Goal: Transaction & Acquisition: Purchase product/service

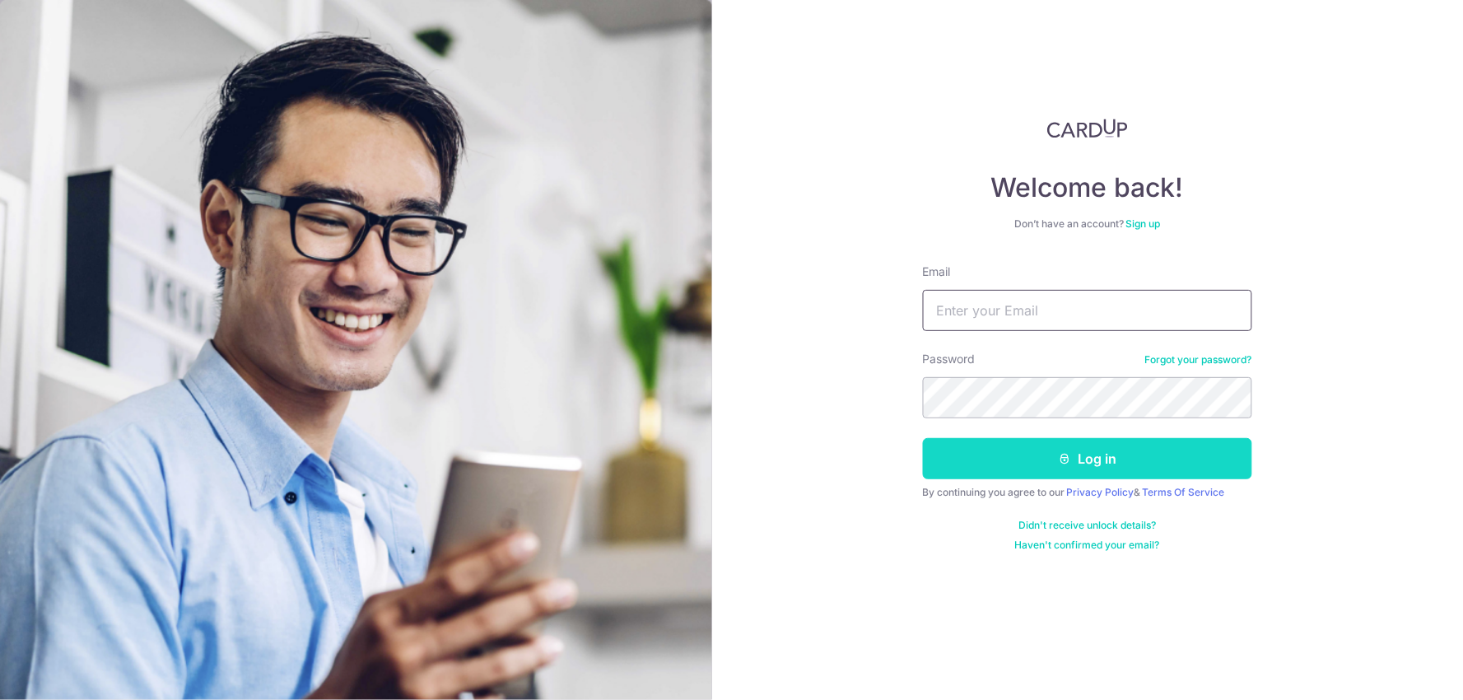
type input "ANSARMS1@HOTMAIL.COM"
click at [978, 454] on button "Log in" at bounding box center [1087, 458] width 329 height 41
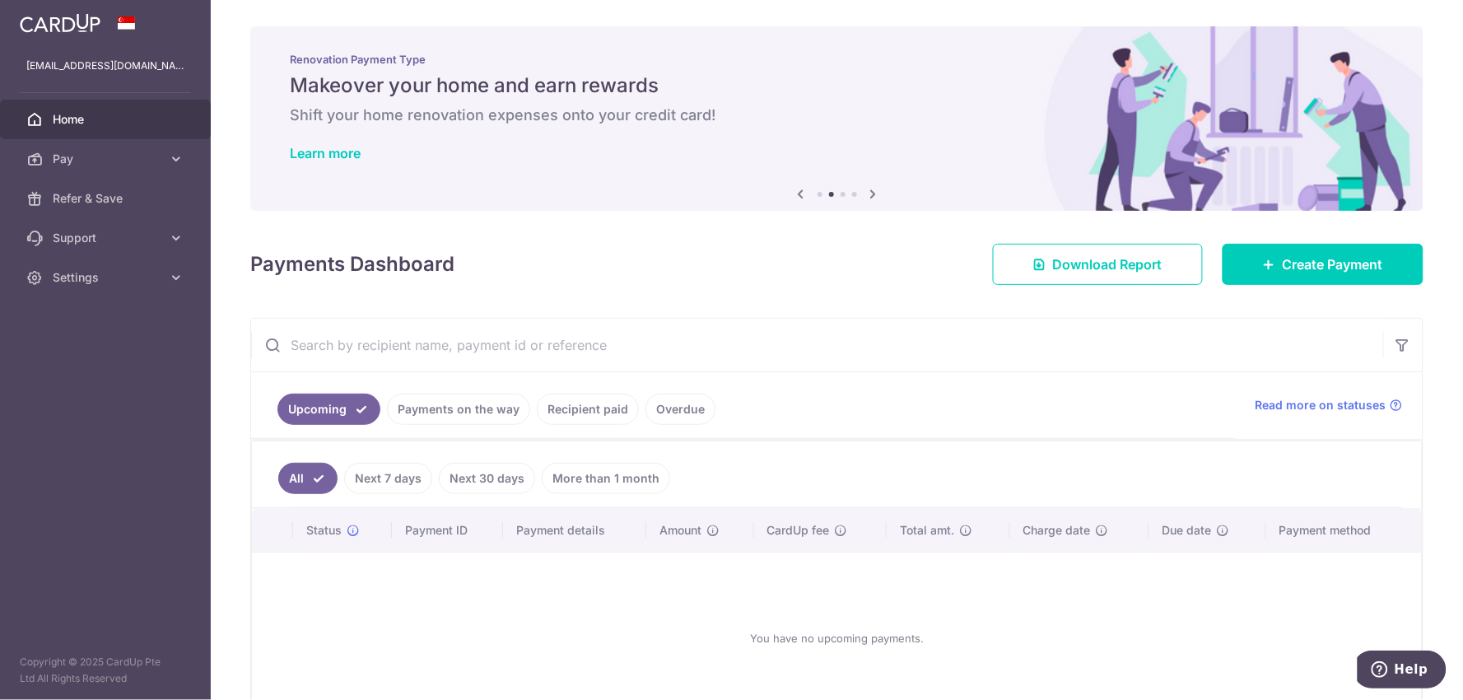
click at [504, 408] on link "Payments on the way" at bounding box center [458, 409] width 143 height 31
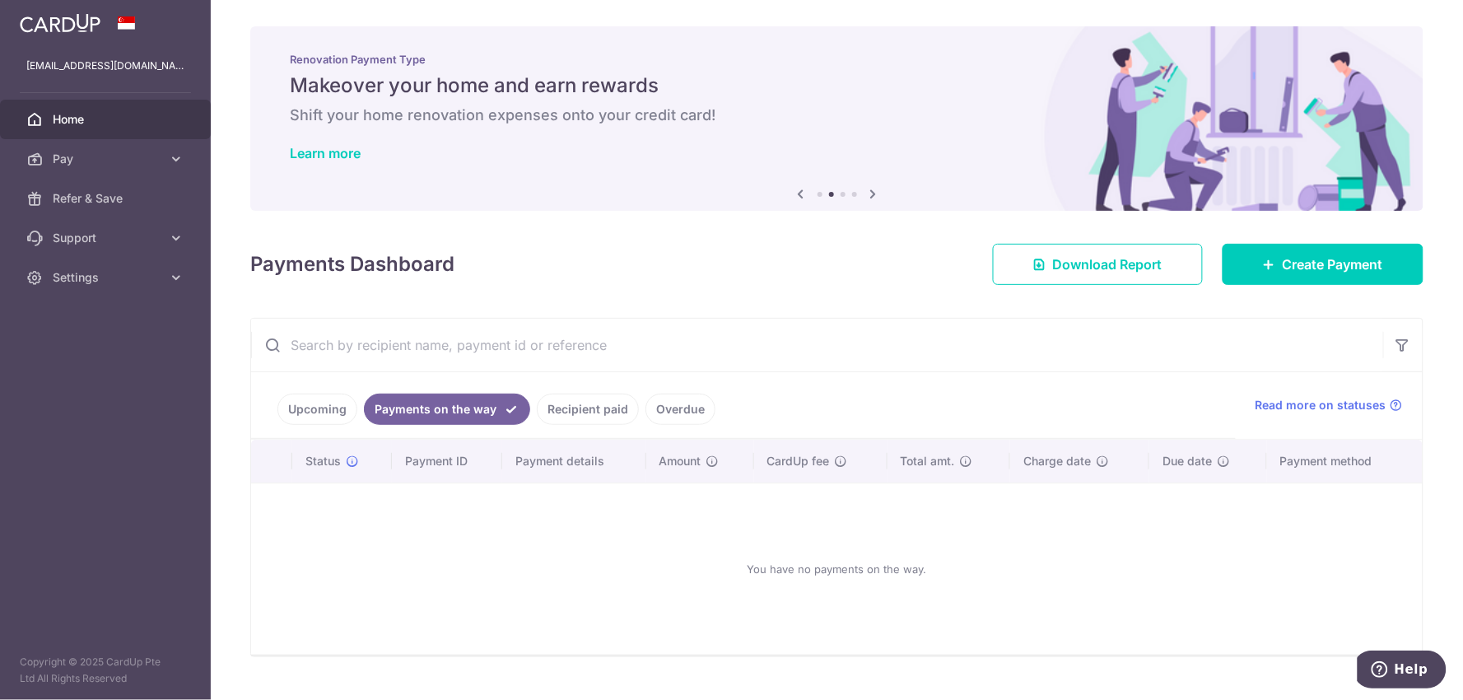
click at [570, 400] on link "Recipient paid" at bounding box center [588, 409] width 102 height 31
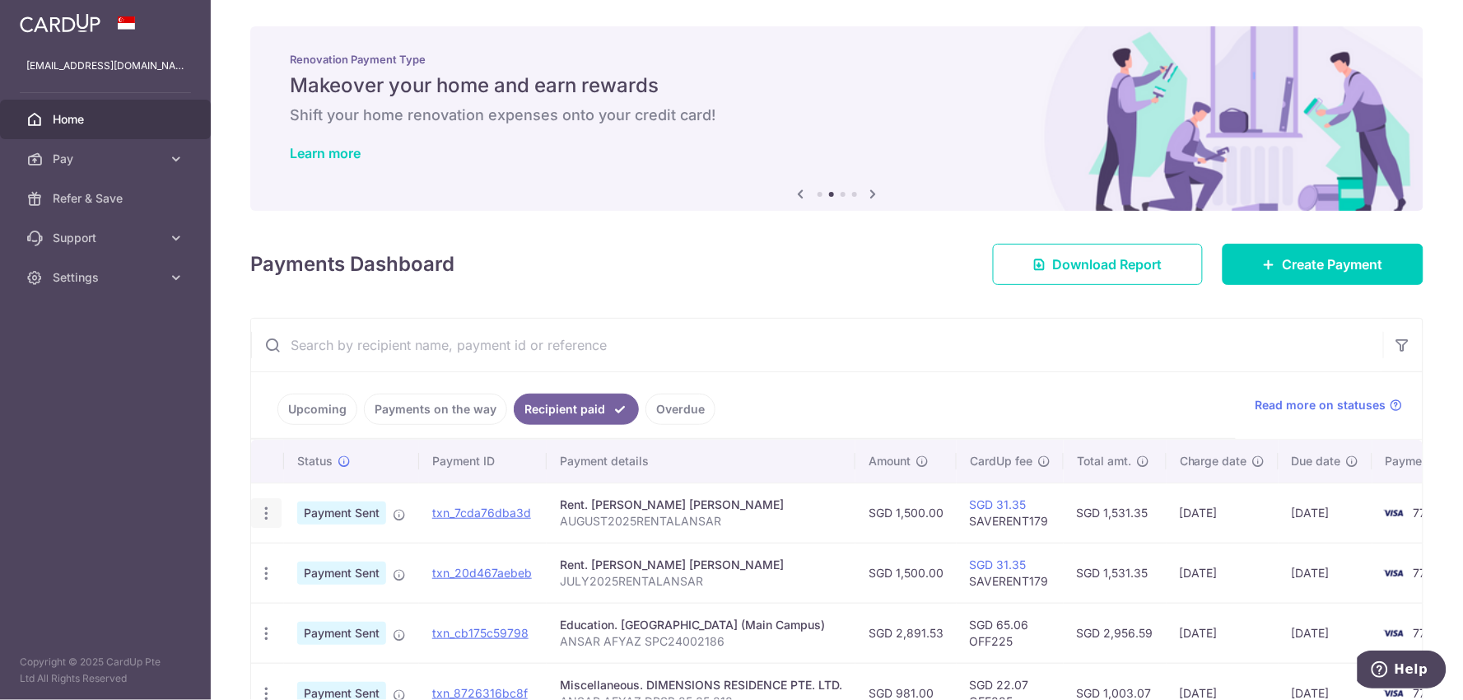
click at [264, 515] on icon "button" at bounding box center [266, 513] width 17 height 17
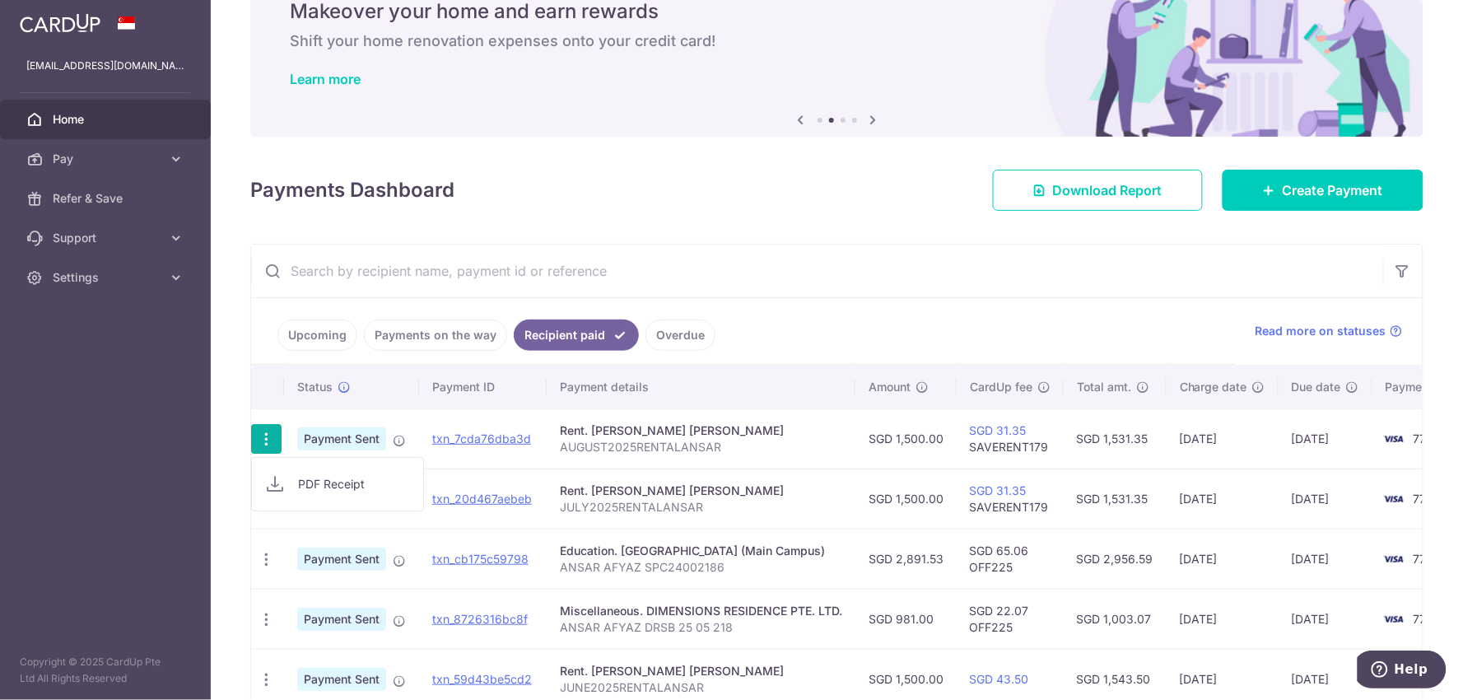
scroll to position [183, 0]
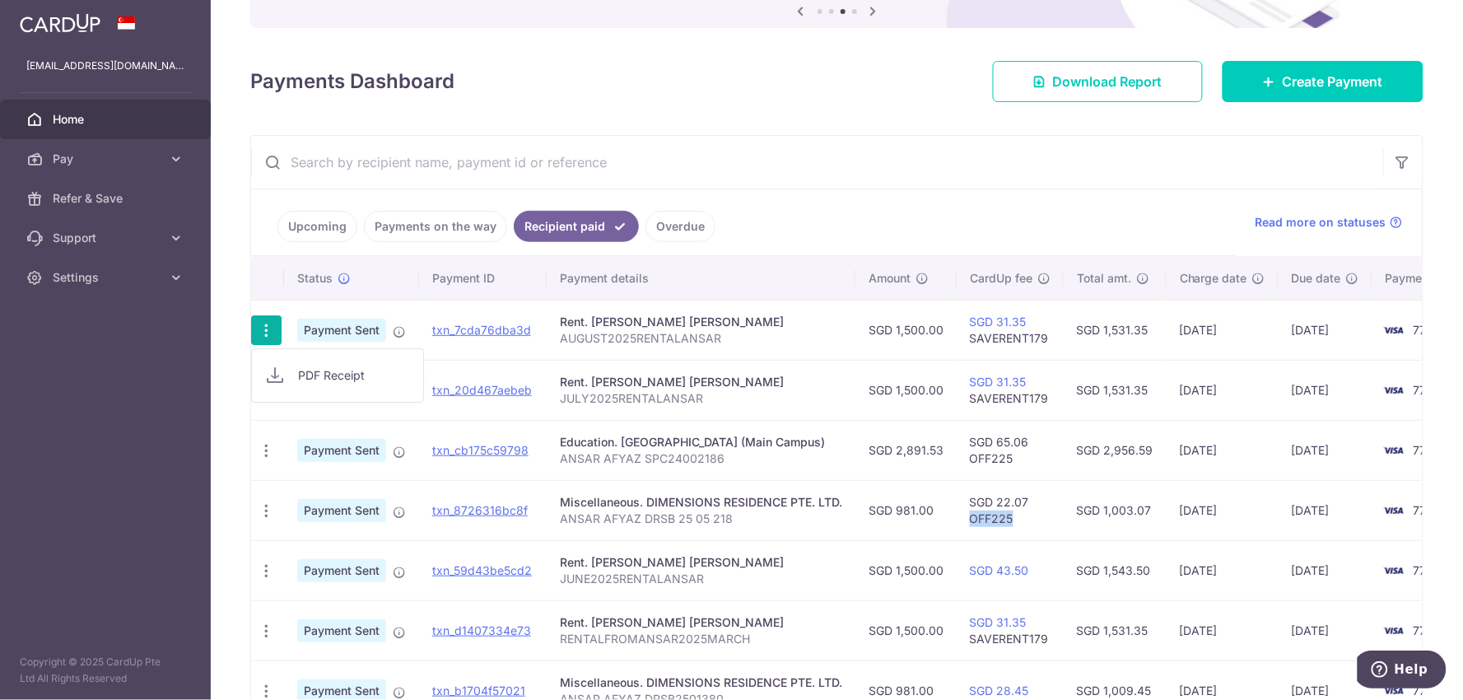
drag, startPoint x: 1060, startPoint y: 522, endPoint x: 1009, endPoint y: 528, distance: 51.4
click at [1009, 528] on td "SGD 22.07 OFF225" at bounding box center [1010, 510] width 107 height 60
copy td "OFF225"
drag, startPoint x: 746, startPoint y: 515, endPoint x: 552, endPoint y: 532, distance: 195.1
click at [552, 532] on td "Miscellaneous. DIMENSIONS RESIDENCE PTE. LTD. ANSAR AFYAZ DRSB 25 05 218" at bounding box center [701, 510] width 309 height 60
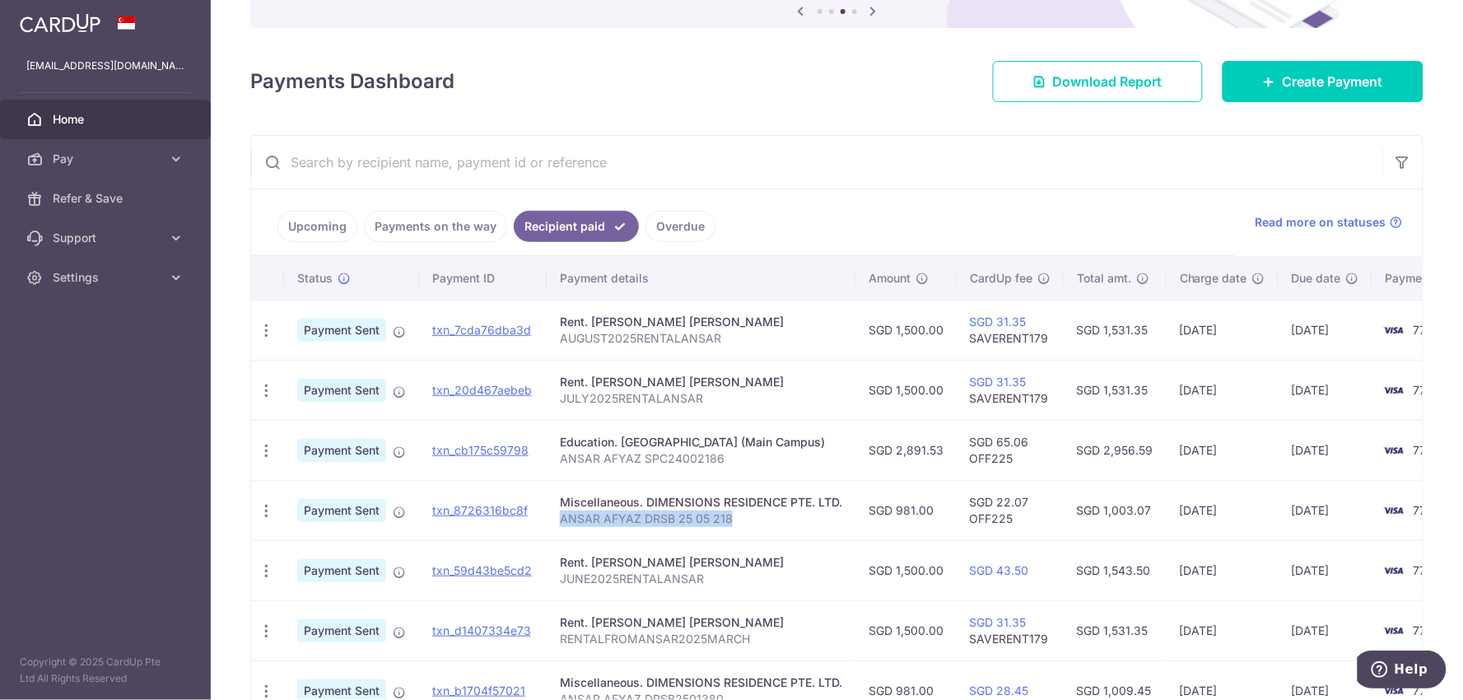
copy p "ANSAR AFYAZ DRSB 25 05 218"
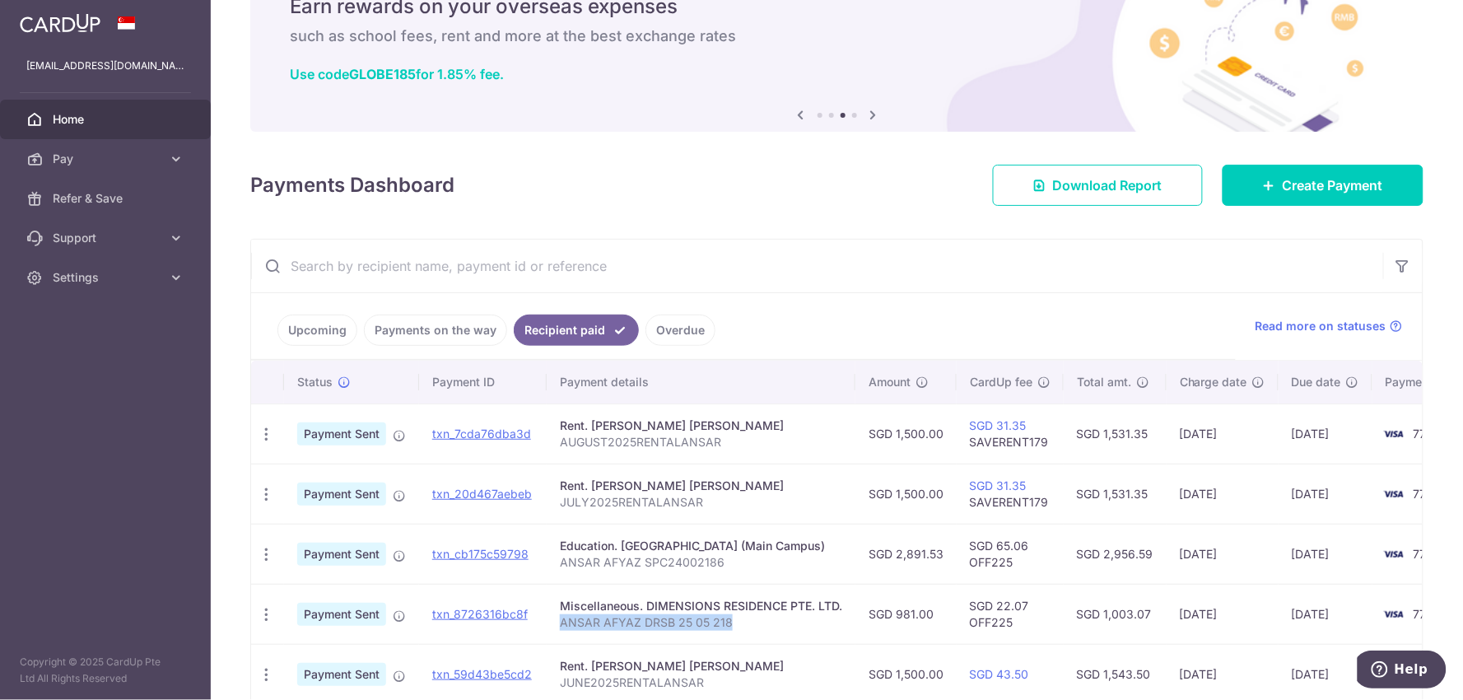
scroll to position [0, 0]
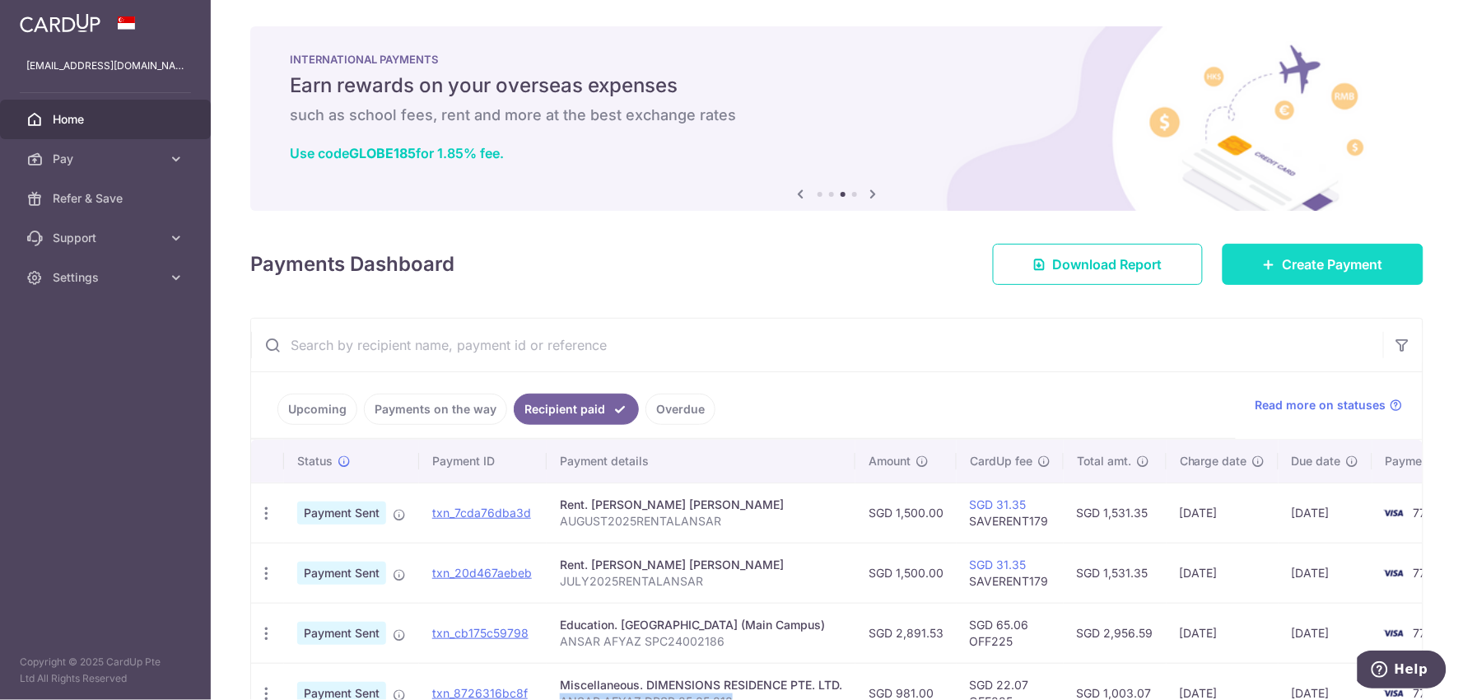
click at [1268, 262] on link "Create Payment" at bounding box center [1323, 264] width 201 height 41
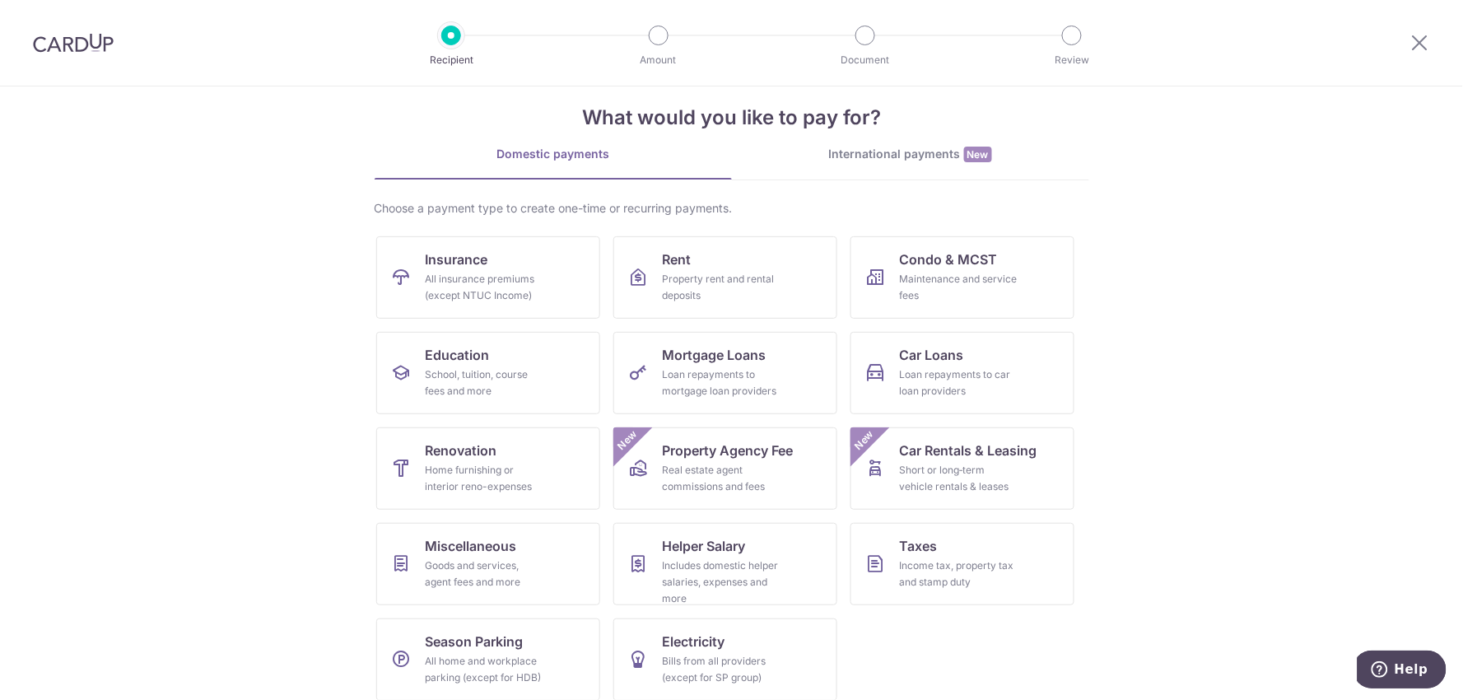
scroll to position [36, 0]
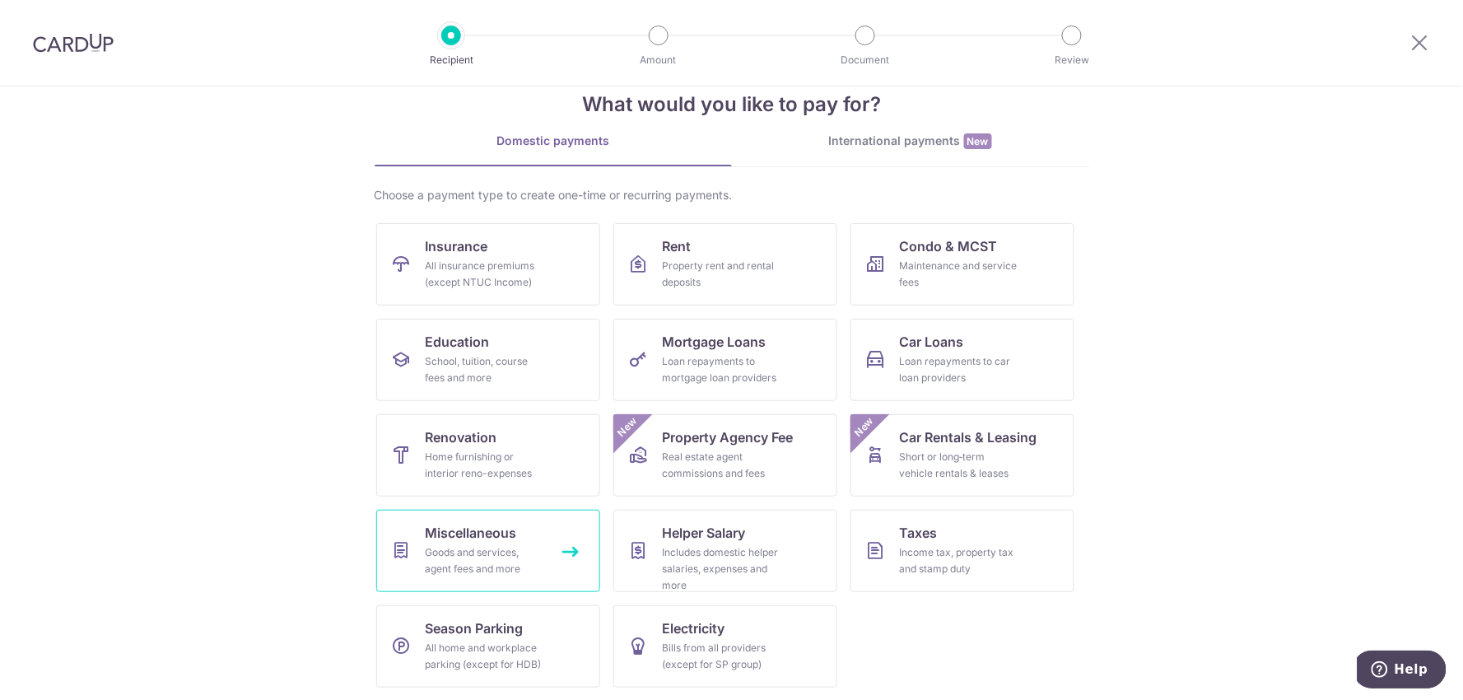
click at [517, 553] on div "Goods and services, agent fees and more" at bounding box center [485, 560] width 119 height 33
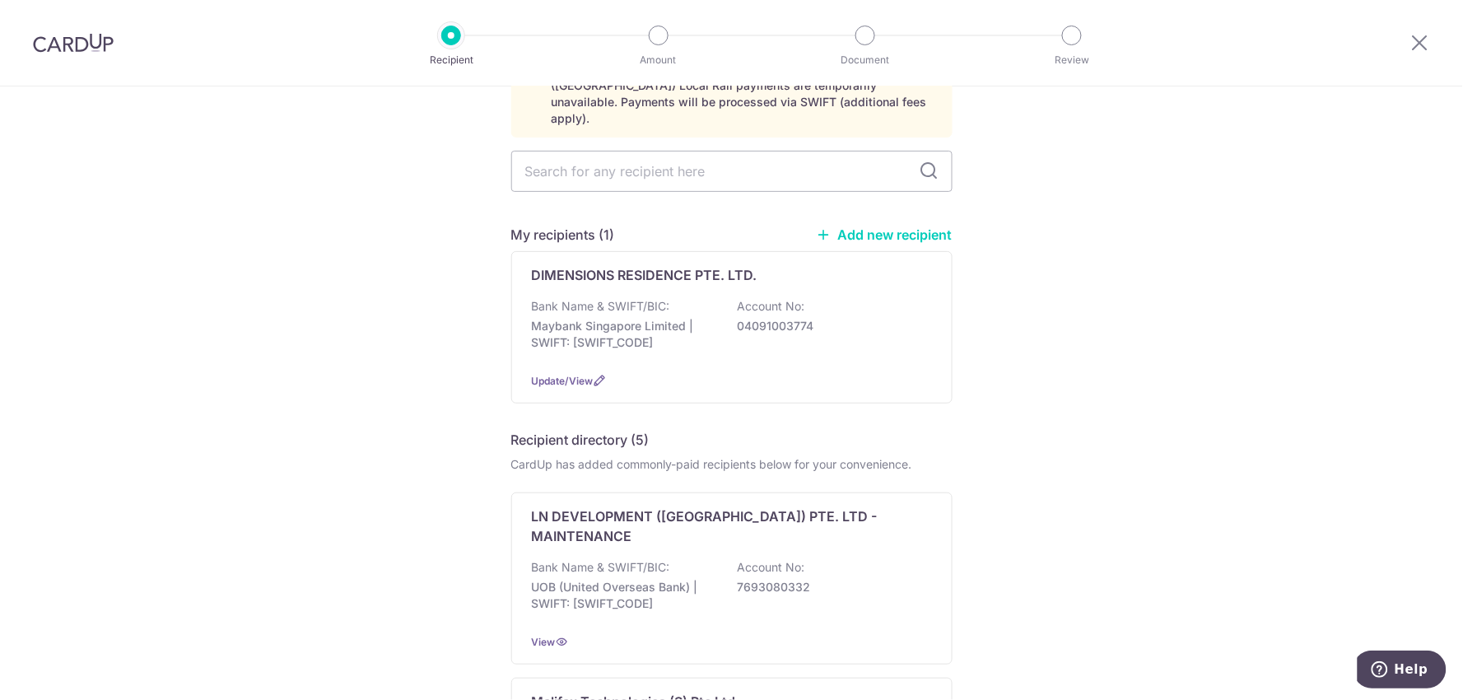
scroll to position [91, 0]
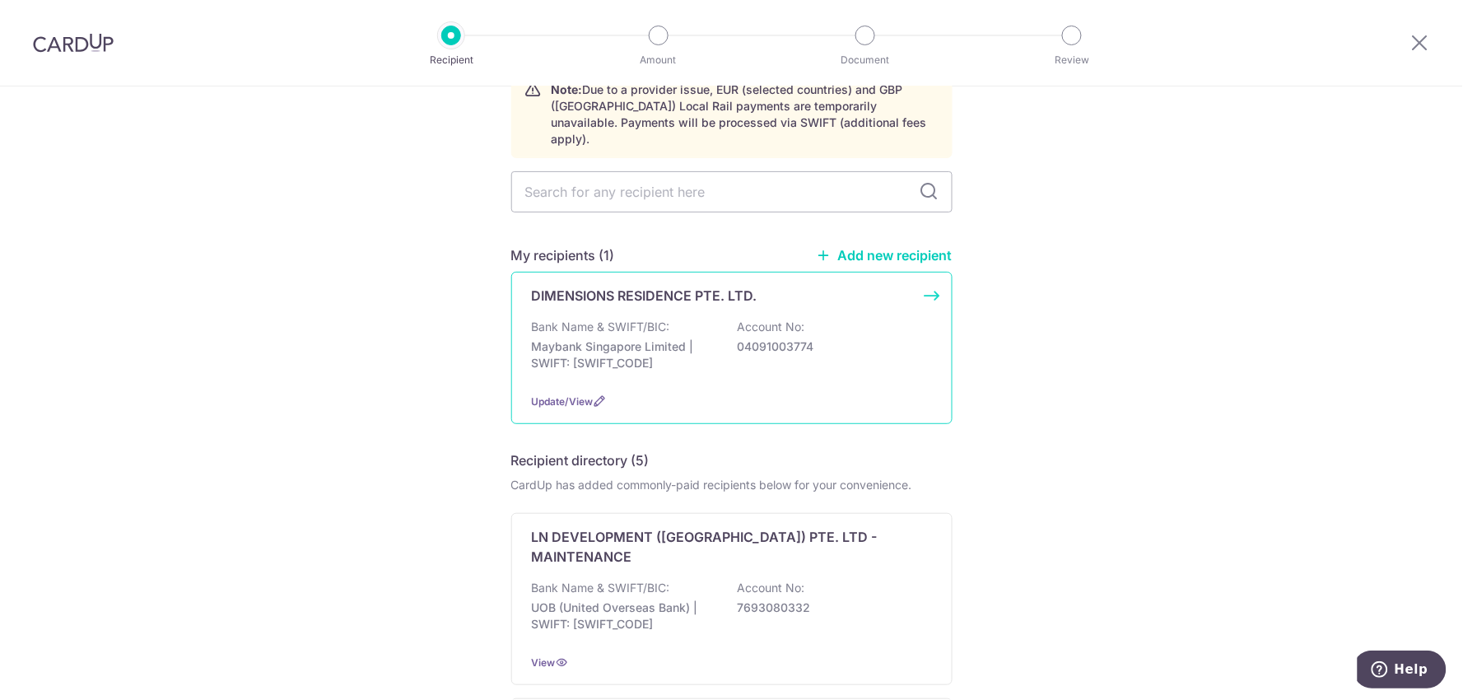
click at [866, 319] on div "Bank Name & SWIFT/BIC: Maybank Singapore Limited | SWIFT: MBBESGS2XXX Account N…" at bounding box center [732, 349] width 400 height 61
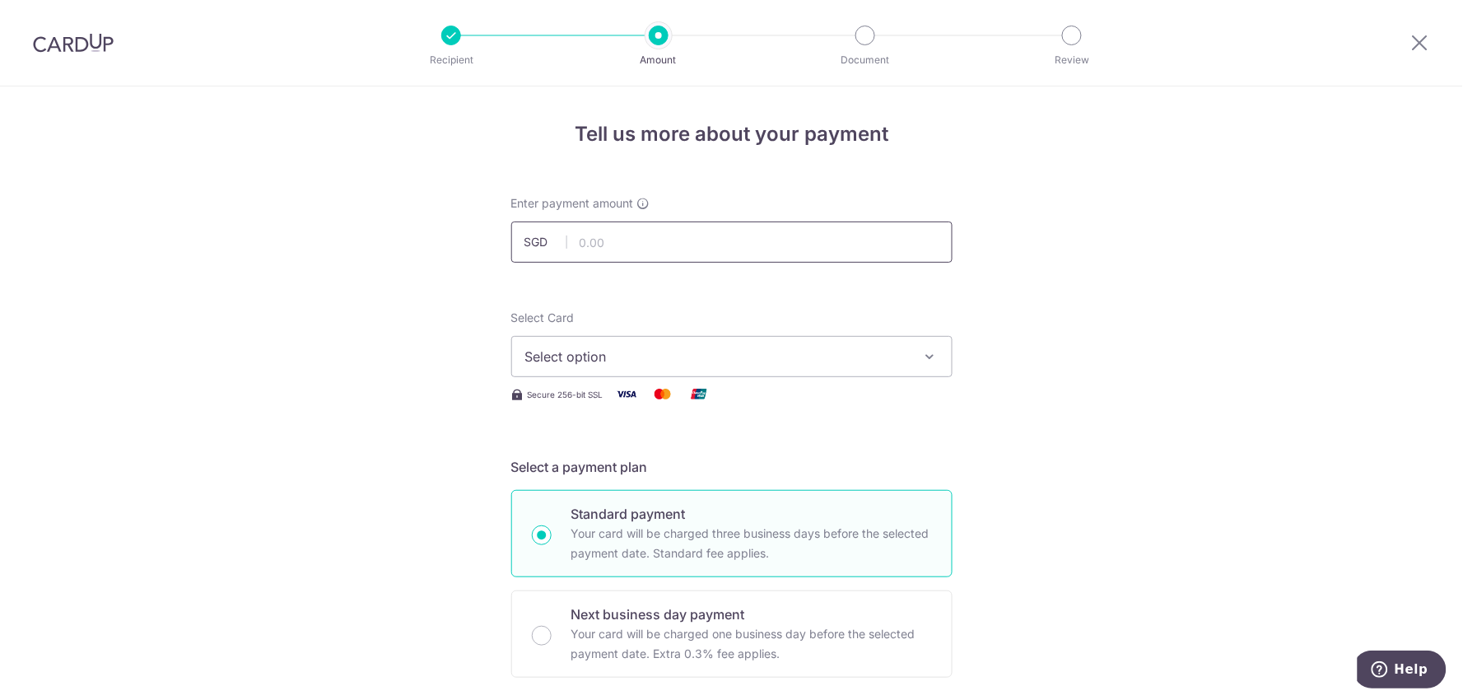
click at [671, 247] on input "text" at bounding box center [731, 241] width 441 height 41
type input "981.00"
click at [628, 359] on span "Select option" at bounding box center [717, 357] width 384 height 20
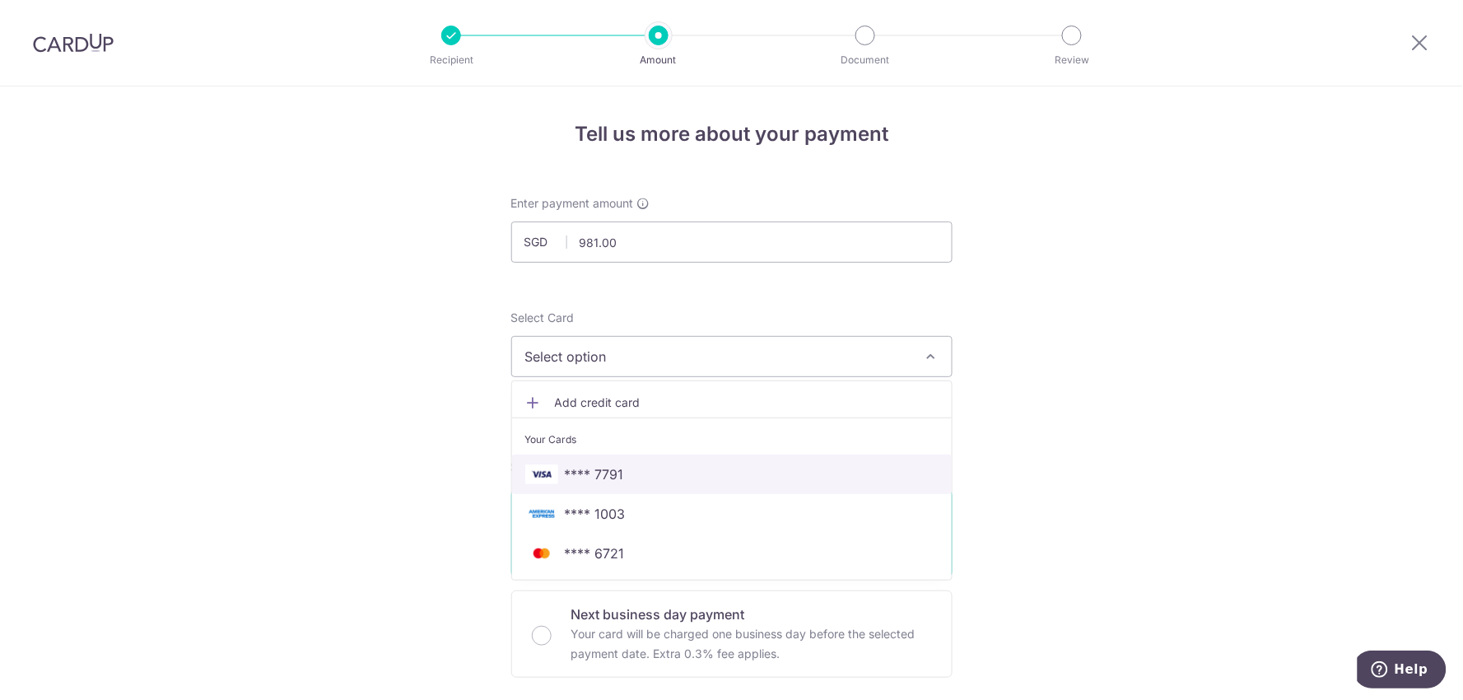
drag, startPoint x: 602, startPoint y: 480, endPoint x: 620, endPoint y: 465, distance: 23.4
click at [602, 480] on span "**** 7791" at bounding box center [594, 474] width 59 height 20
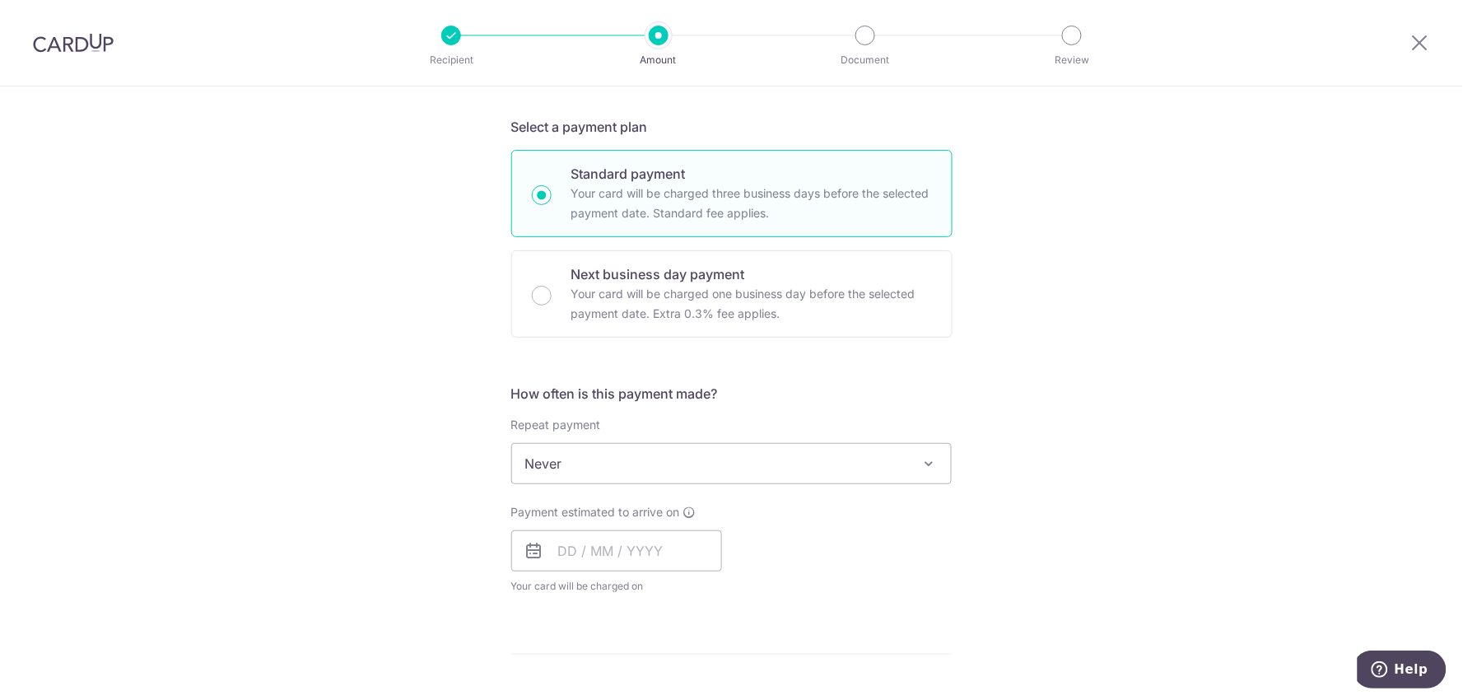
scroll to position [366, 0]
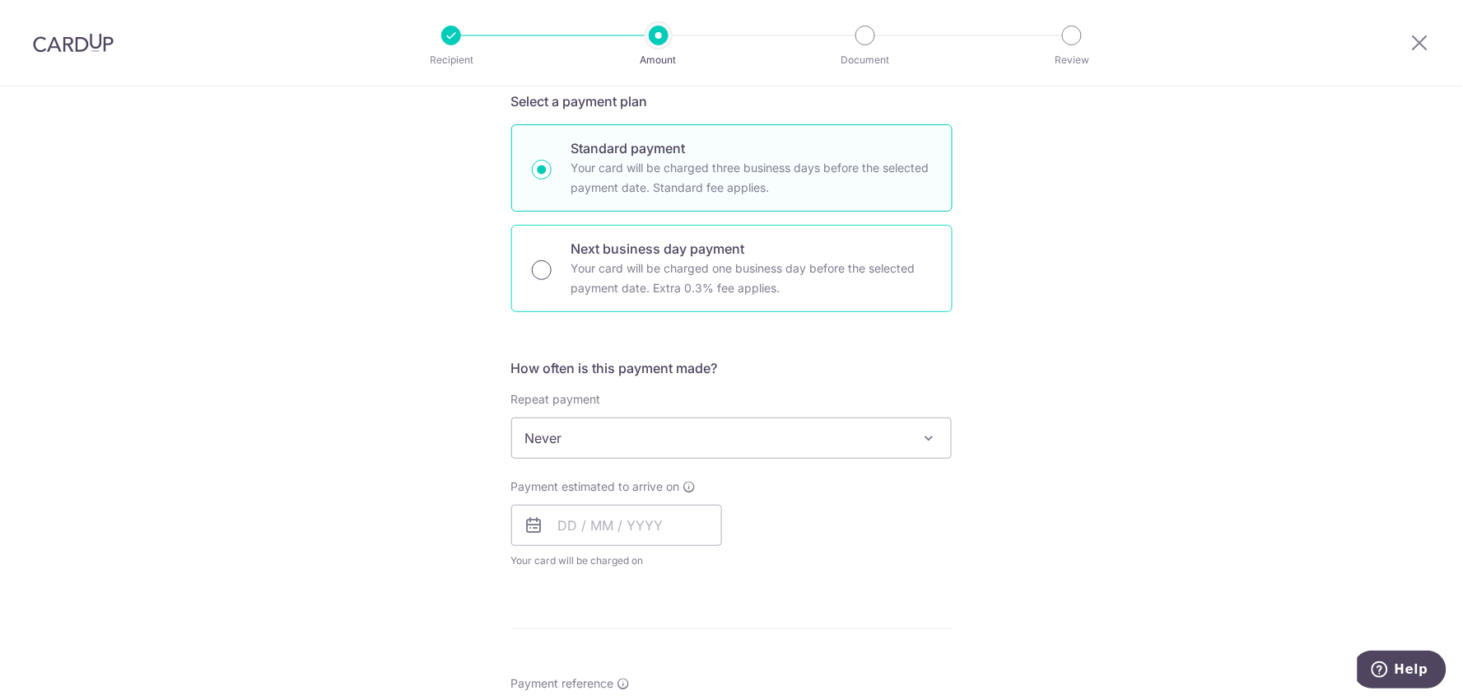
click at [540, 268] on input "Next business day payment Your card will be charged one business day before the…" at bounding box center [542, 270] width 20 height 20
radio input "true"
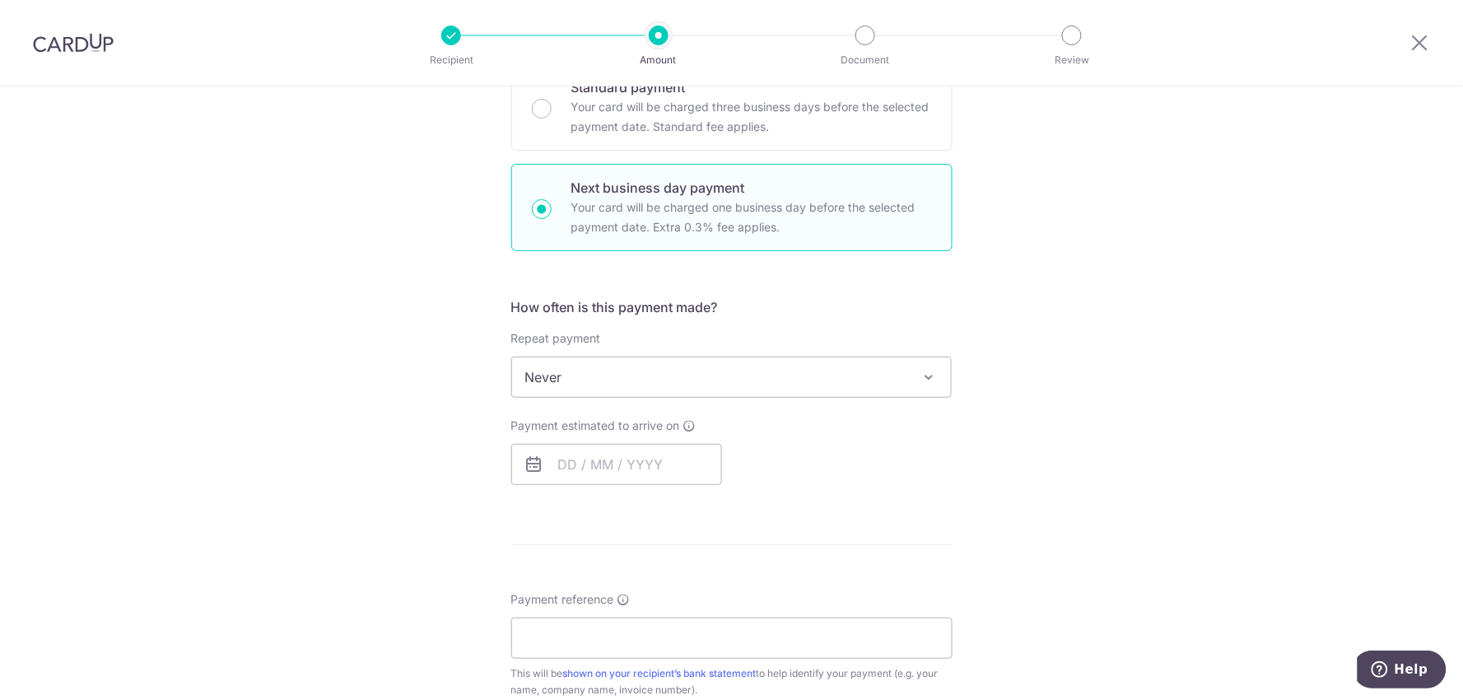
scroll to position [457, 0]
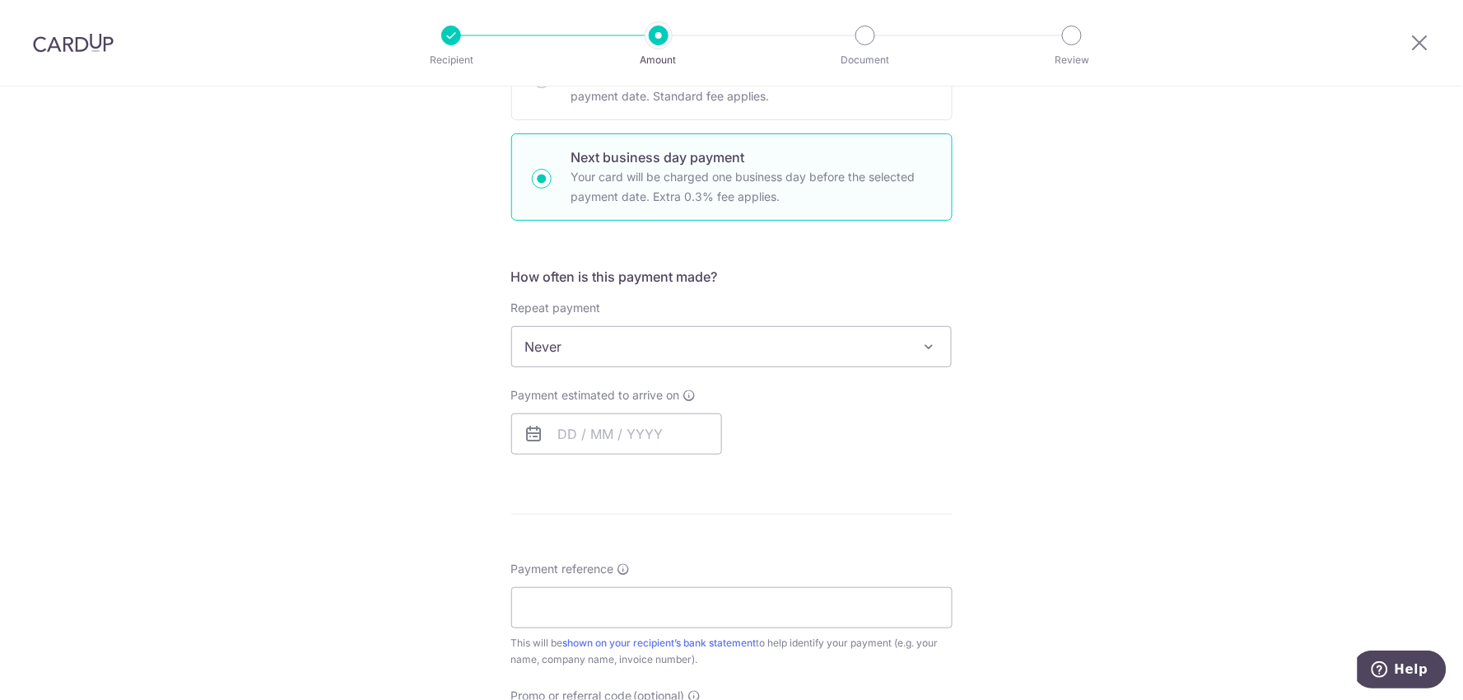
click at [586, 336] on span "Never" at bounding box center [732, 347] width 440 height 40
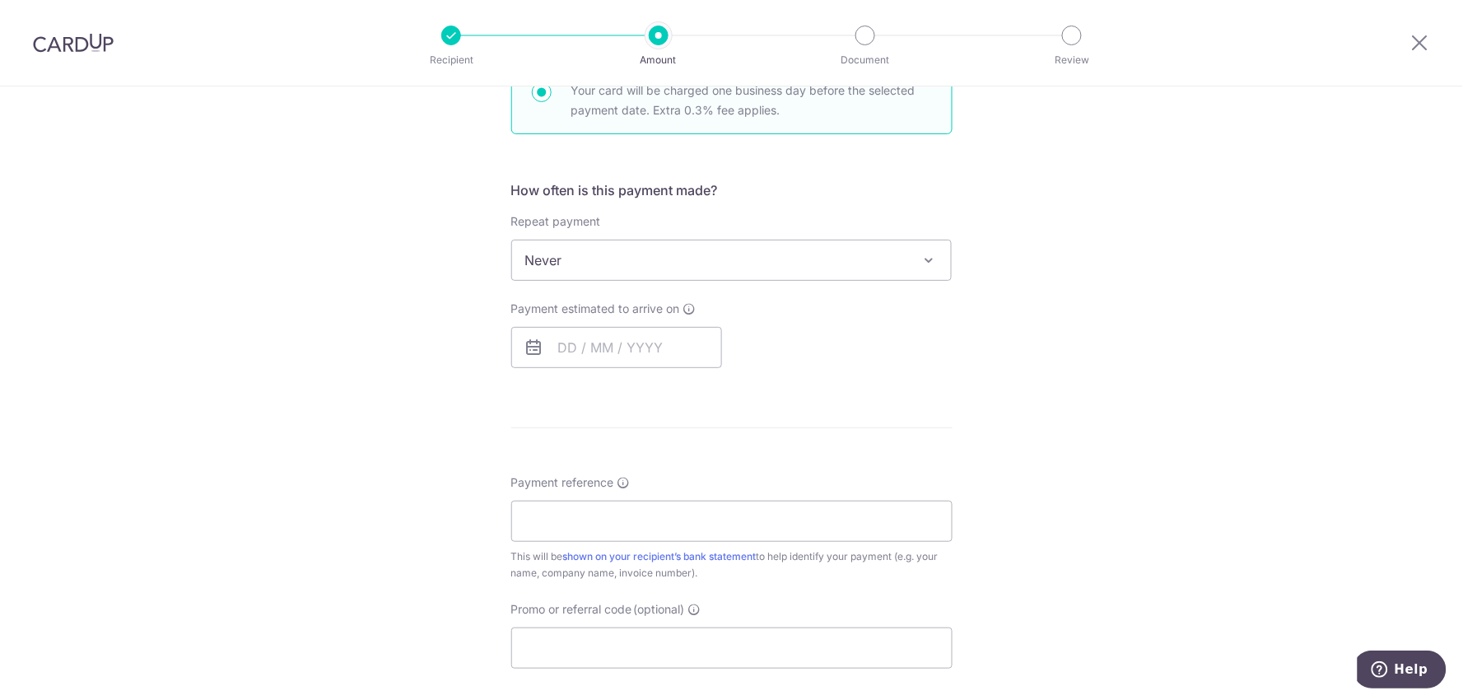
scroll to position [640, 0]
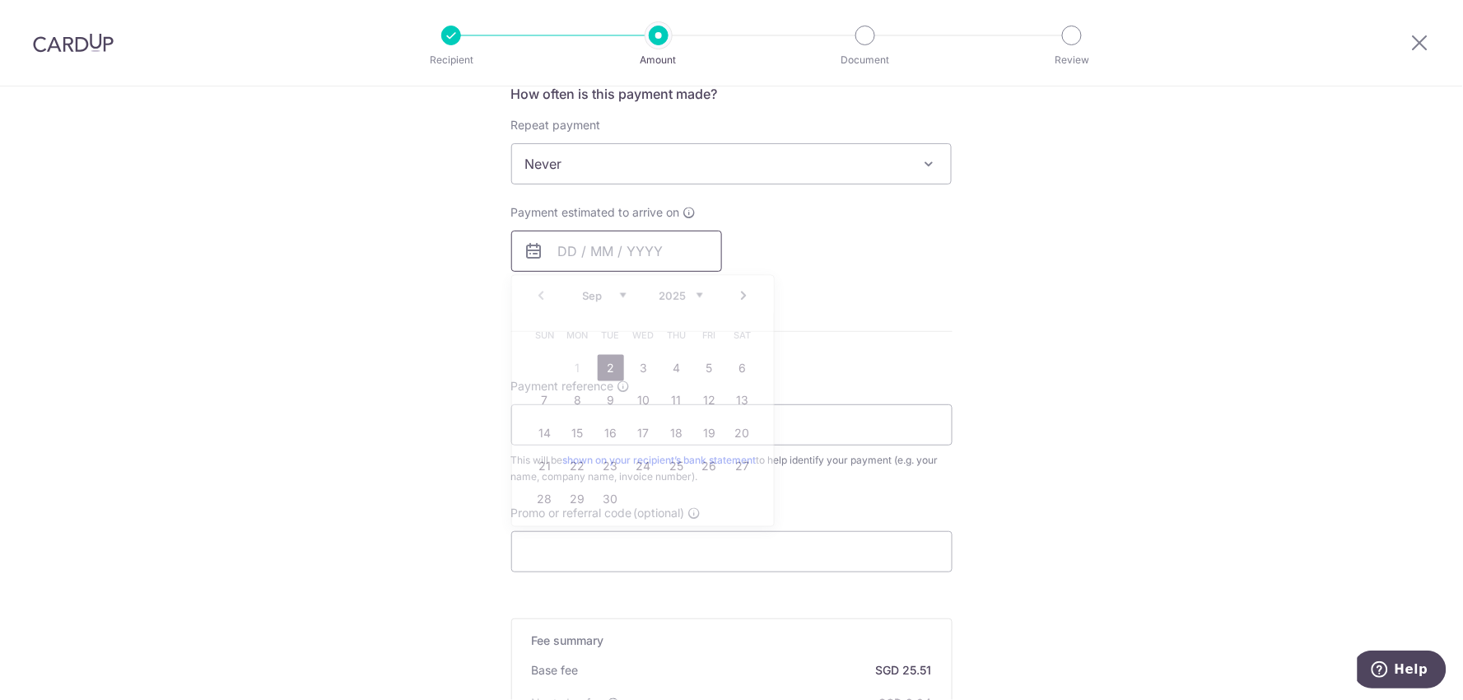
click at [581, 257] on input "text" at bounding box center [616, 251] width 211 height 41
click at [611, 362] on link "2" at bounding box center [611, 368] width 26 height 26
type input "[DATE]"
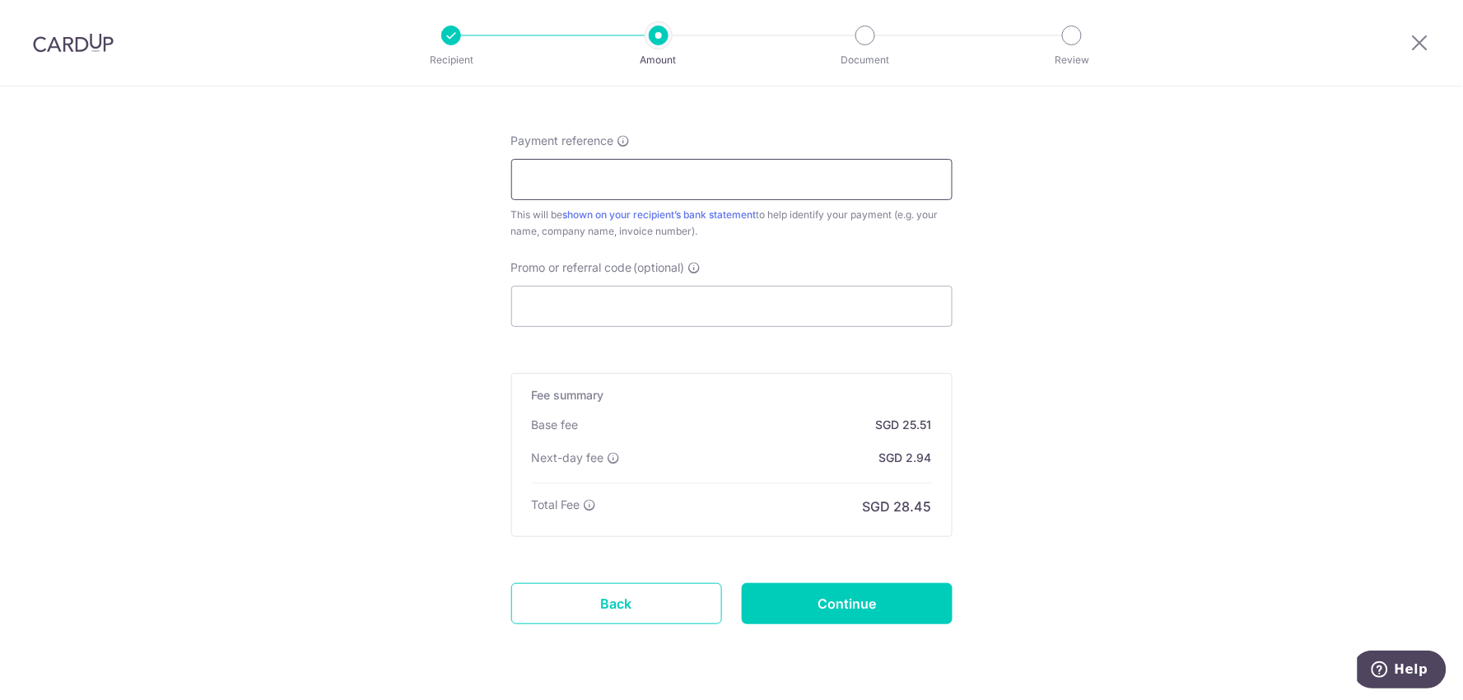
scroll to position [1006, 0]
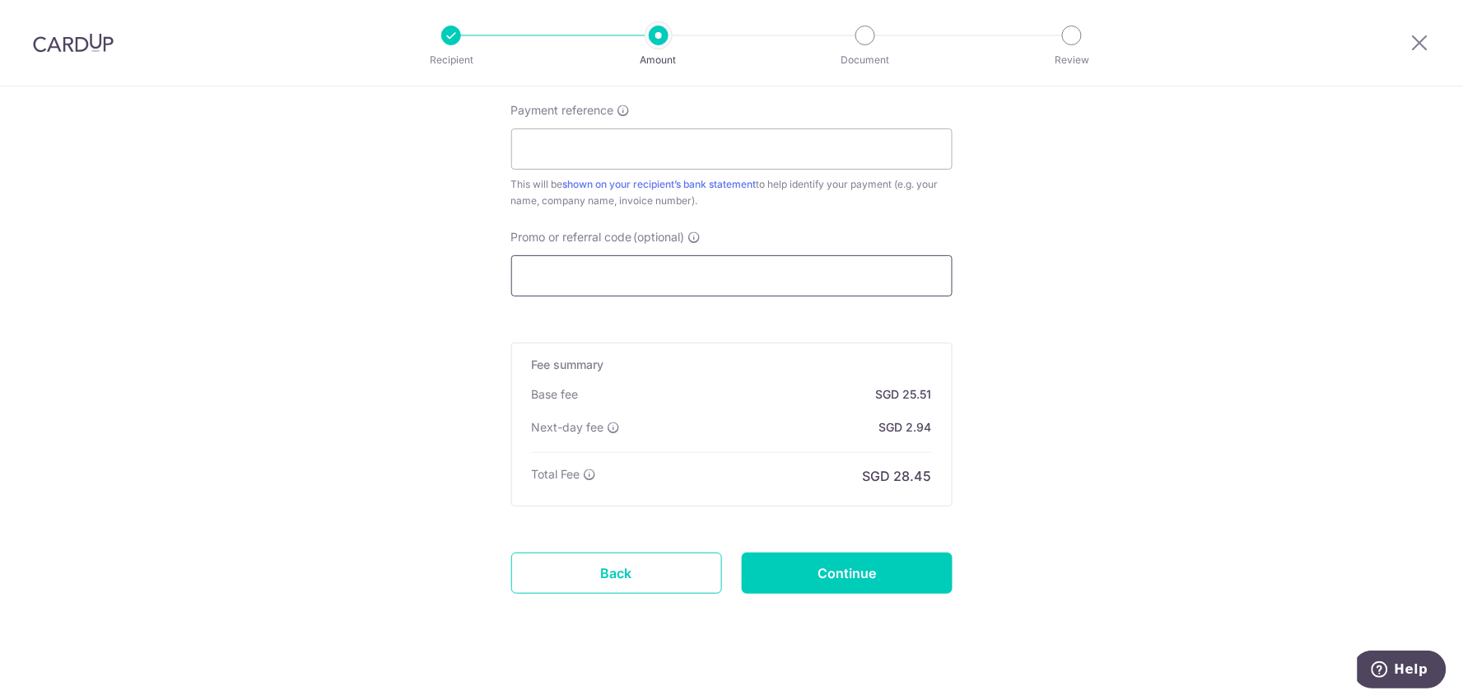
click at [557, 290] on input "Promo or referral code (optional)" at bounding box center [731, 275] width 441 height 41
paste input "ANSAR AFYAZ DRSB 25 05 218"
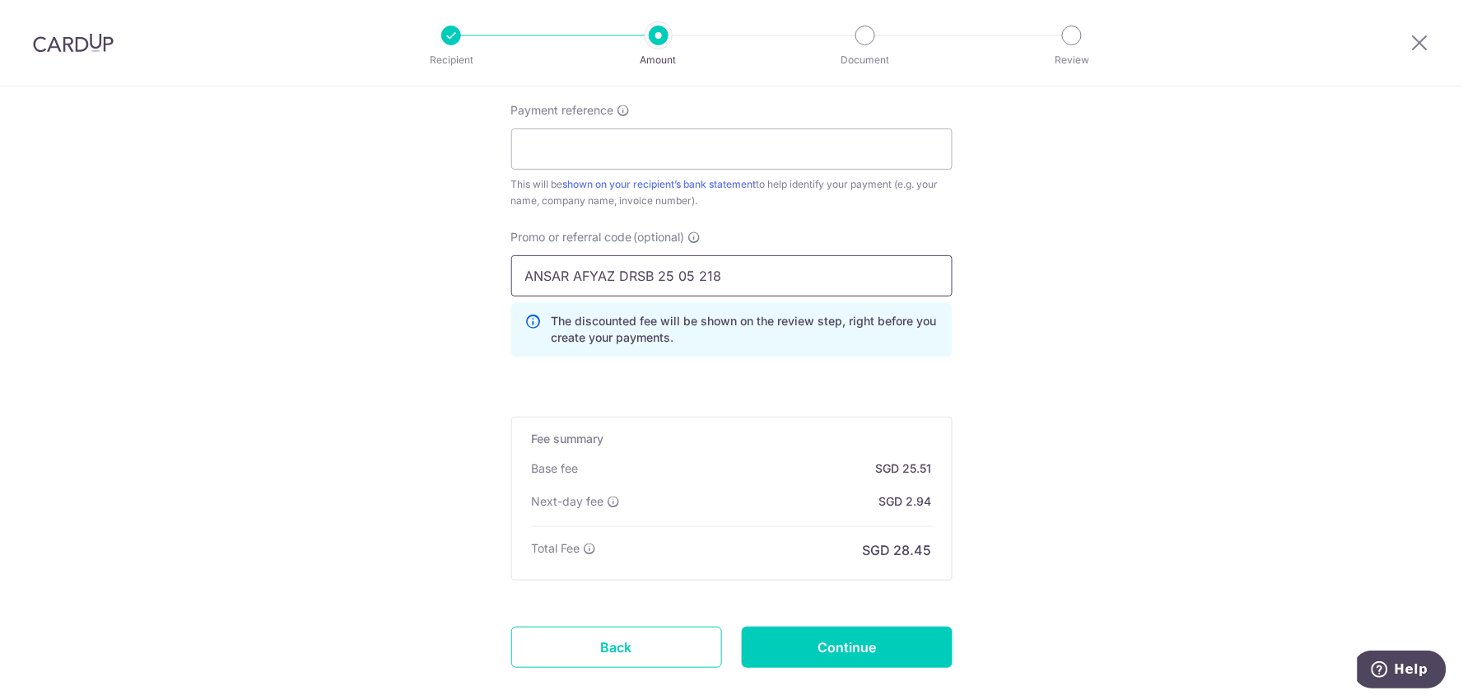
drag, startPoint x: 790, startPoint y: 255, endPoint x: 461, endPoint y: 321, distance: 335.8
paste input "OFF225"
type input "OFF225"
drag, startPoint x: 808, startPoint y: 654, endPoint x: 776, endPoint y: 389, distance: 267.0
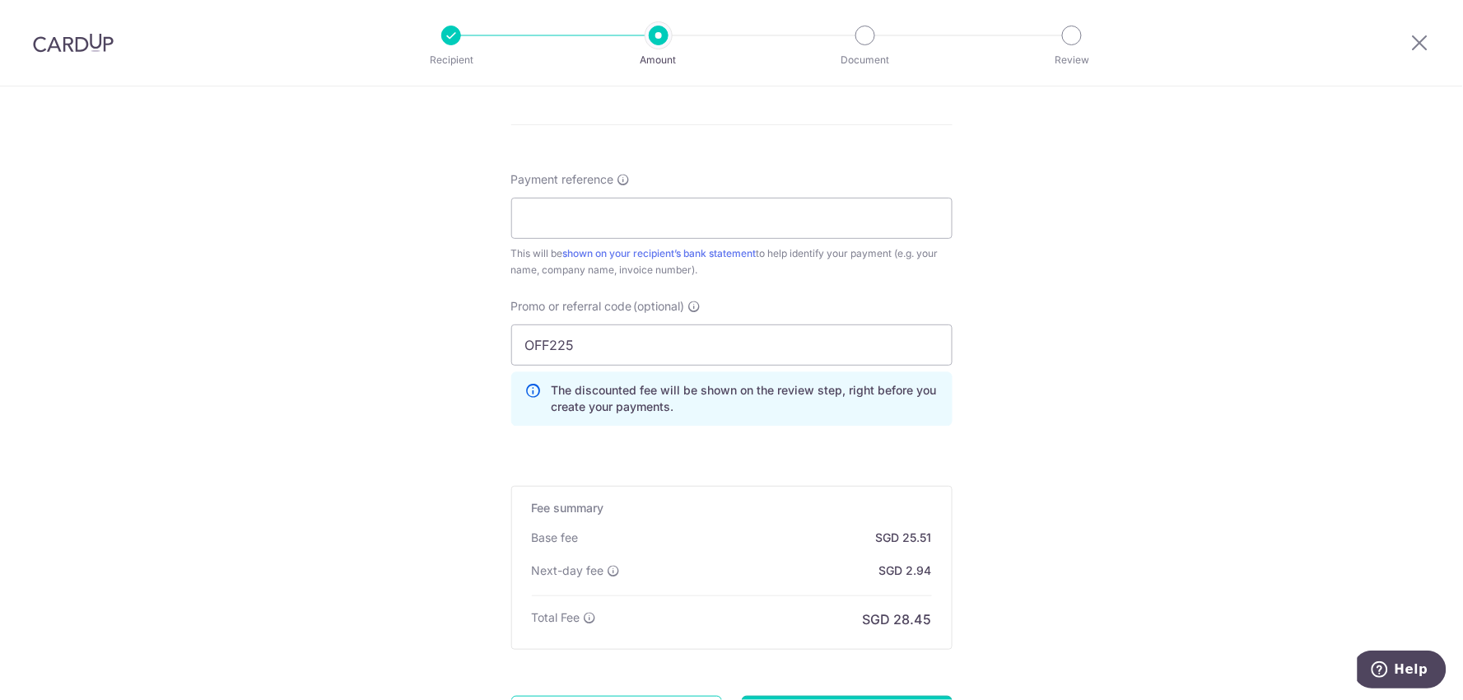
scroll to position [823, 0]
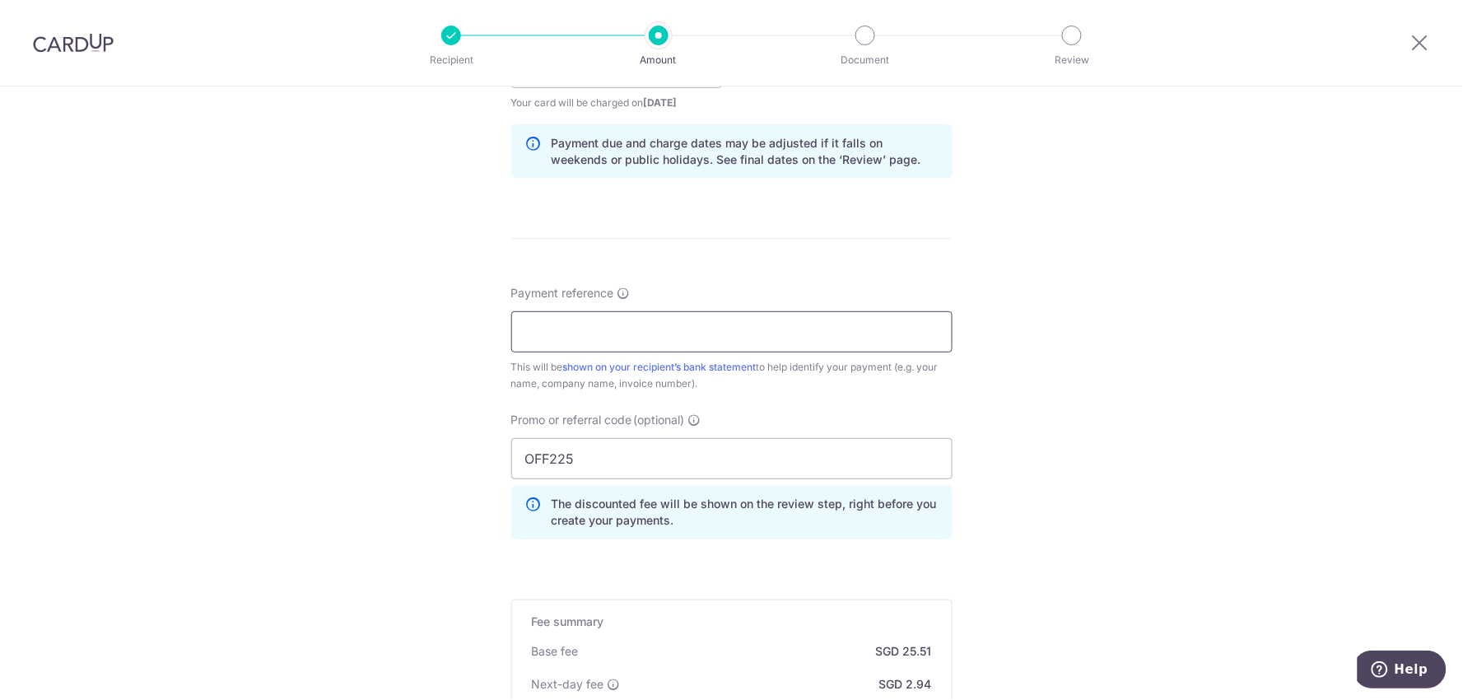
click at [678, 335] on input "Payment reference" at bounding box center [731, 331] width 441 height 41
paste input "ANSAR AFYAZ DRSB 25 05 218"
type input "ANSAR AFYAZ DRSB 25 05 218"
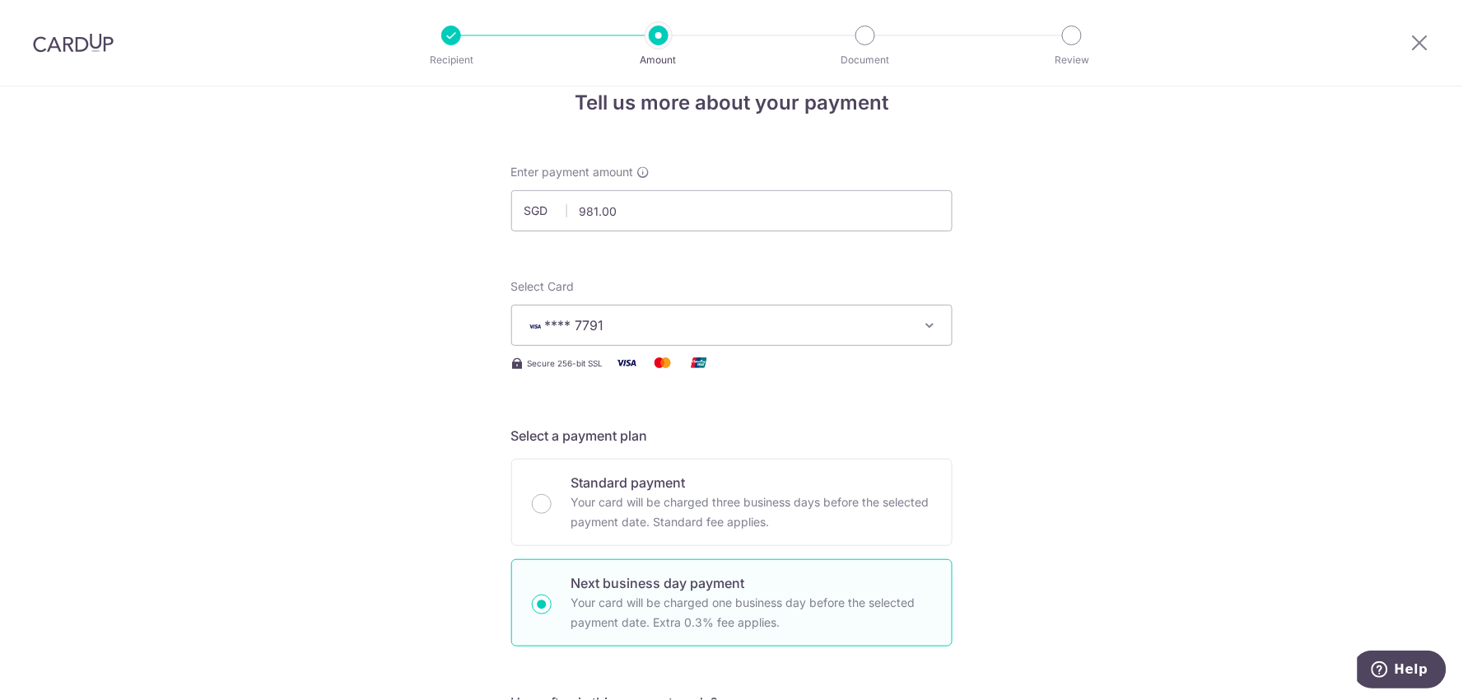
scroll to position [0, 0]
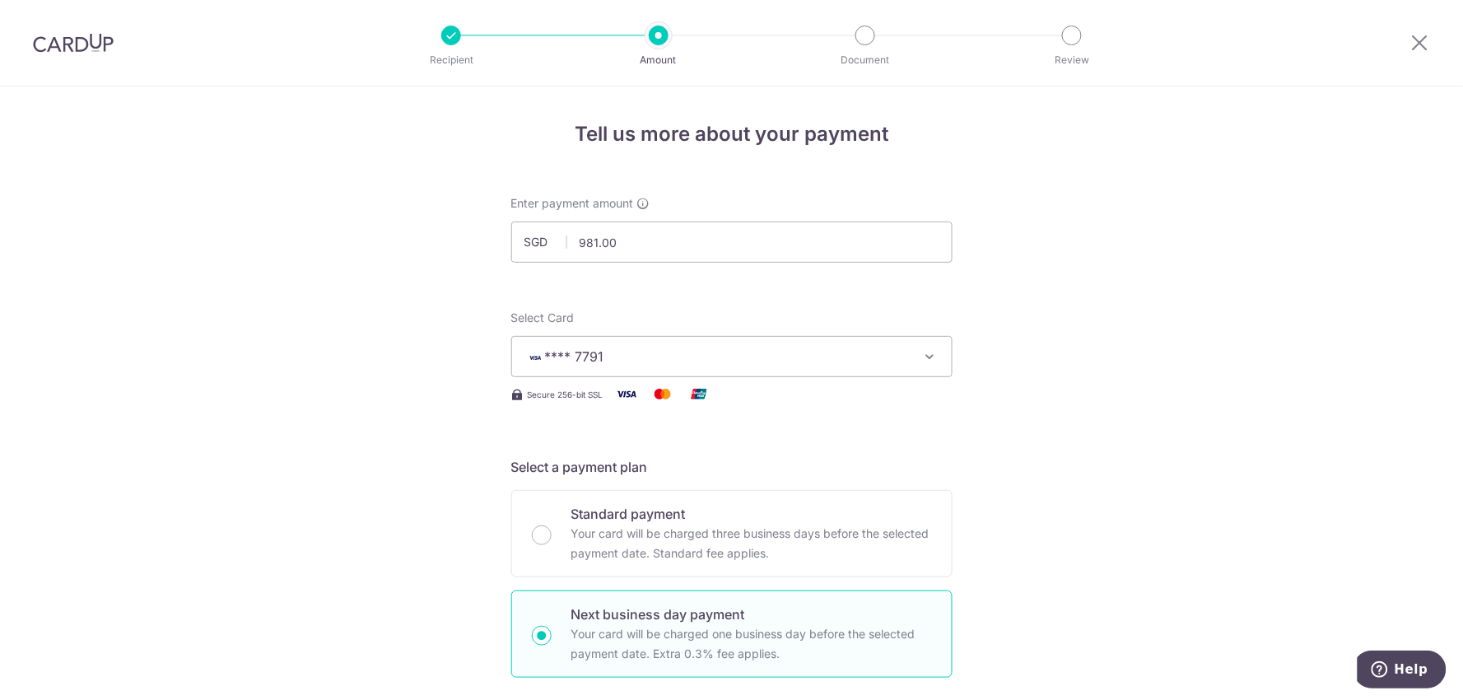
click at [107, 30] on div at bounding box center [73, 43] width 147 height 86
drag, startPoint x: 96, startPoint y: 41, endPoint x: 813, endPoint y: 128, distance: 721.5
click at [96, 41] on img at bounding box center [73, 43] width 81 height 20
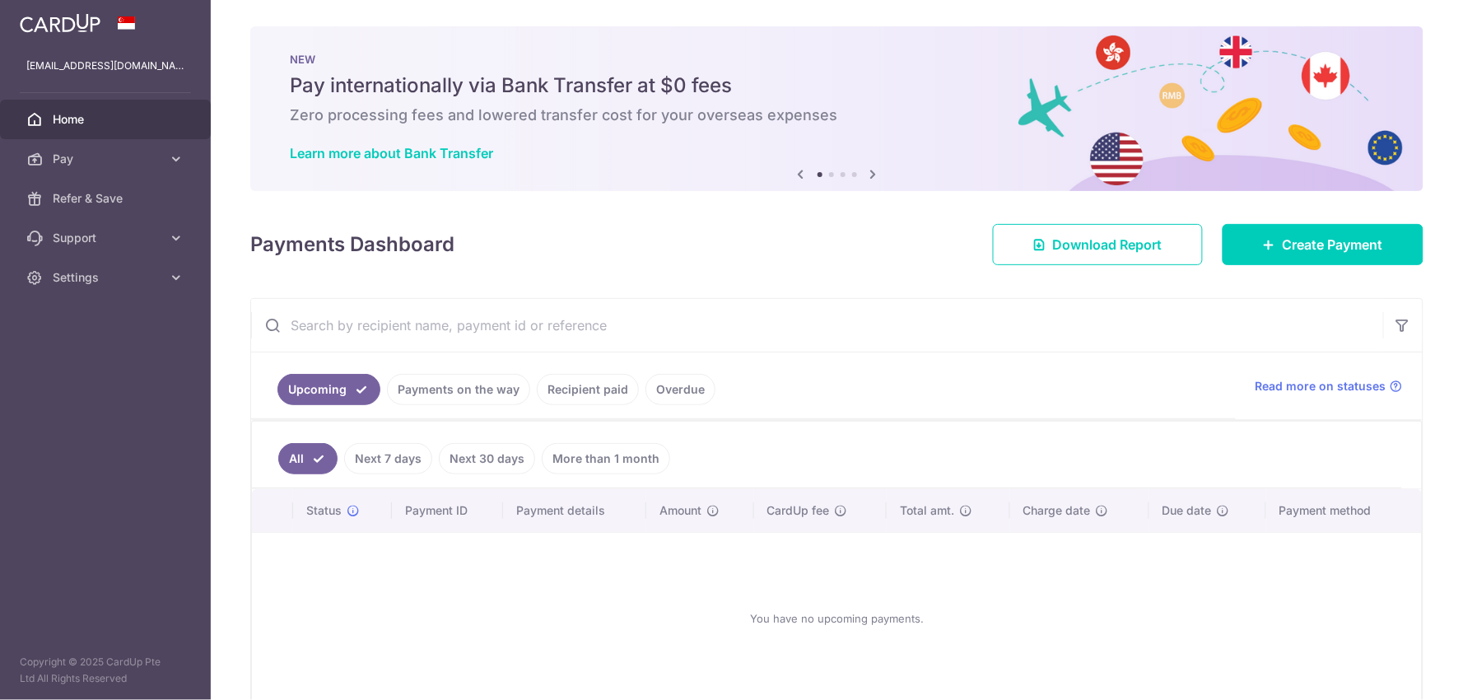
click at [489, 397] on link "Payments on the way" at bounding box center [458, 389] width 143 height 31
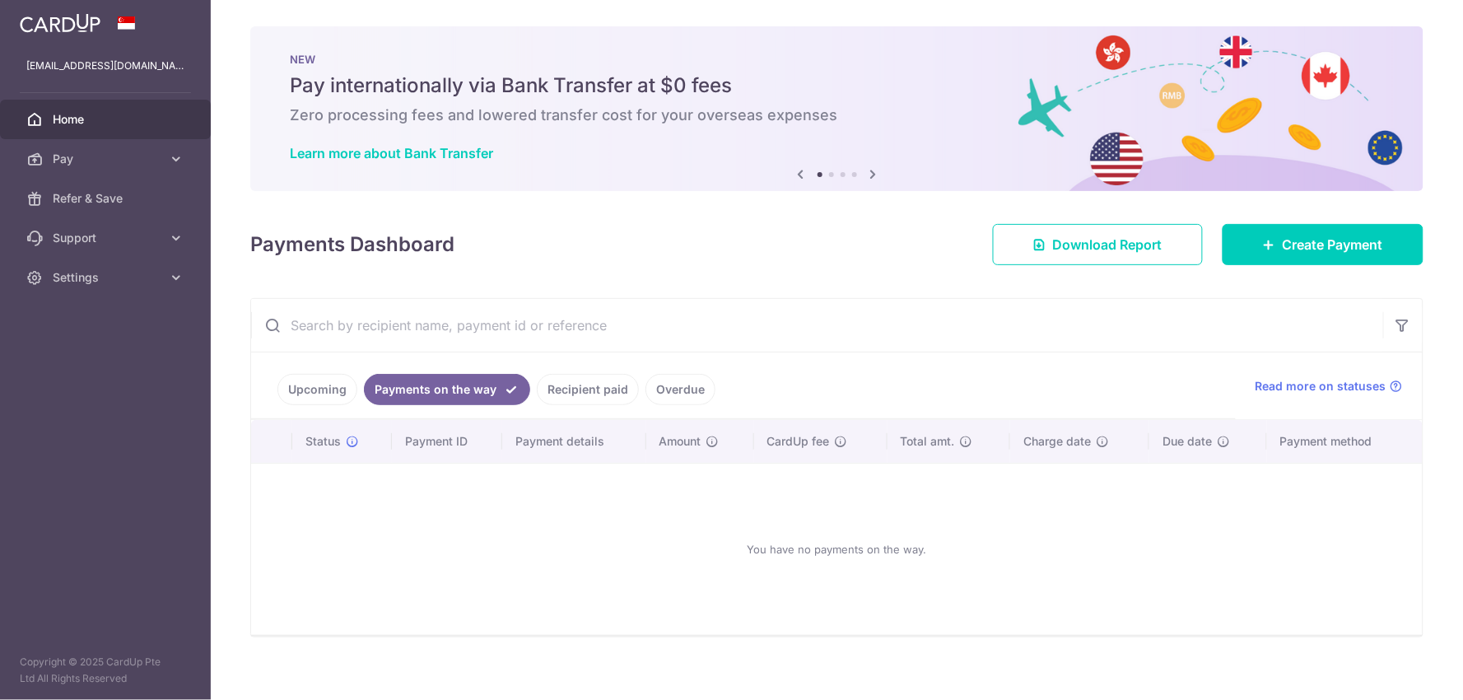
click at [599, 401] on link "Recipient paid" at bounding box center [588, 389] width 102 height 31
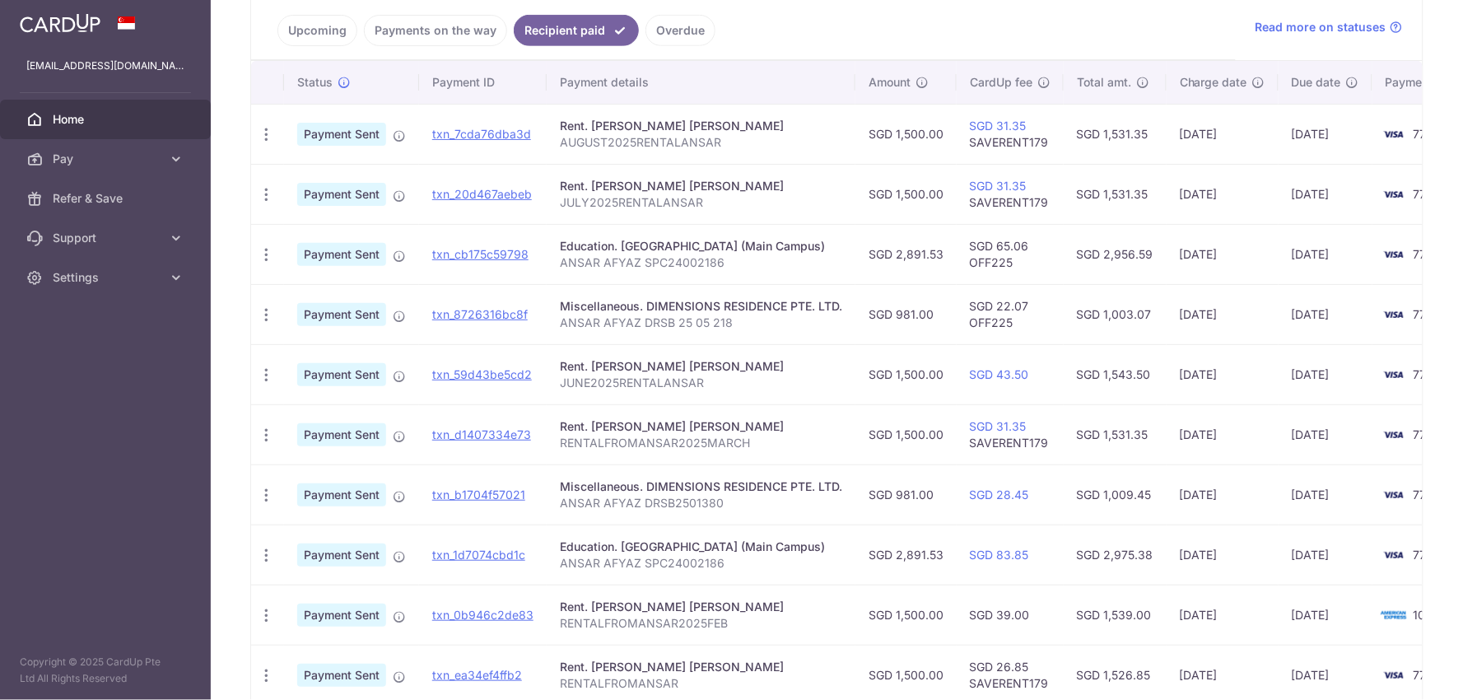
scroll to position [366, 0]
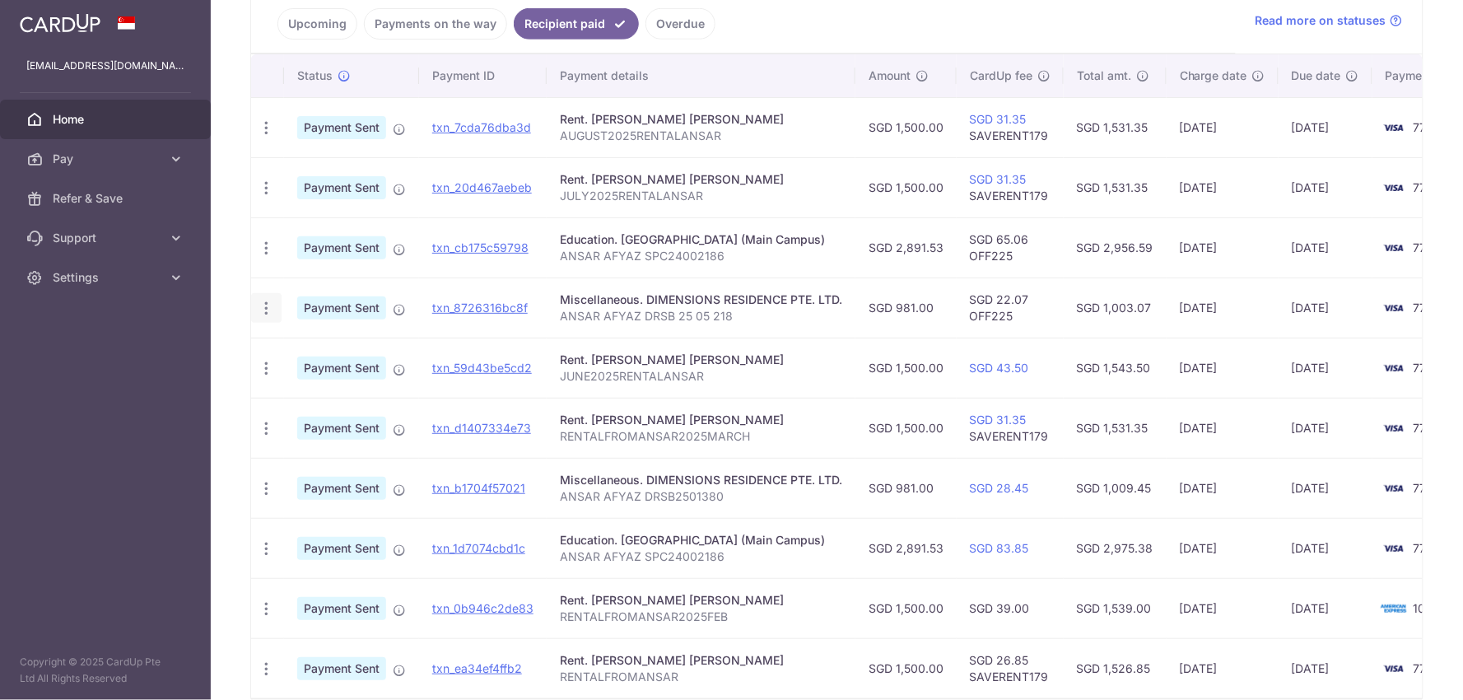
click at [258, 310] on icon "button" at bounding box center [266, 308] width 17 height 17
click at [366, 349] on span "PDF Receipt" at bounding box center [354, 353] width 112 height 16
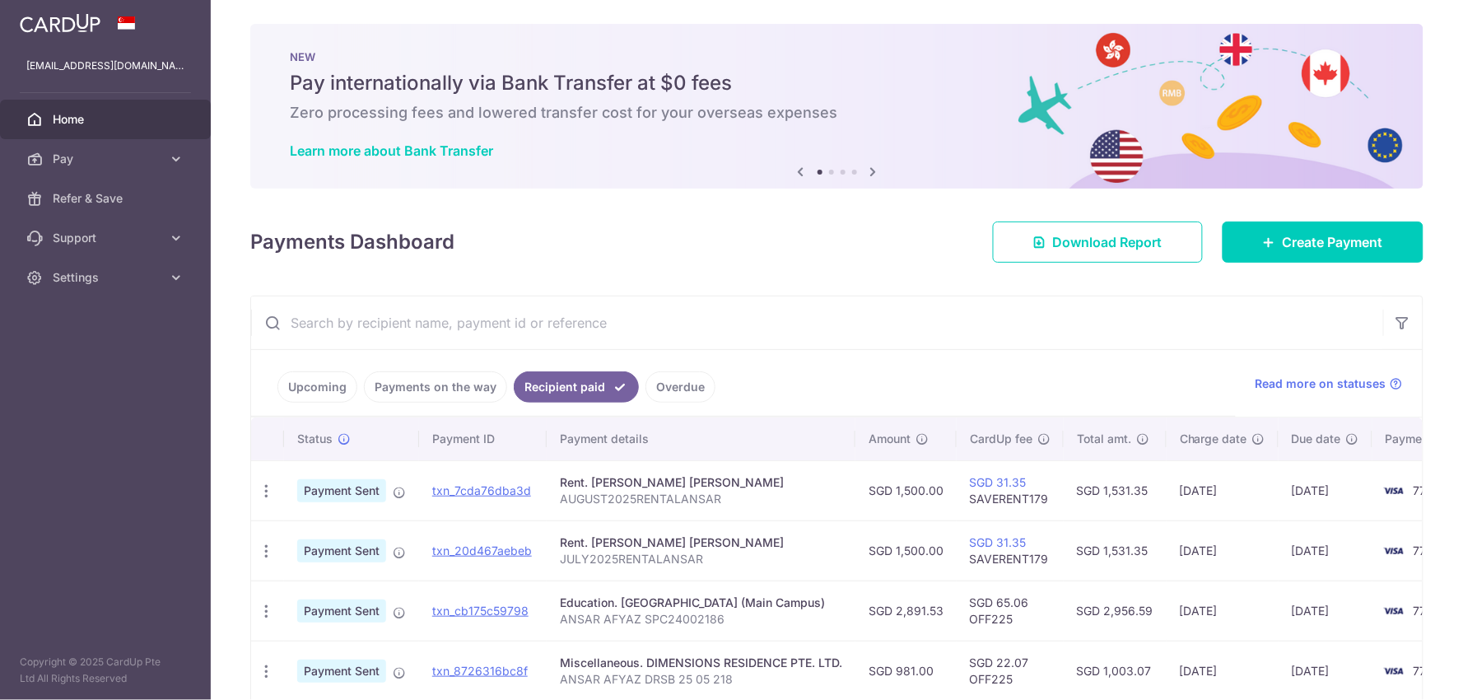
scroll to position [0, 0]
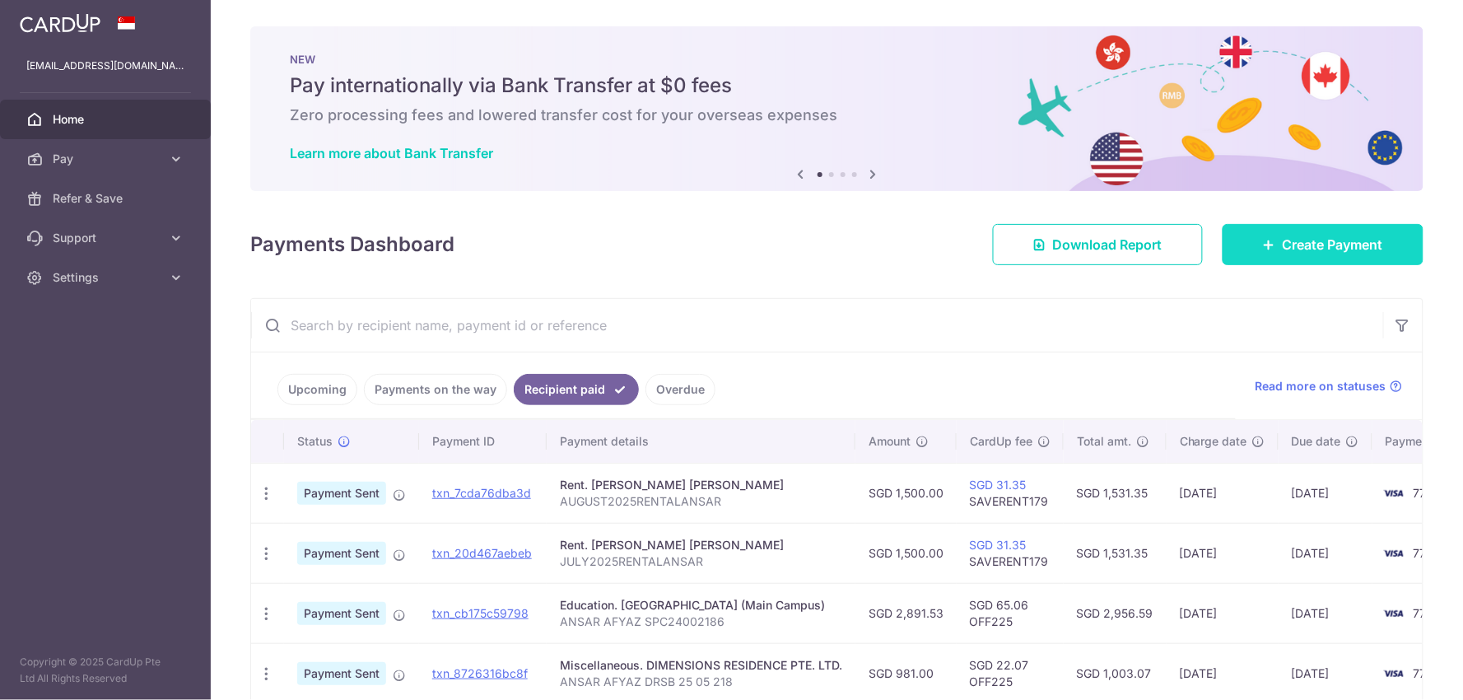
click at [1297, 242] on span "Create Payment" at bounding box center [1333, 245] width 100 height 20
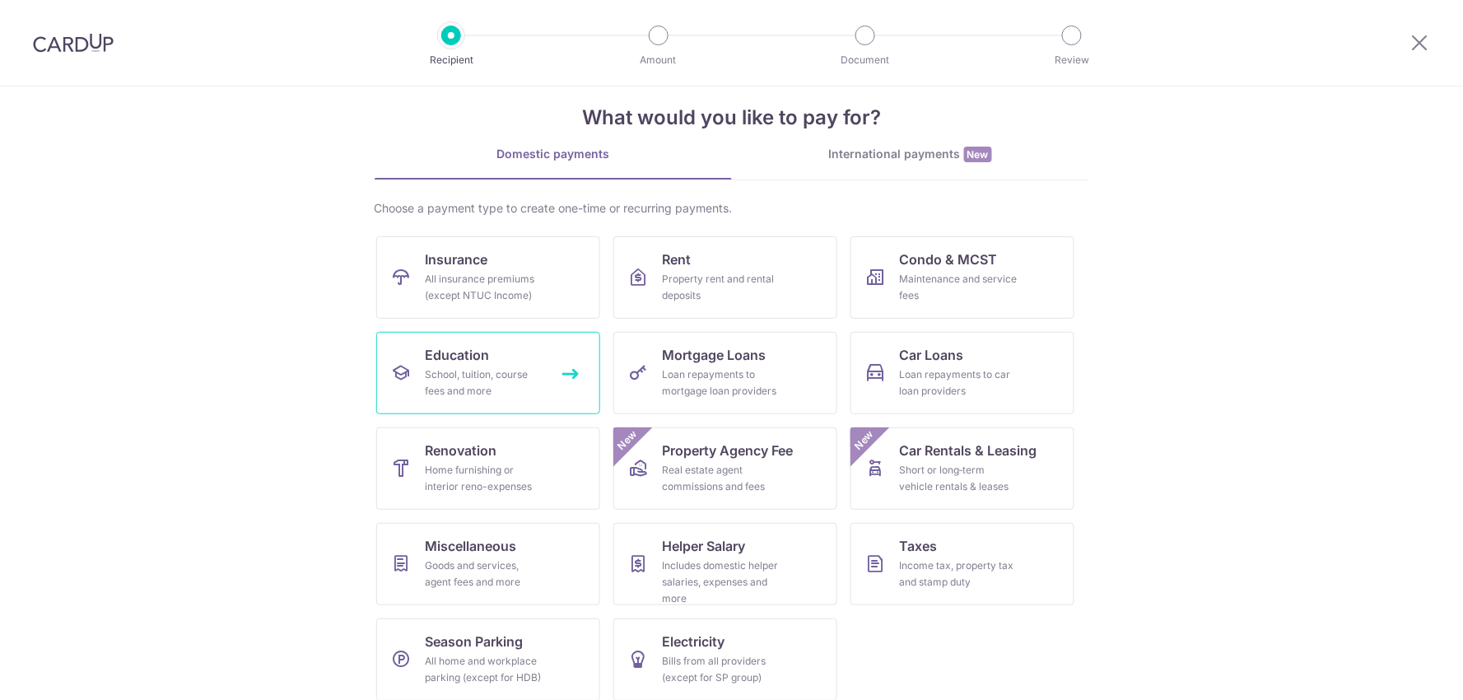
scroll to position [36, 0]
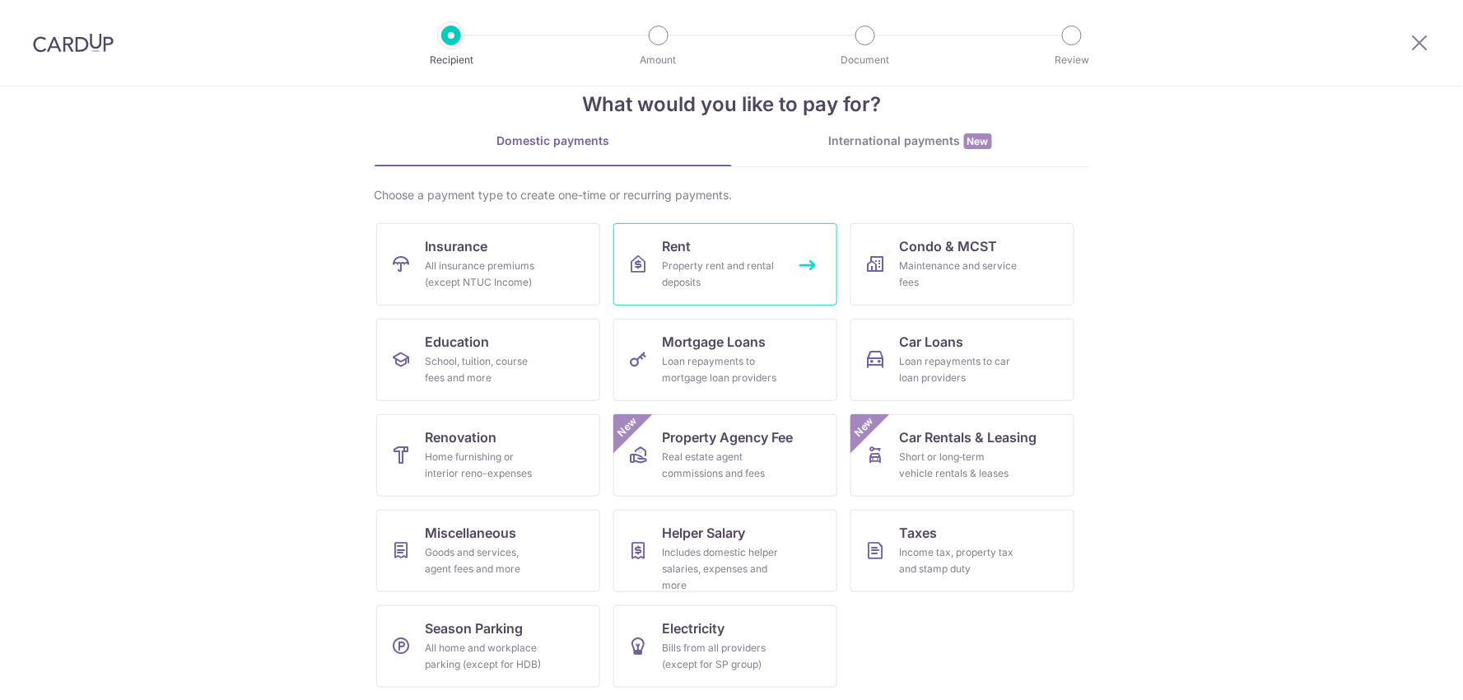
click at [655, 264] on link "Rent Property rent and rental deposits" at bounding box center [725, 264] width 224 height 82
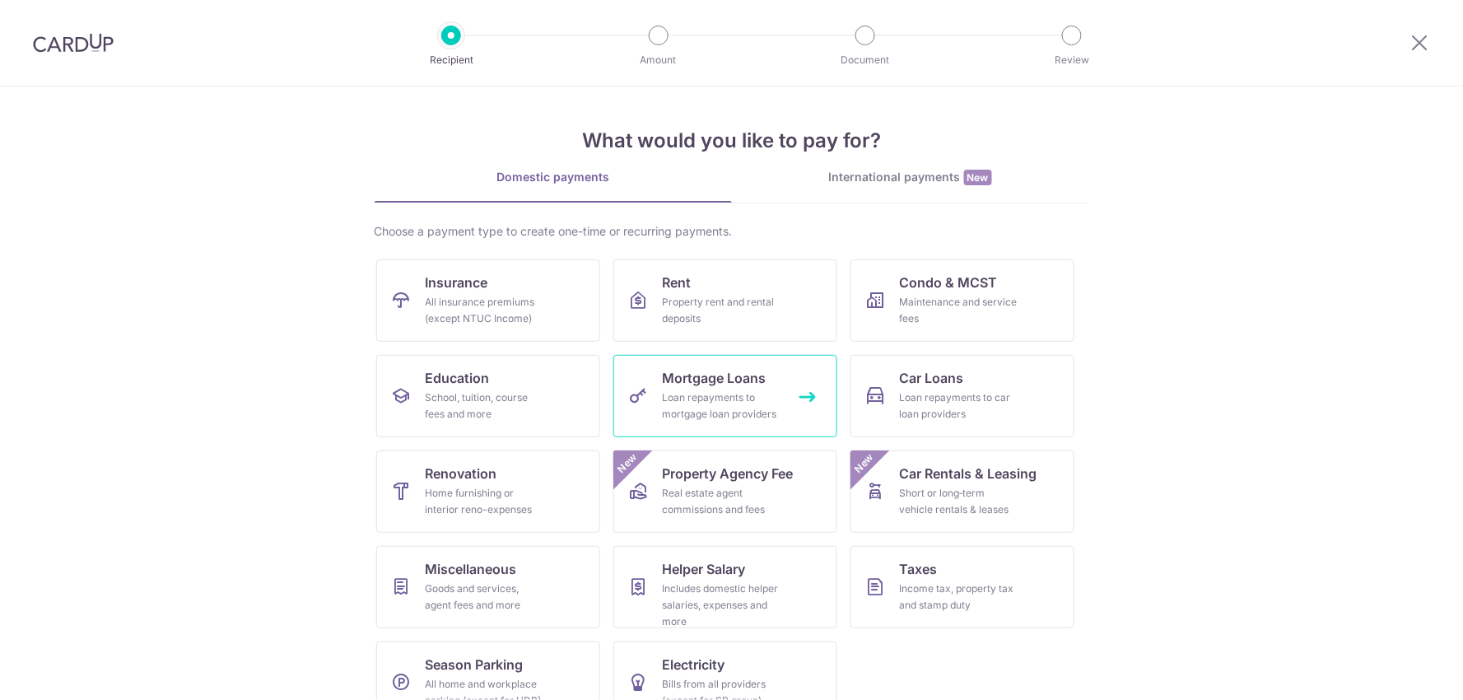
scroll to position [36, 0]
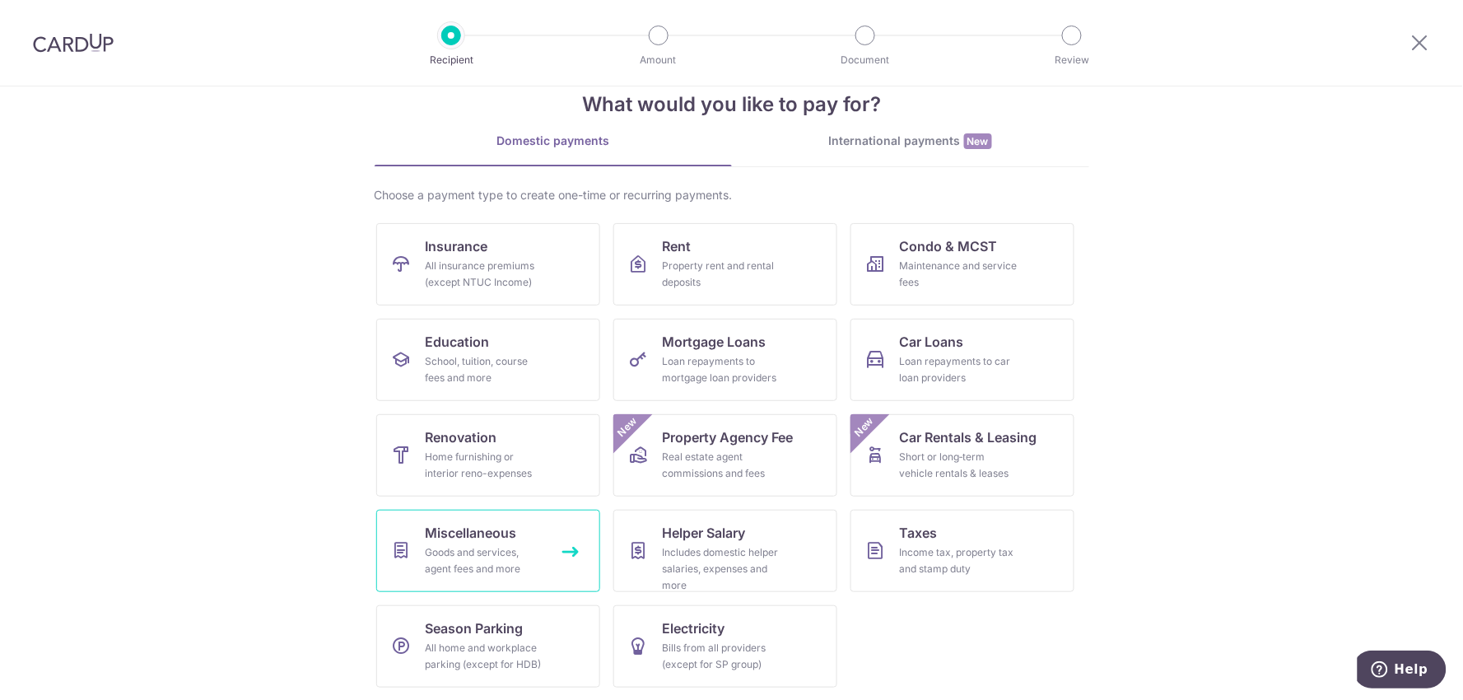
click at [500, 552] on div "Goods and services, agent fees and more" at bounding box center [485, 560] width 119 height 33
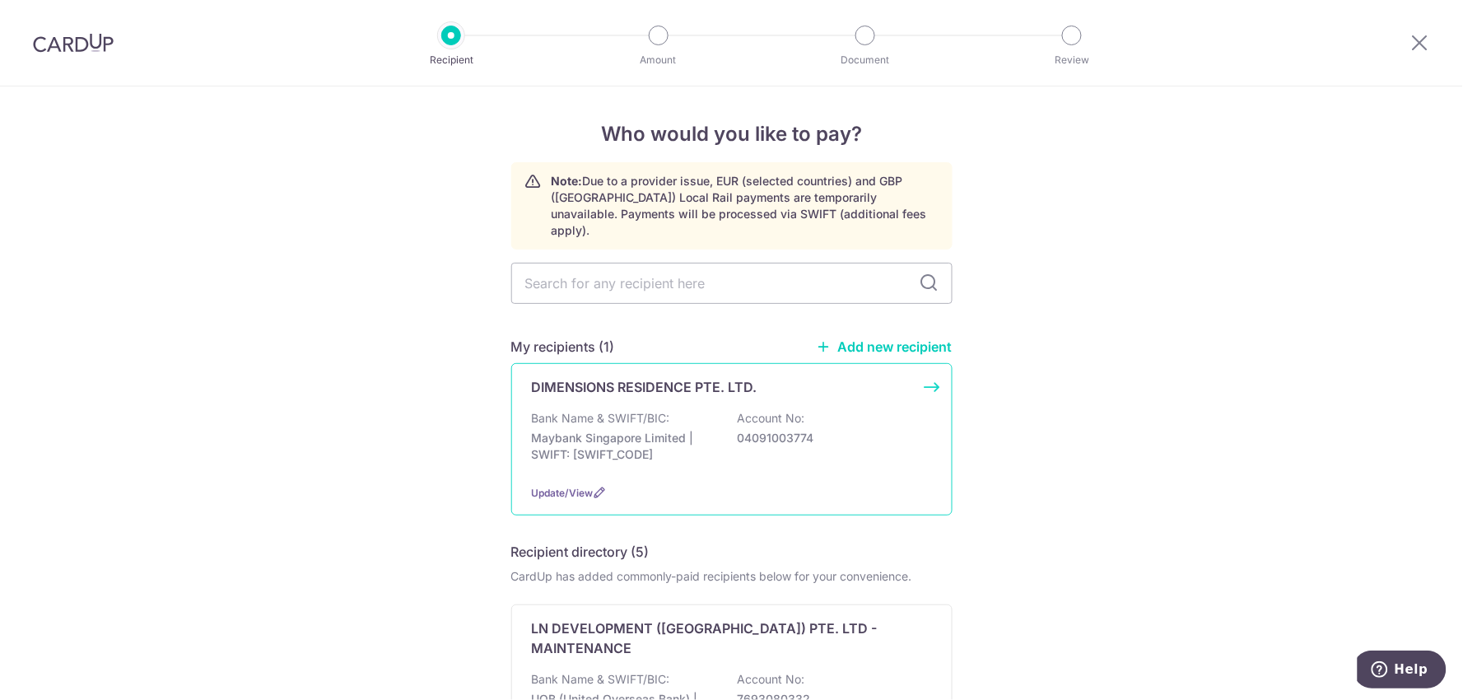
click at [795, 484] on div "Update/View" at bounding box center [732, 492] width 400 height 17
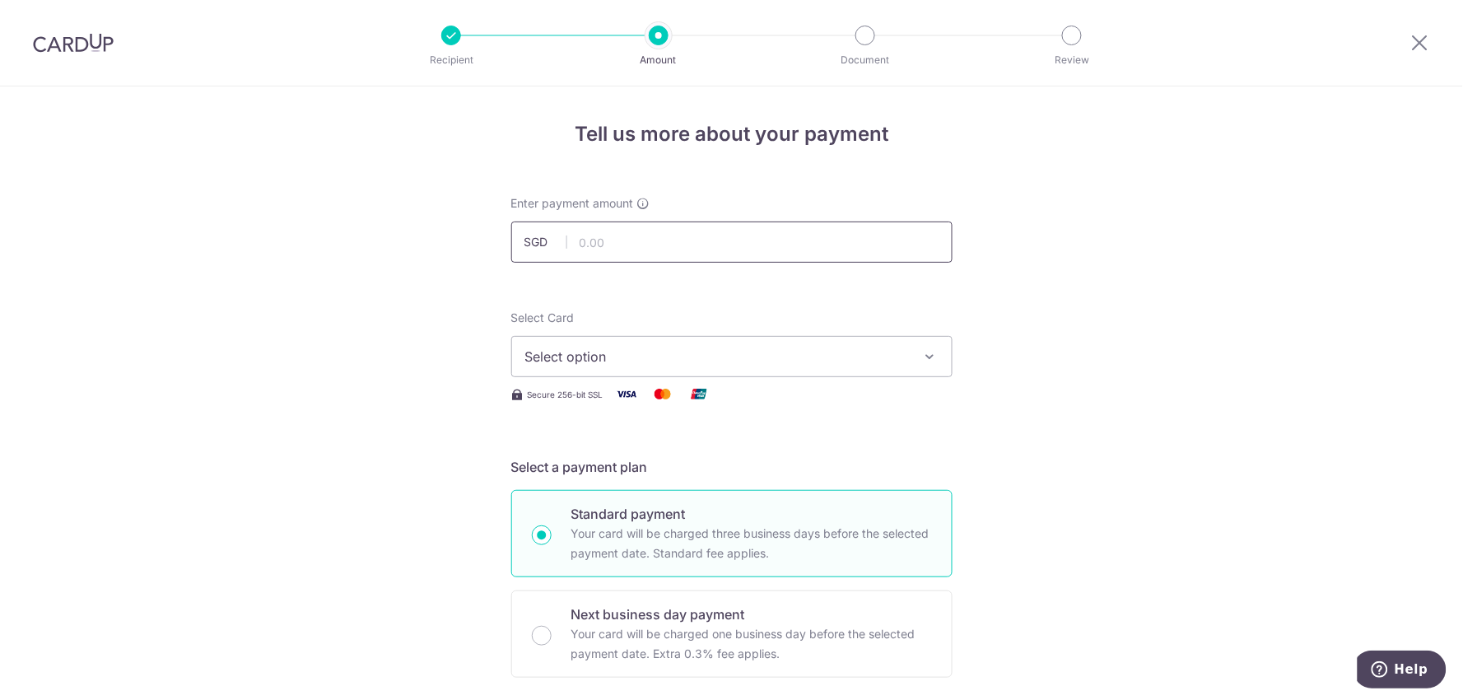
click at [654, 240] on input "text" at bounding box center [731, 241] width 441 height 41
type input "981.00"
click at [646, 352] on span "Select option" at bounding box center [717, 357] width 384 height 20
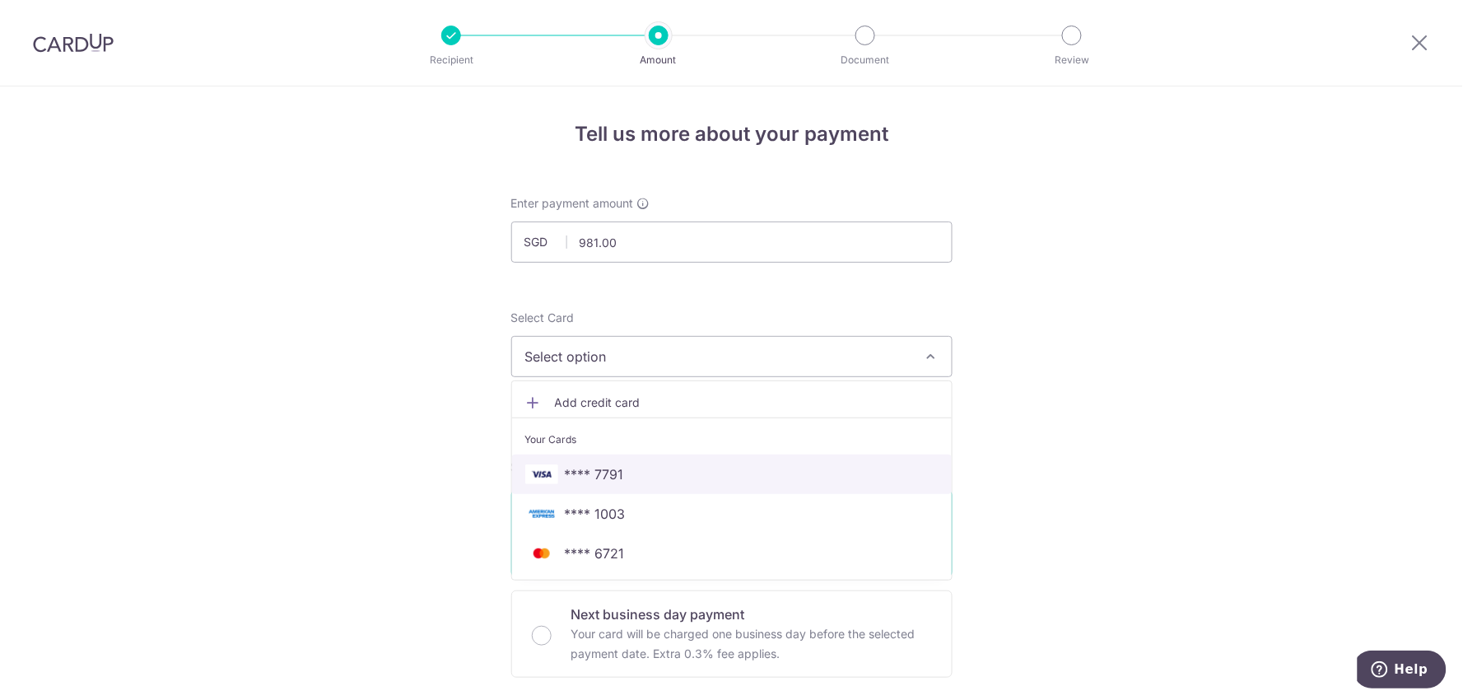
click at [606, 465] on span "**** 7791" at bounding box center [594, 474] width 59 height 20
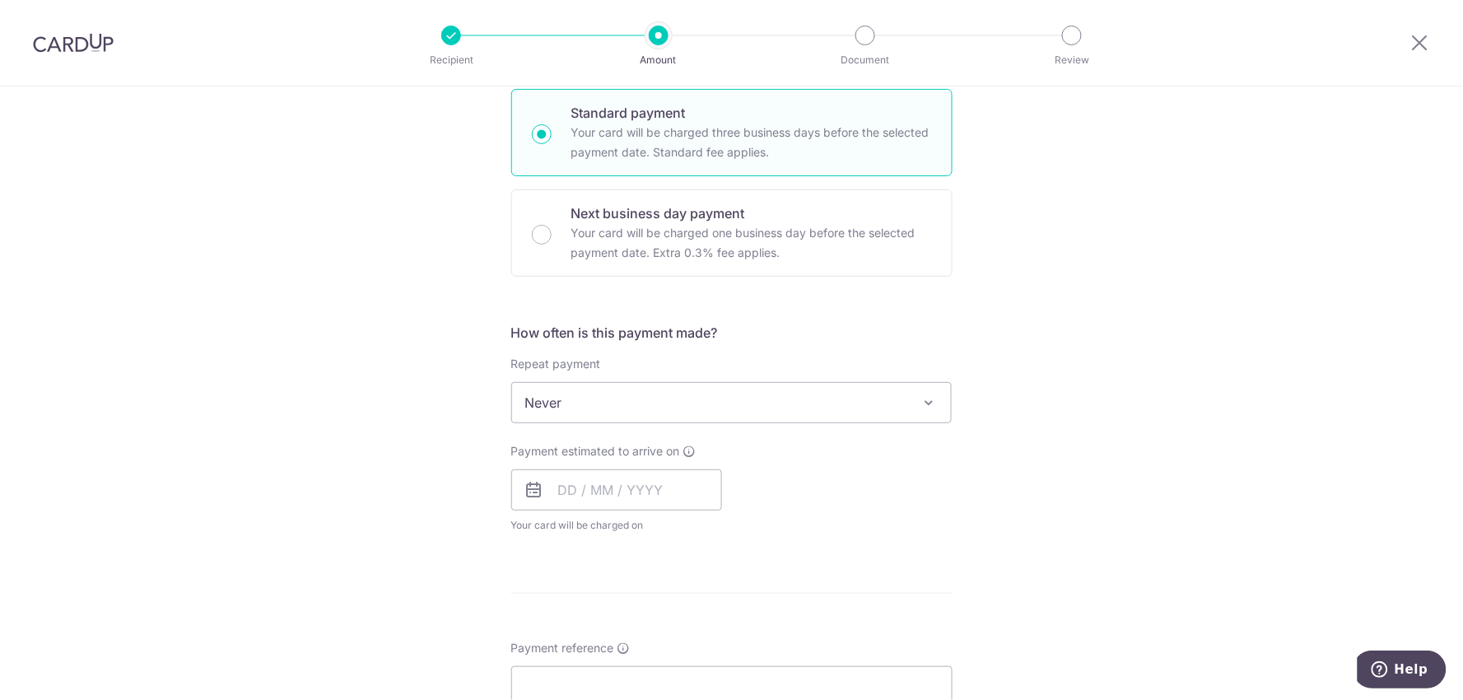
scroll to position [457, 0]
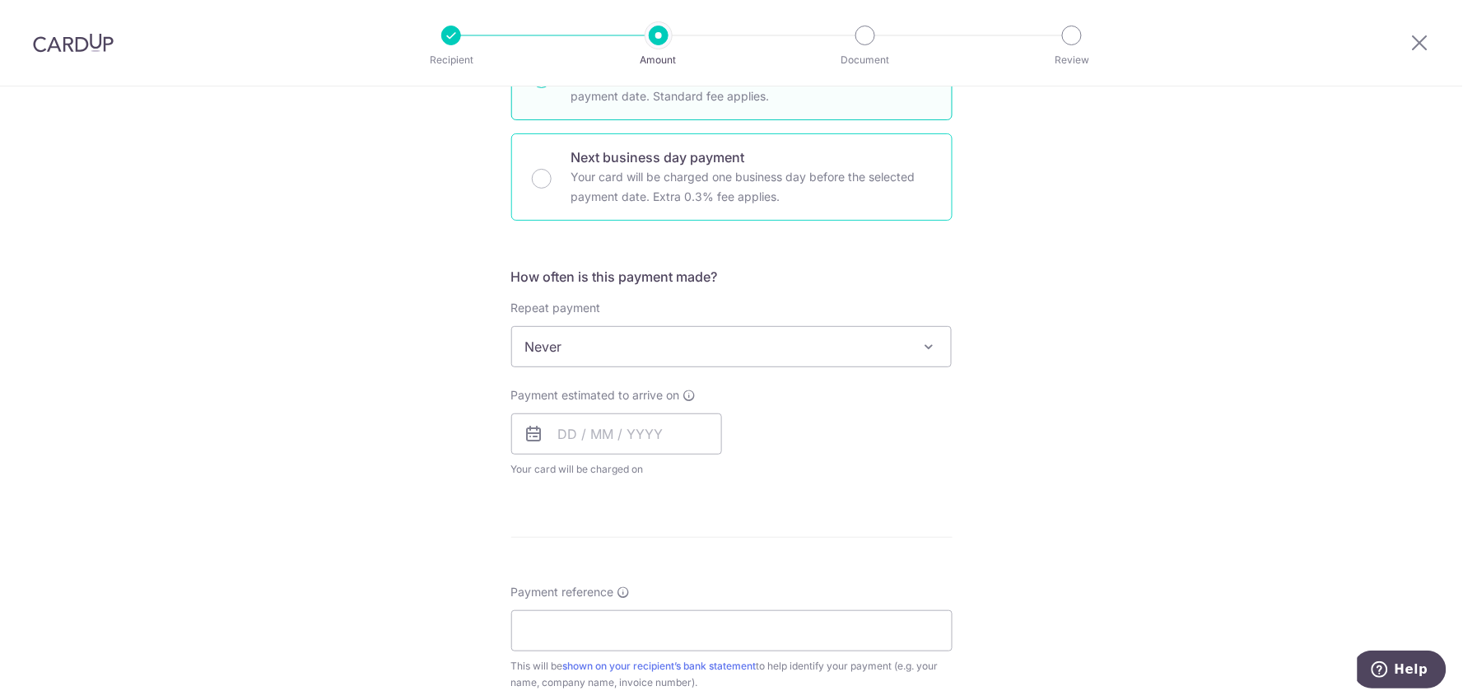
click at [659, 183] on p "Your card will be charged one business day before the selected payment date. Ex…" at bounding box center [751, 187] width 361 height 40
click at [552, 183] on input "Next business day payment Your card will be charged one business day before the…" at bounding box center [542, 179] width 20 height 20
radio input "false"
radio input "true"
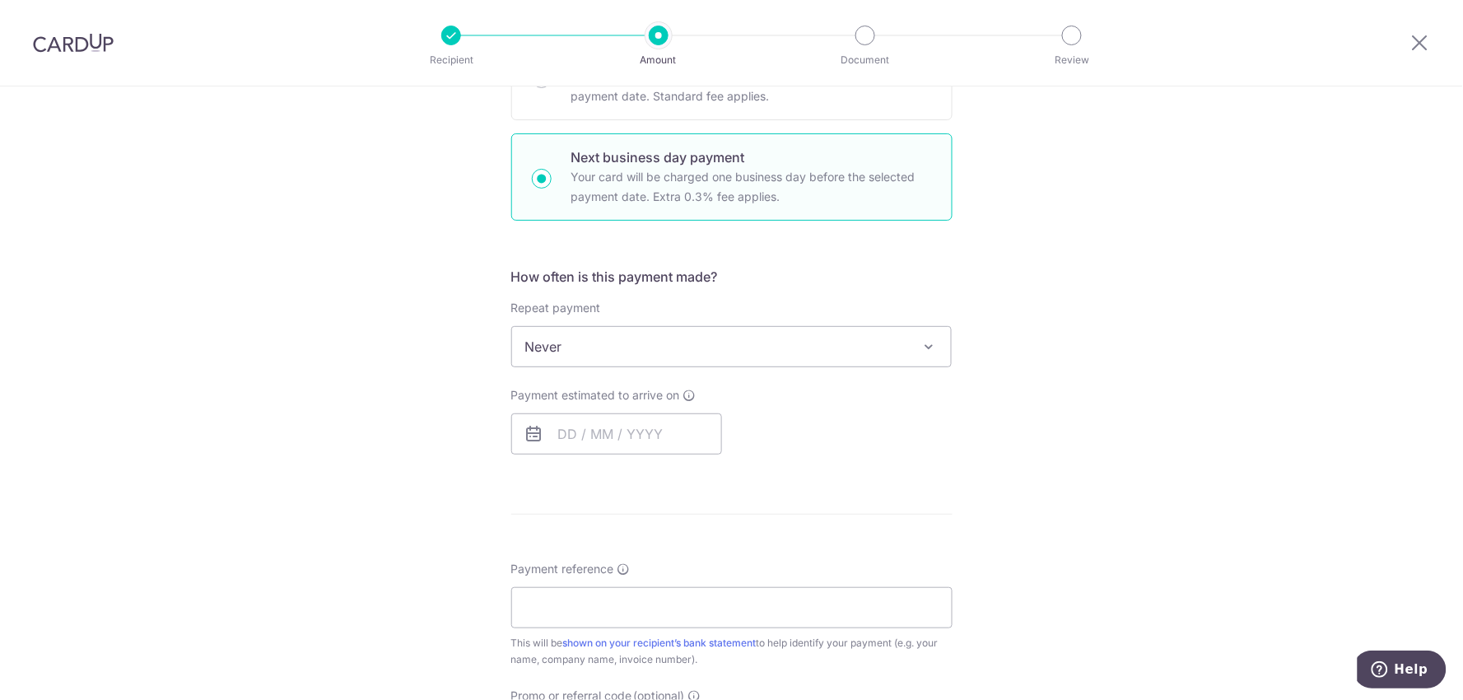
click at [643, 344] on span "Never" at bounding box center [732, 347] width 440 height 40
click at [613, 422] on input "text" at bounding box center [616, 433] width 211 height 41
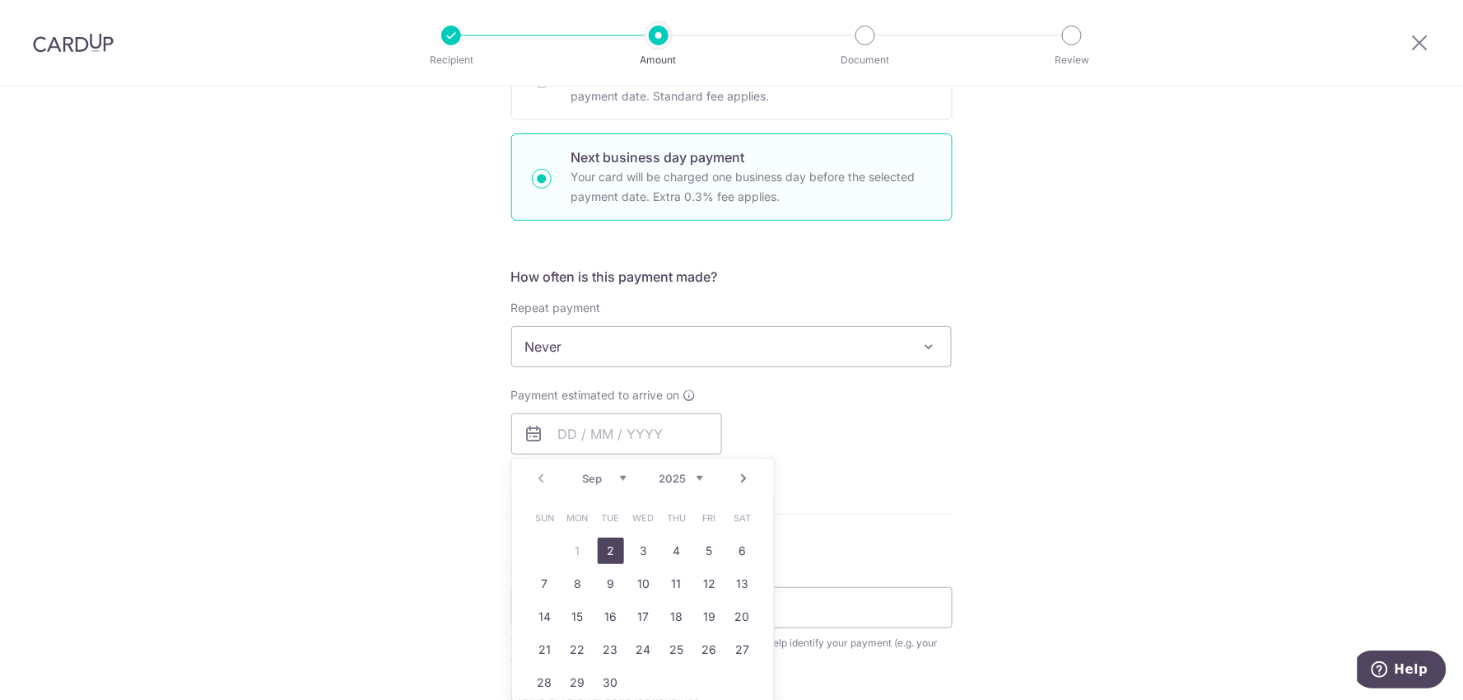
drag, startPoint x: 608, startPoint y: 552, endPoint x: 764, endPoint y: 424, distance: 202.4
click at [608, 552] on link "2" at bounding box center [611, 551] width 26 height 26
type input "[DATE]"
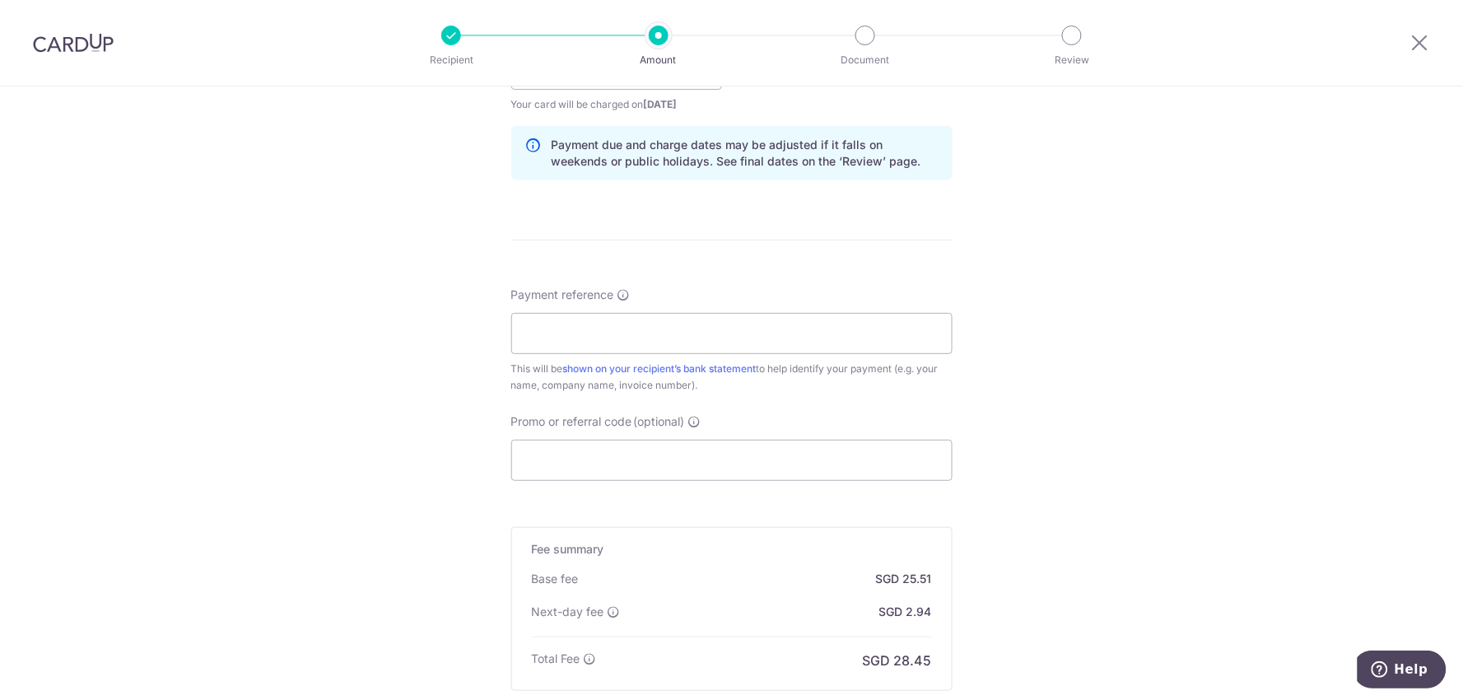
scroll to position [823, 0]
click at [748, 311] on input "Payment reference" at bounding box center [731, 331] width 441 height 41
paste input "ANSAR AFYAZ DRSB 25 05 218"
drag, startPoint x: 654, startPoint y: 334, endPoint x: 737, endPoint y: 326, distance: 83.6
click at [737, 326] on input "ANSAR AFYAZ DRSB 25 05 218" at bounding box center [731, 331] width 441 height 41
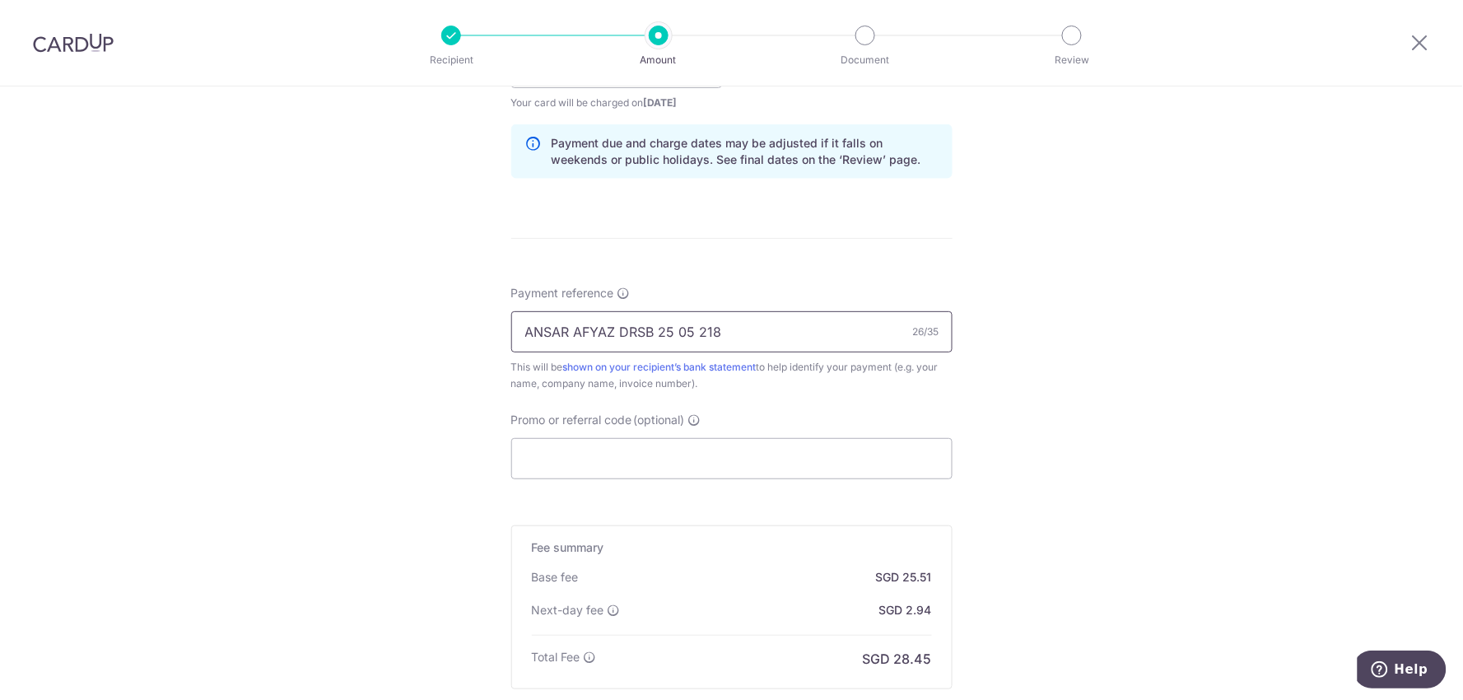
drag, startPoint x: 738, startPoint y: 334, endPoint x: 645, endPoint y: 338, distance: 92.3
click at [738, 334] on input "ANSAR AFYAZ DRSB 25 05 218" at bounding box center [731, 331] width 441 height 41
drag, startPoint x: 656, startPoint y: 336, endPoint x: 757, endPoint y: 338, distance: 101.3
click at [757, 338] on input "ANSAR AFYAZ DRSB 25 05 218" at bounding box center [731, 331] width 441 height 41
paste input "DRSB/25/08/197"
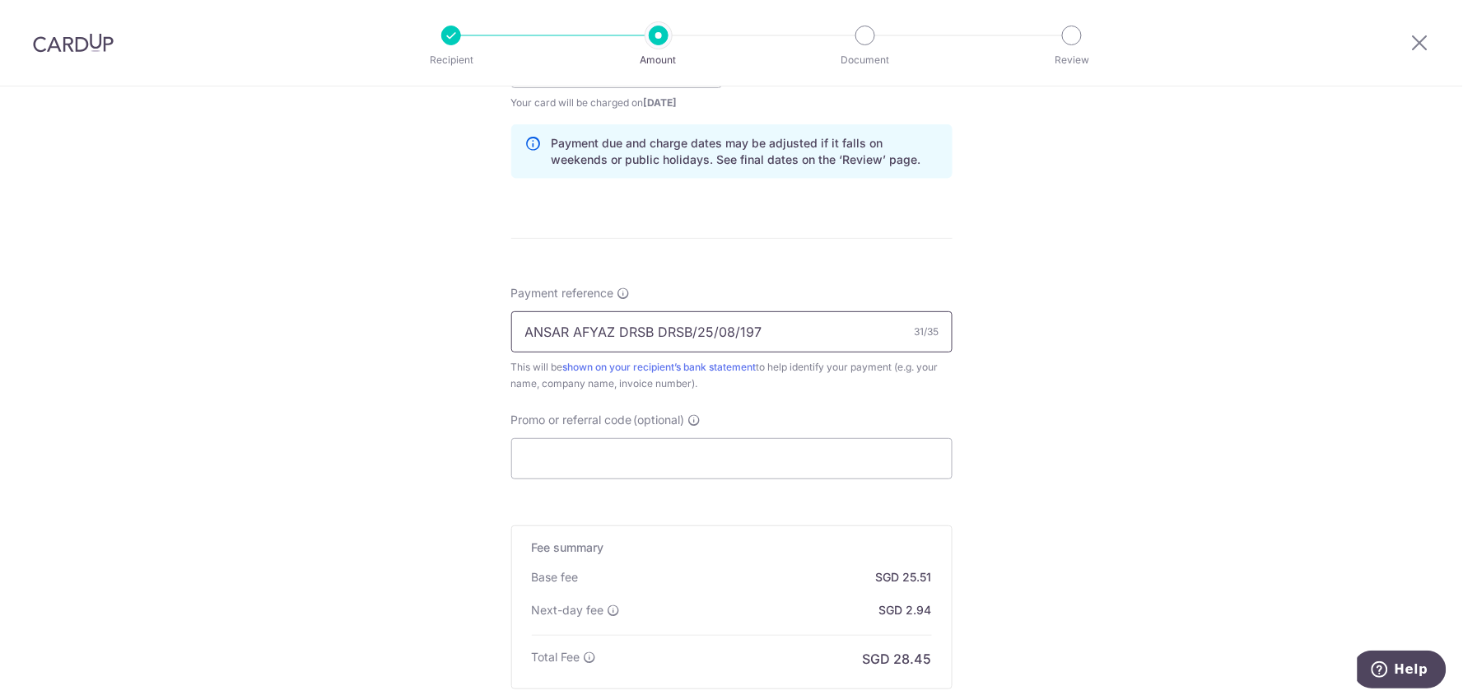
click at [659, 338] on input "ANSAR AFYAZ DRSB DRSB/25/08/197" at bounding box center [731, 331] width 441 height 41
click at [655, 338] on input "ANSAR AFYAZ DRSB DRSB/25/08/197" at bounding box center [731, 331] width 441 height 41
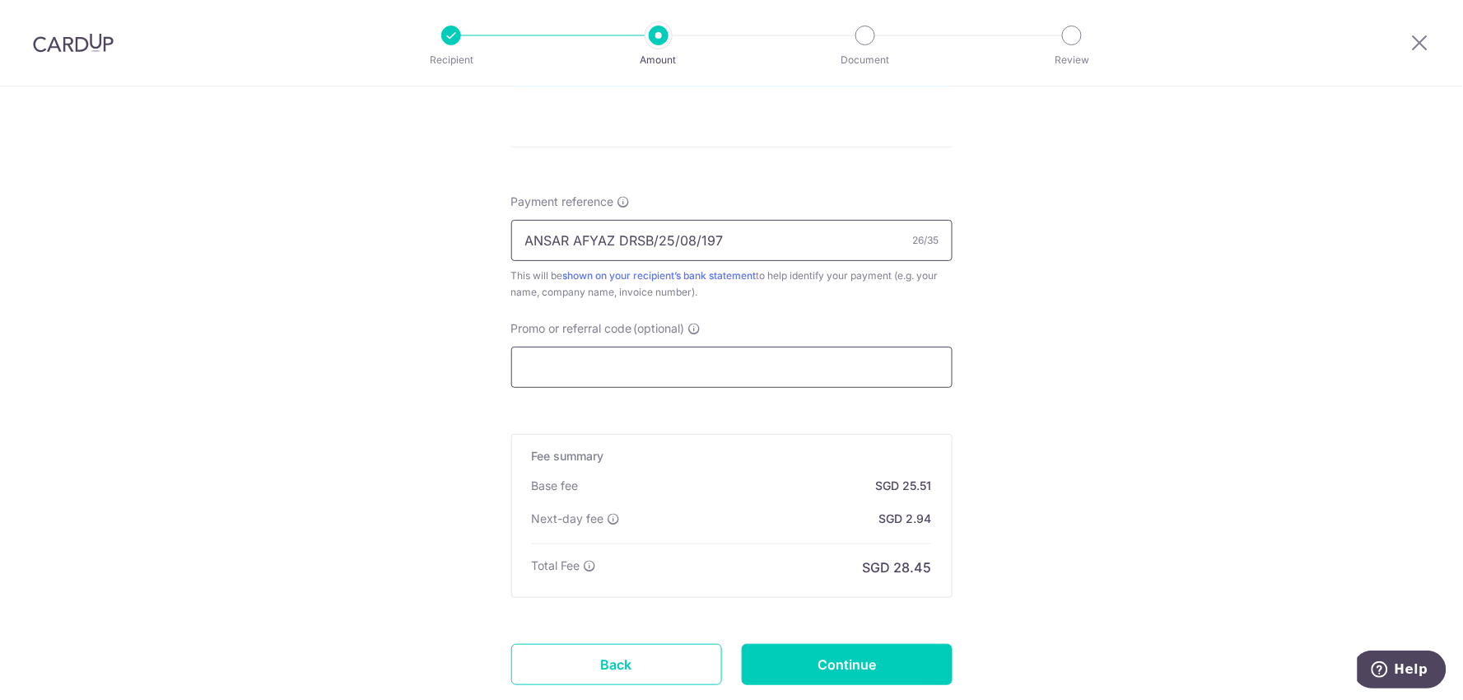
type input "ANSAR AFYAZ DRSB/25/08/197"
click at [657, 374] on input "Promo or referral code (optional)" at bounding box center [731, 367] width 441 height 41
paste input "OFF225"
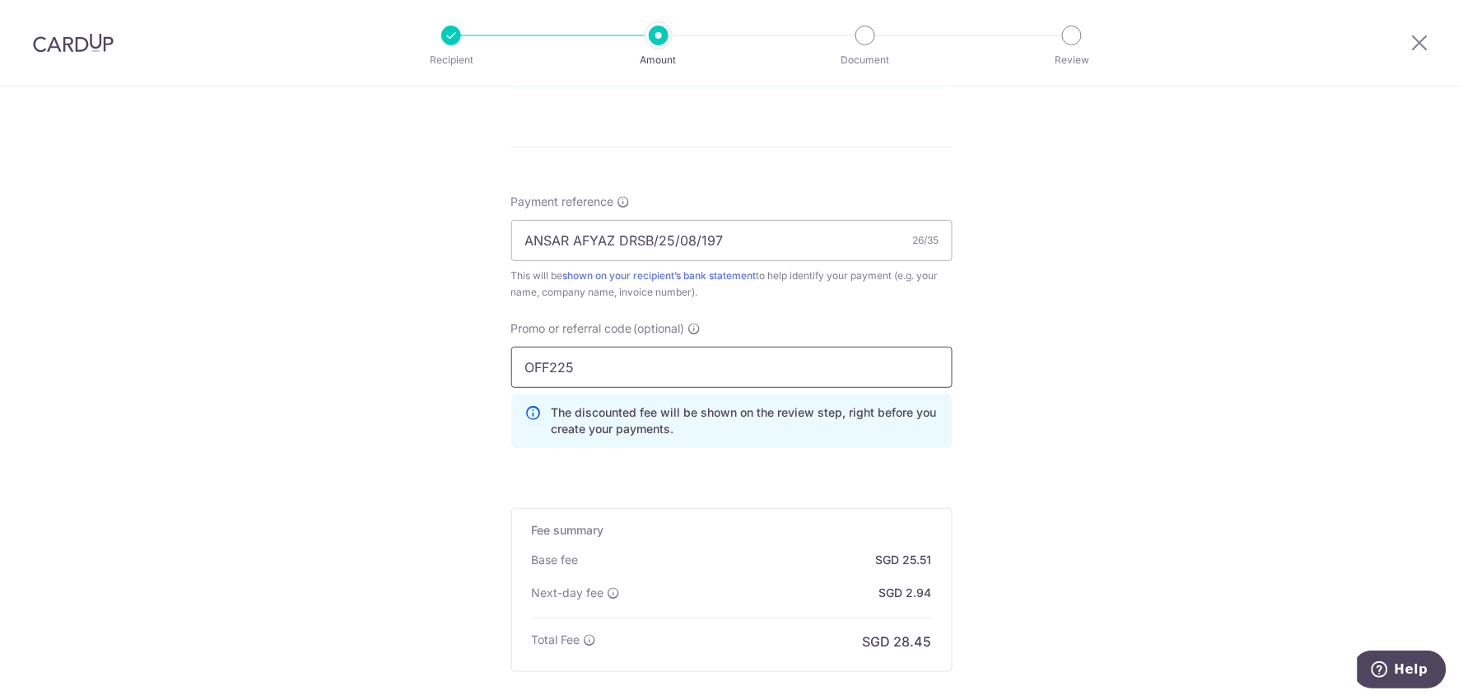
scroll to position [1097, 0]
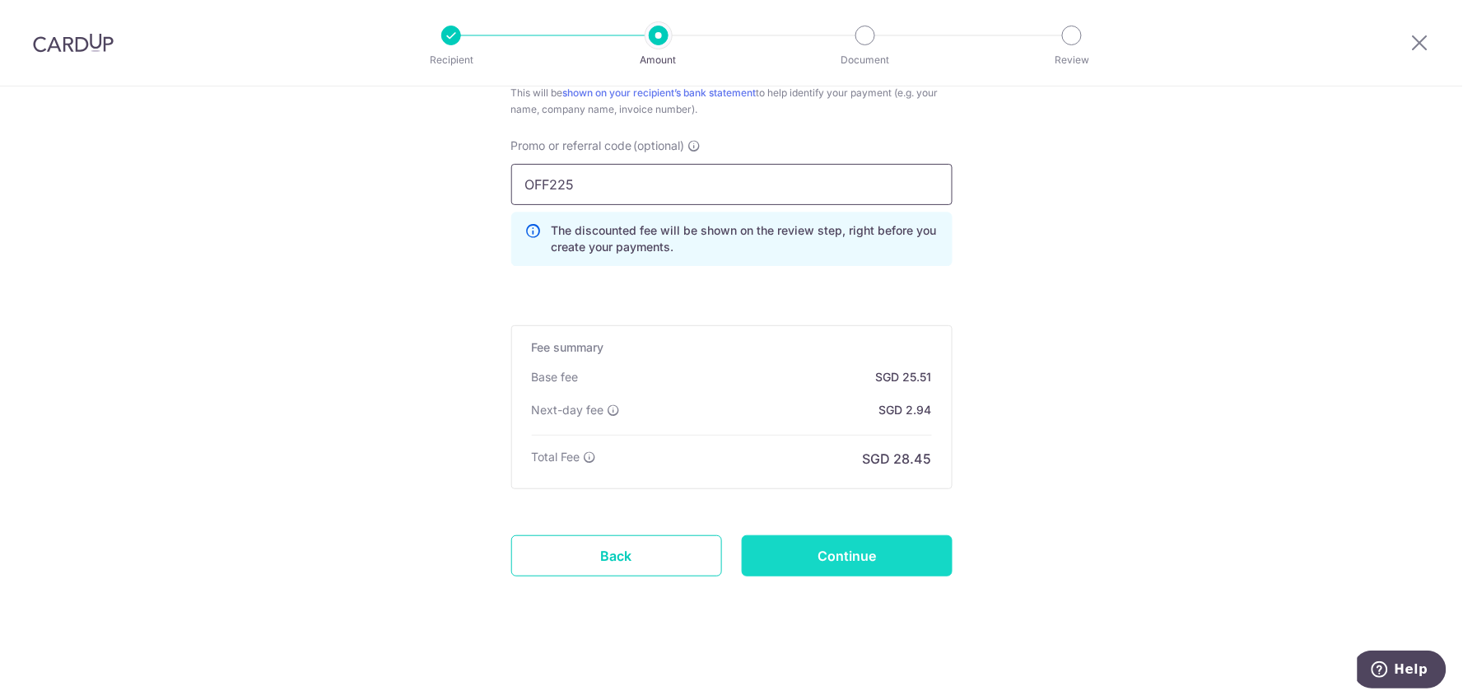
type input "OFF225"
click at [881, 558] on input "Continue" at bounding box center [847, 555] width 211 height 41
type input "Create Schedule"
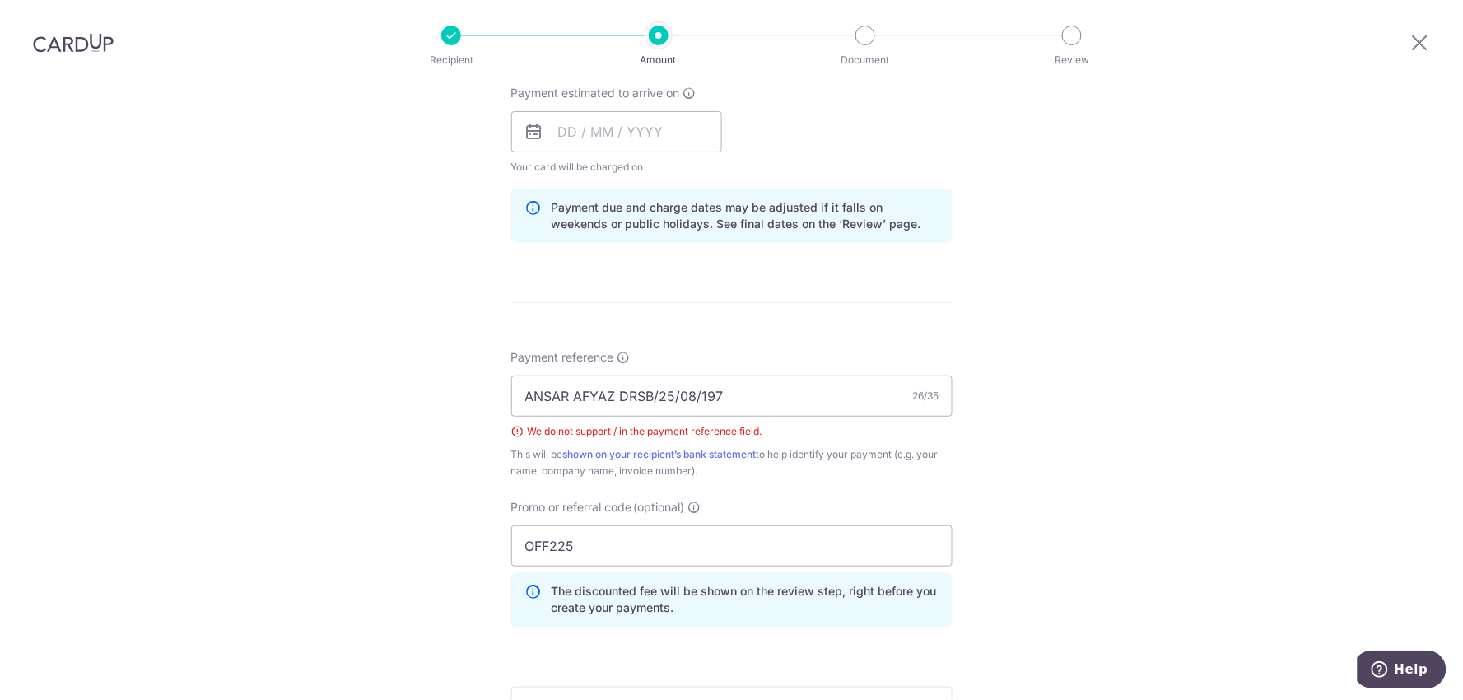
scroll to position [730, 0]
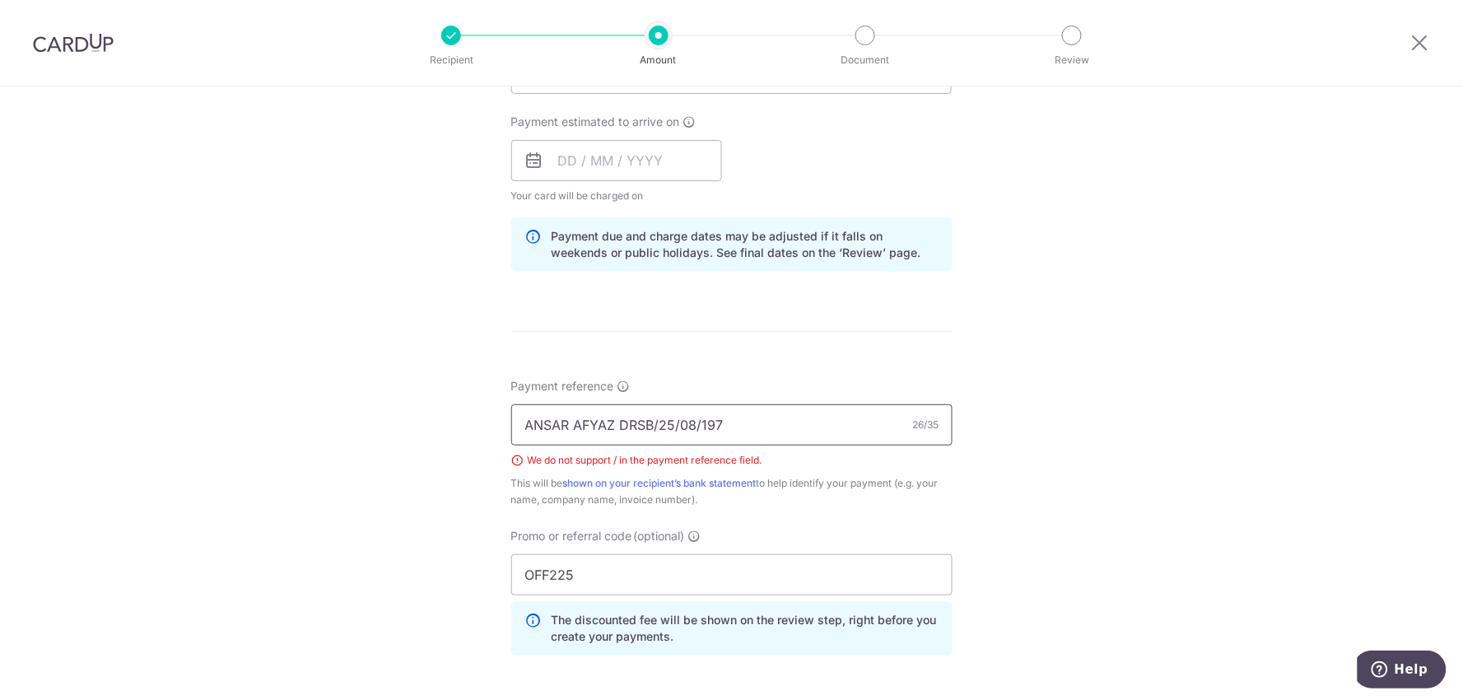
click at [655, 417] on input "ANSAR AFYAZ DRSB/25/08/197" at bounding box center [731, 424] width 441 height 41
click at [689, 423] on input "ANSAR AFYAZ DRSB25/08/197" at bounding box center [731, 424] width 441 height 41
click at [668, 425] on input "ANSAR AFYAZ DRSB25/08197" at bounding box center [731, 424] width 441 height 41
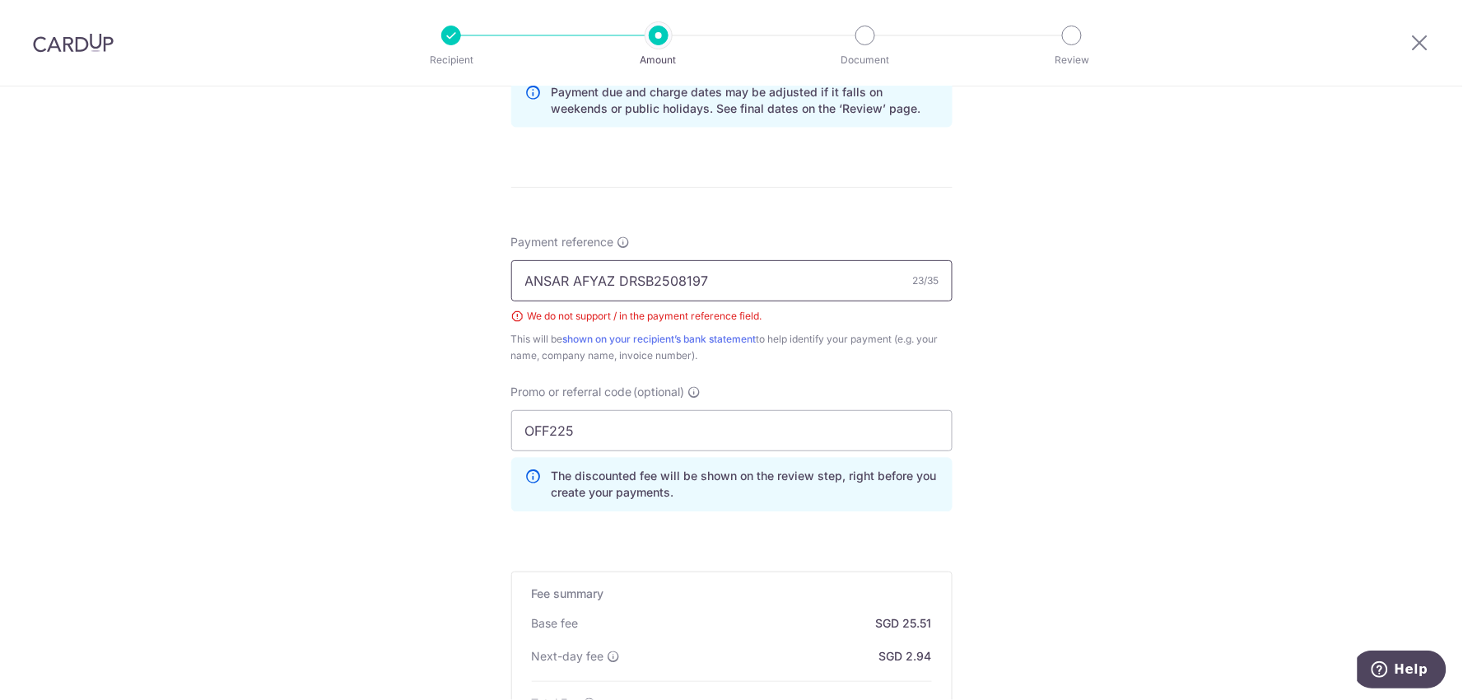
scroll to position [1121, 0]
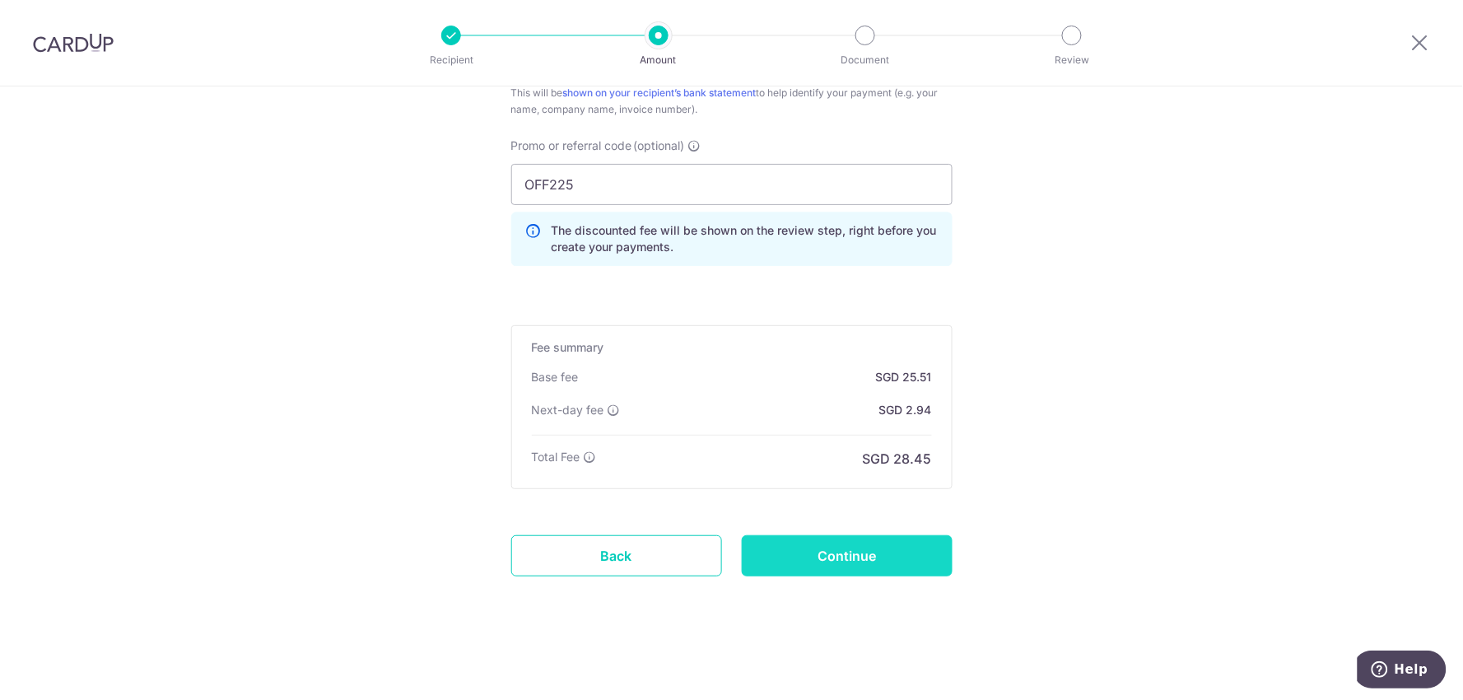
type input "ANSAR AFYAZ DRSB2508197"
click at [808, 557] on input "Continue" at bounding box center [847, 555] width 211 height 41
type input "Create Schedule"
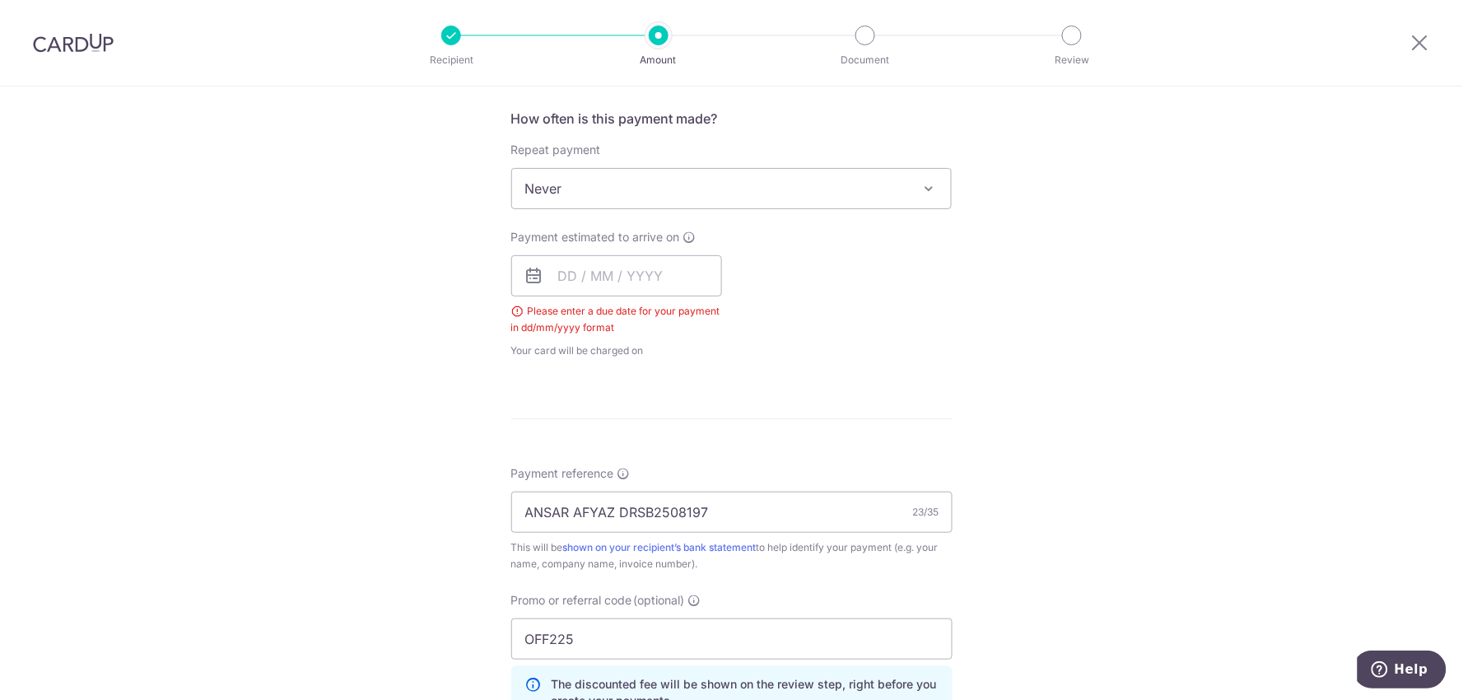
scroll to position [557, 0]
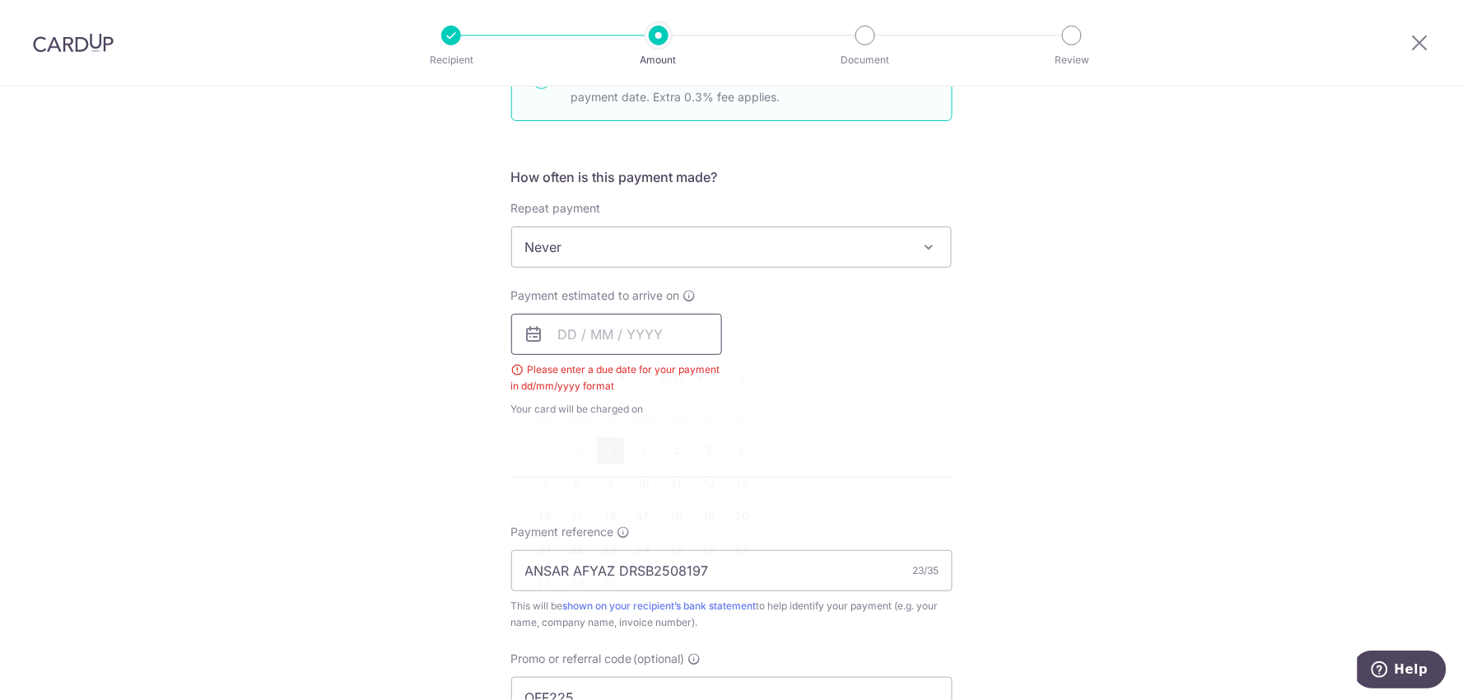
click at [676, 333] on input "text" at bounding box center [616, 334] width 211 height 41
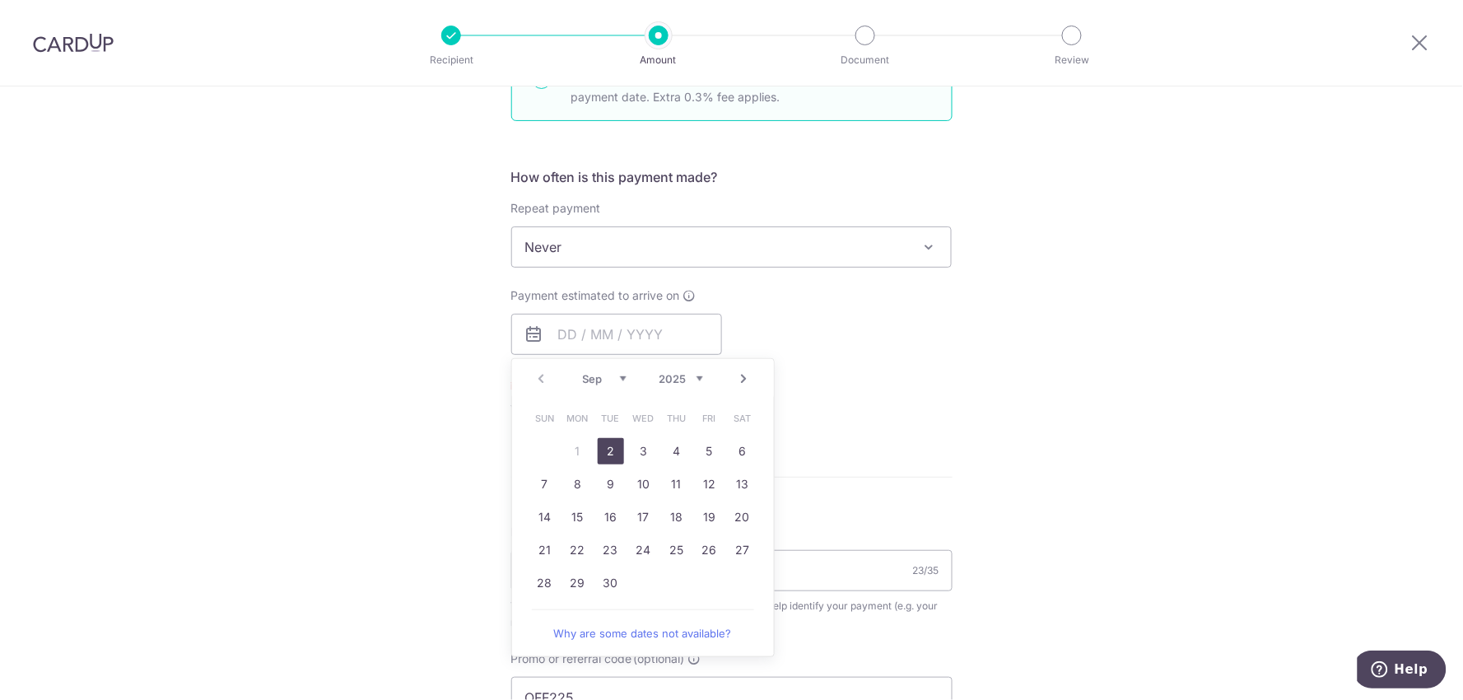
click at [612, 447] on link "2" at bounding box center [611, 451] width 26 height 26
type input "[DATE]"
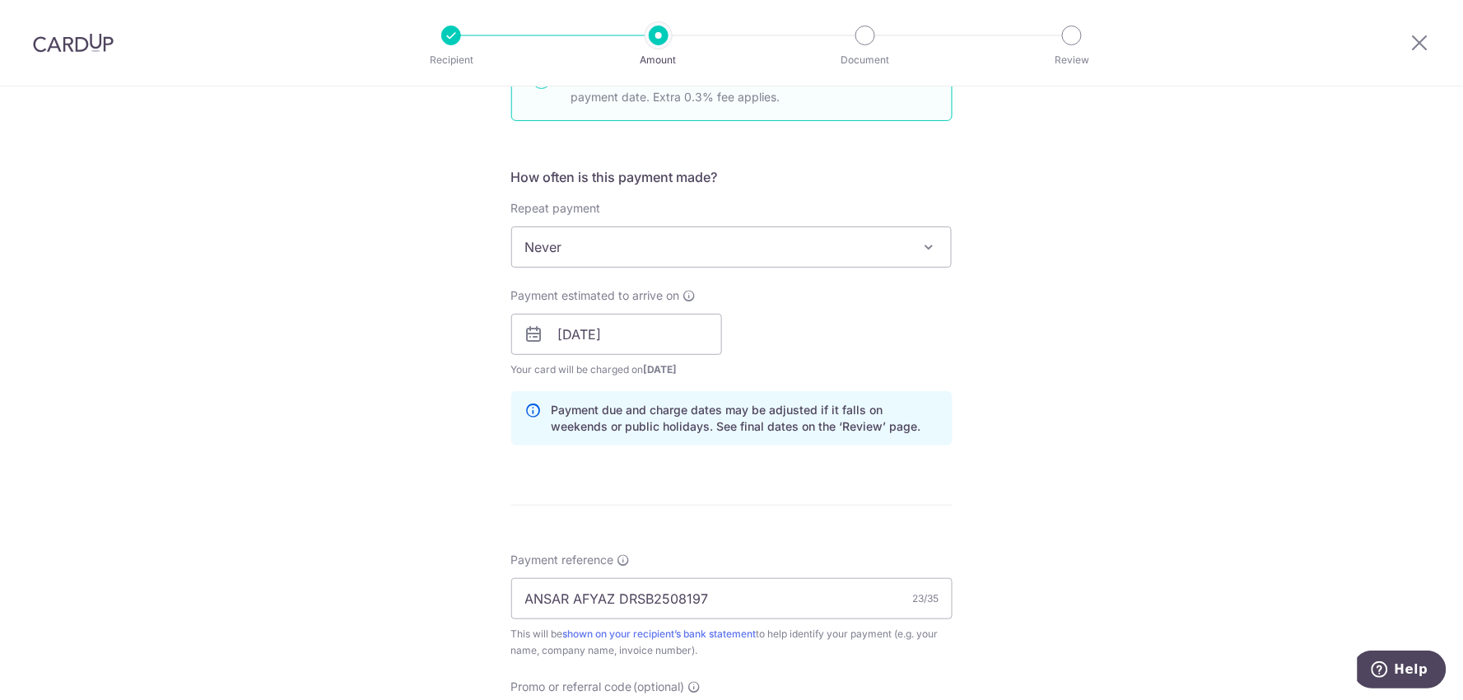
click at [611, 454] on div "How often is this payment made? Repeat payment Never Every week Every month Eve…" at bounding box center [731, 312] width 441 height 291
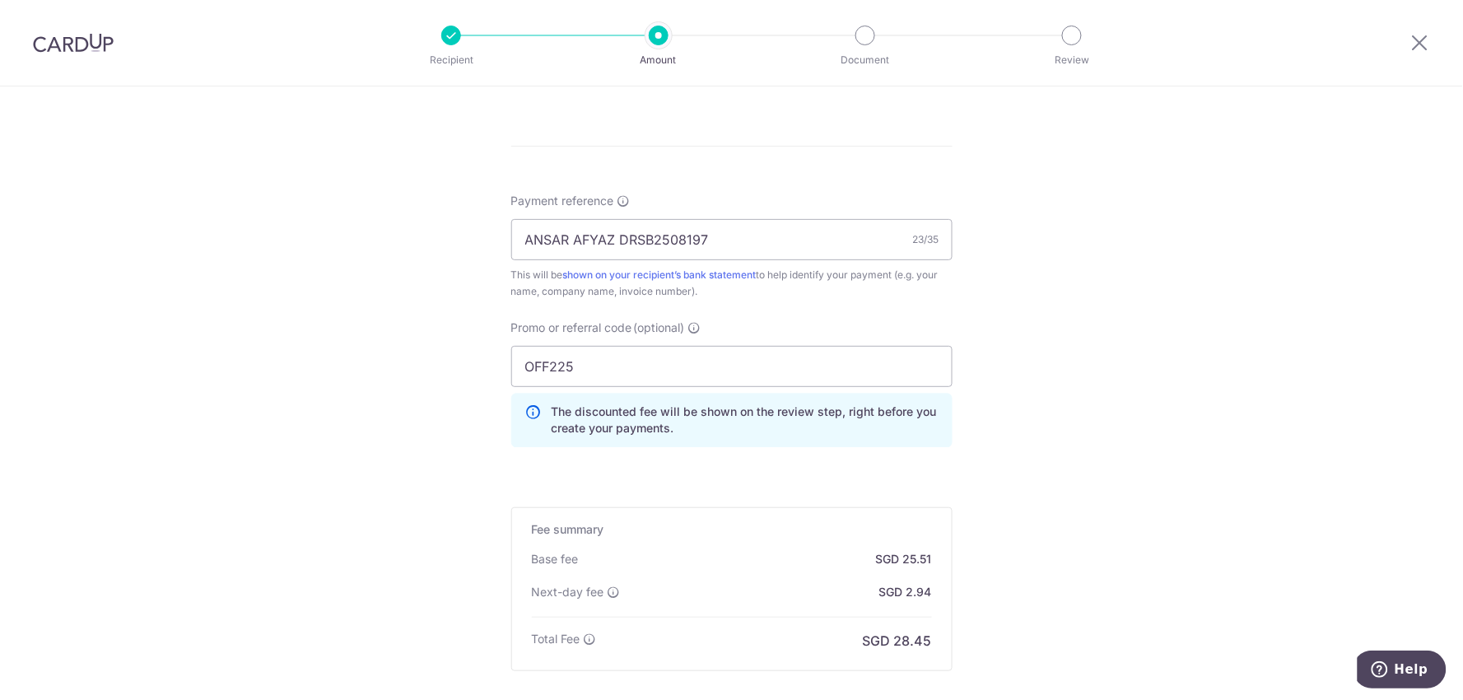
scroll to position [1097, 0]
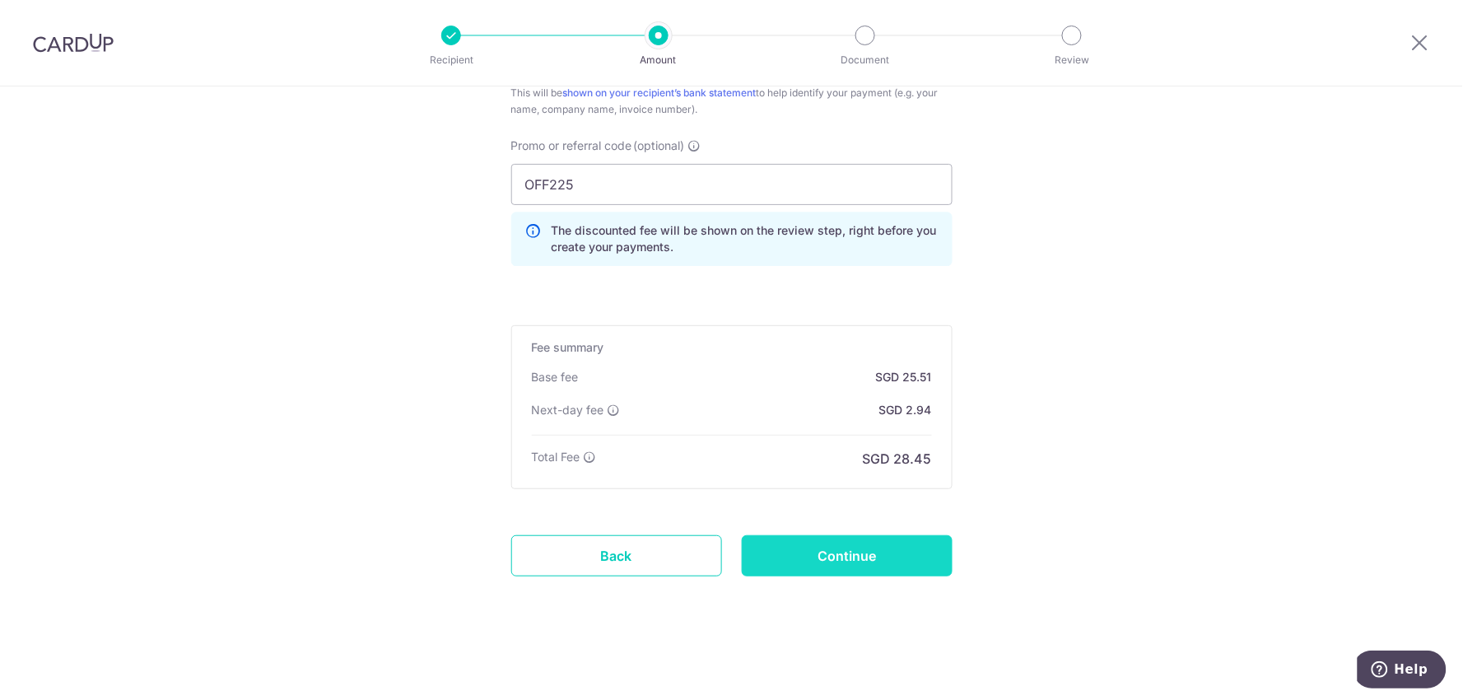
click at [808, 557] on input "Continue" at bounding box center [847, 555] width 211 height 41
type input "Create Schedule"
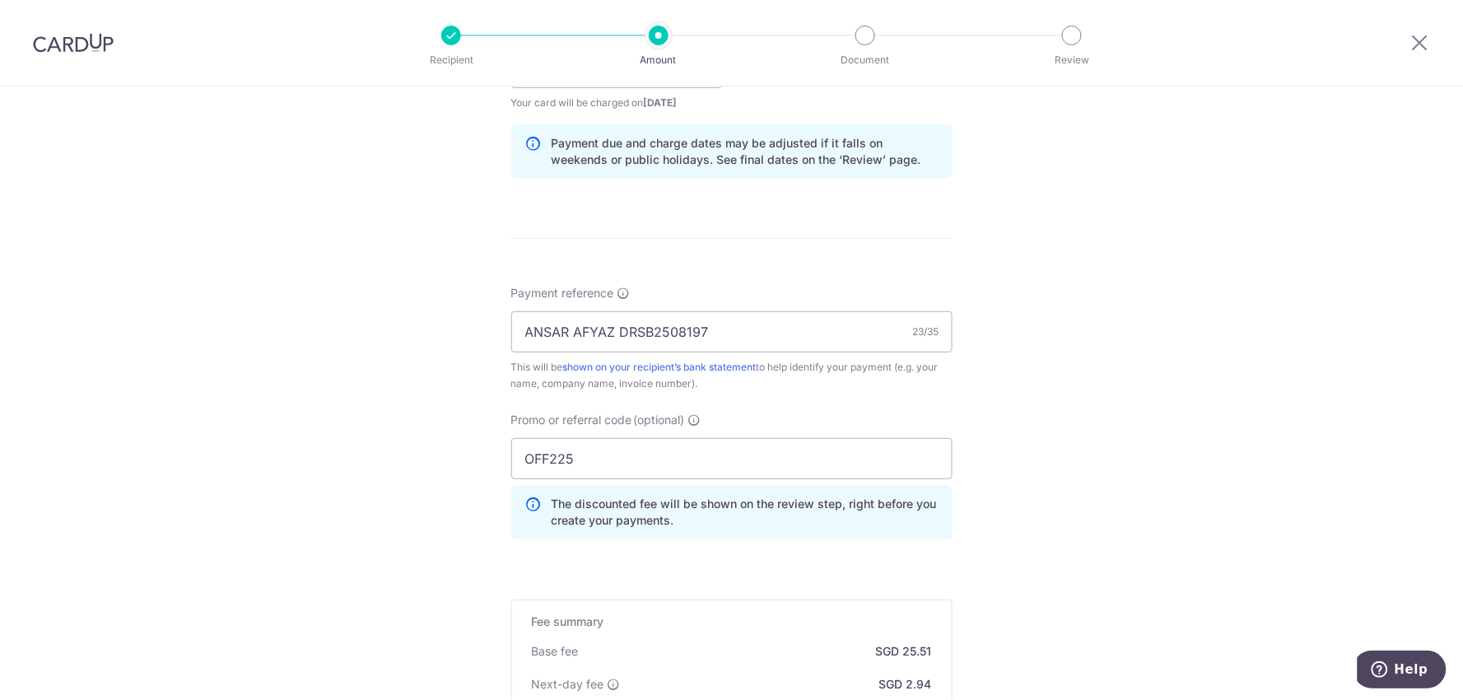
scroll to position [457, 0]
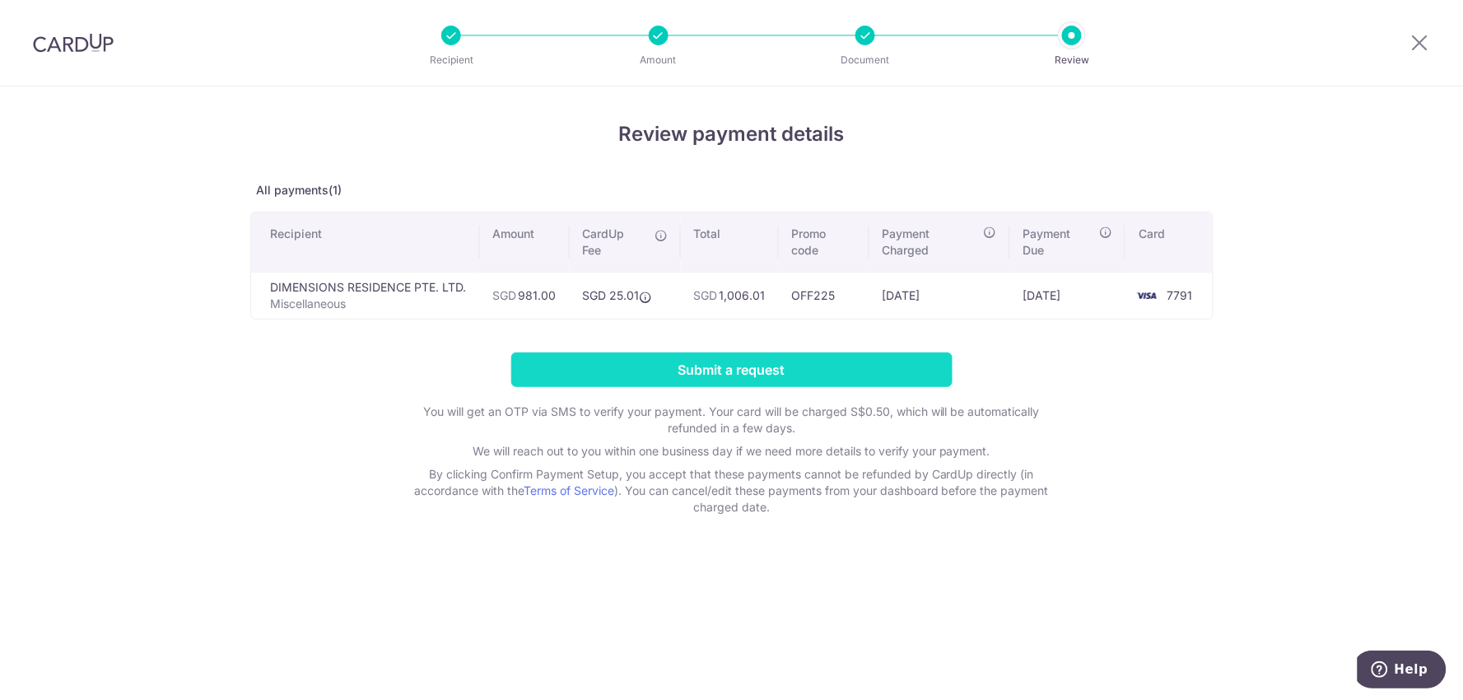
click at [820, 369] on input "Submit a request" at bounding box center [731, 369] width 441 height 35
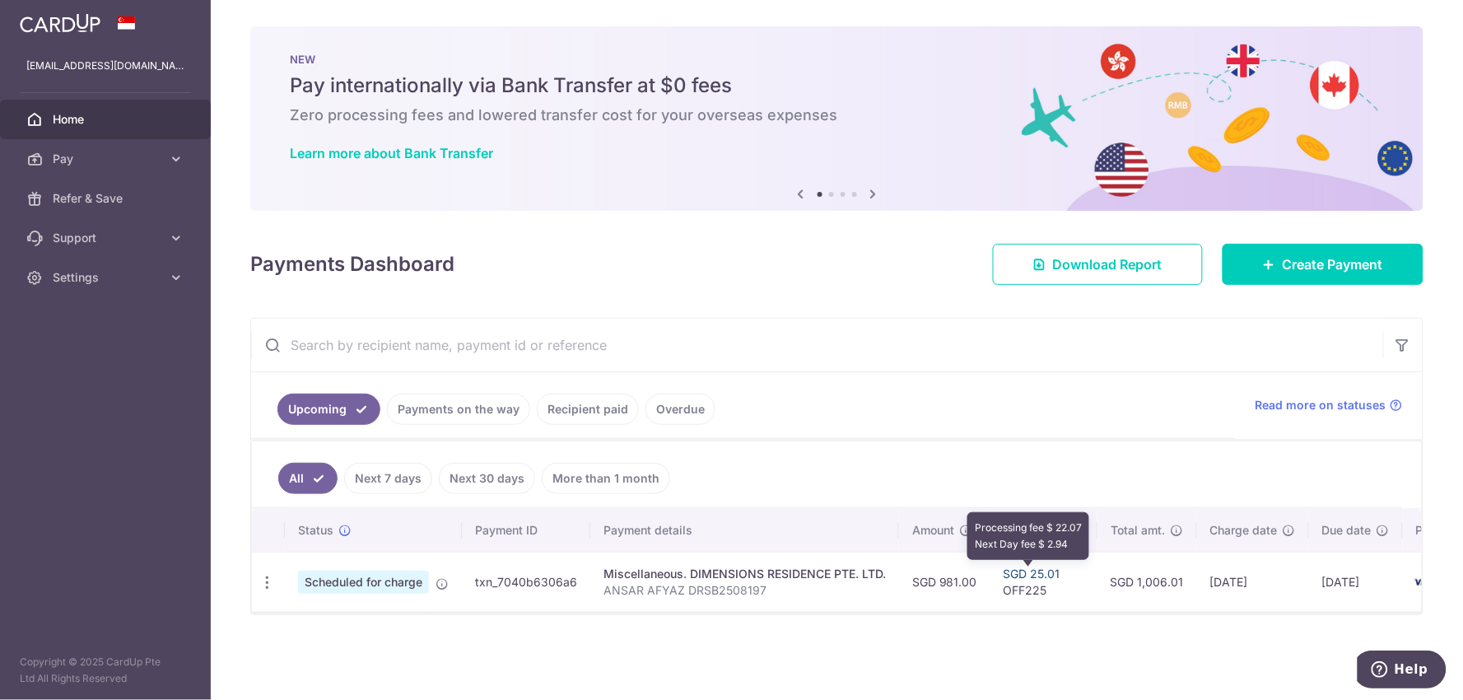
click at [1018, 574] on link "SGD 25.01" at bounding box center [1032, 573] width 57 height 14
click at [1034, 574] on link "SGD 25.01" at bounding box center [1032, 573] width 57 height 14
click at [560, 412] on link "Recipient paid" at bounding box center [588, 409] width 102 height 31
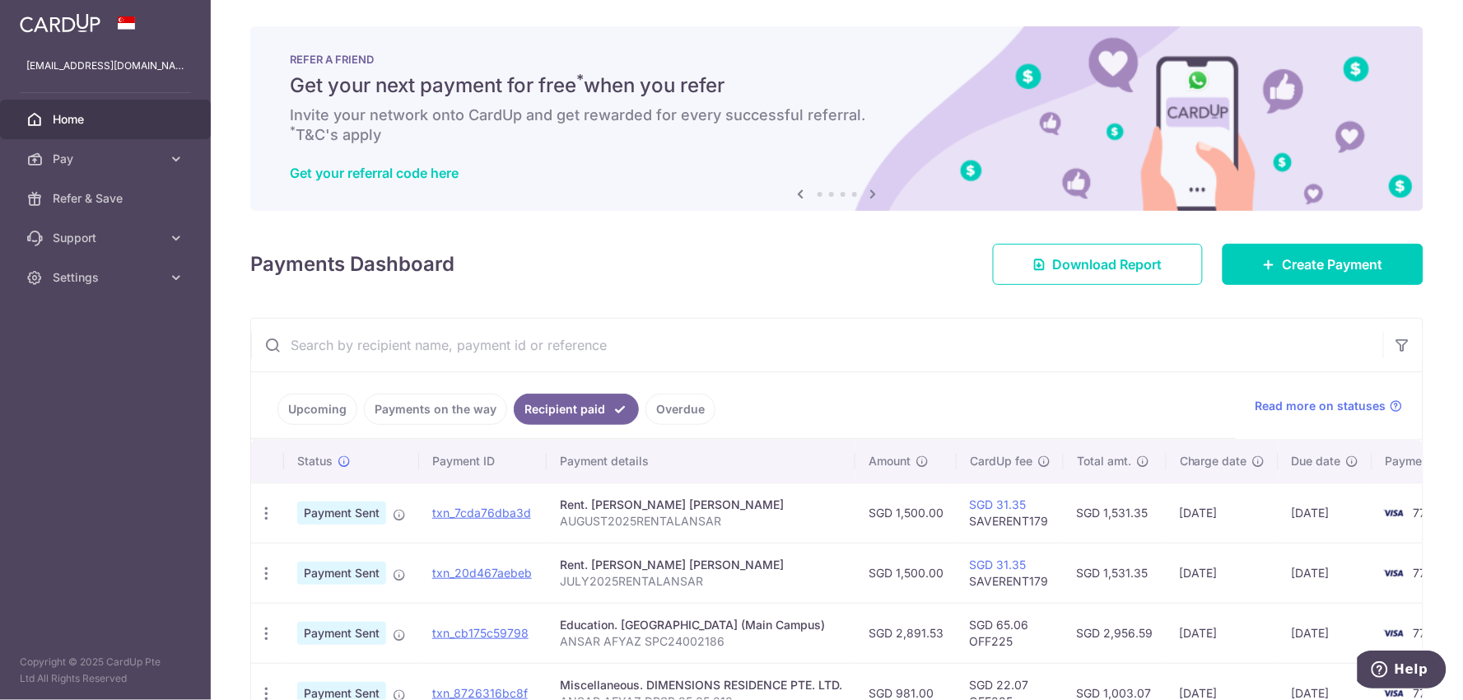
click at [450, 409] on link "Payments on the way" at bounding box center [435, 409] width 143 height 31
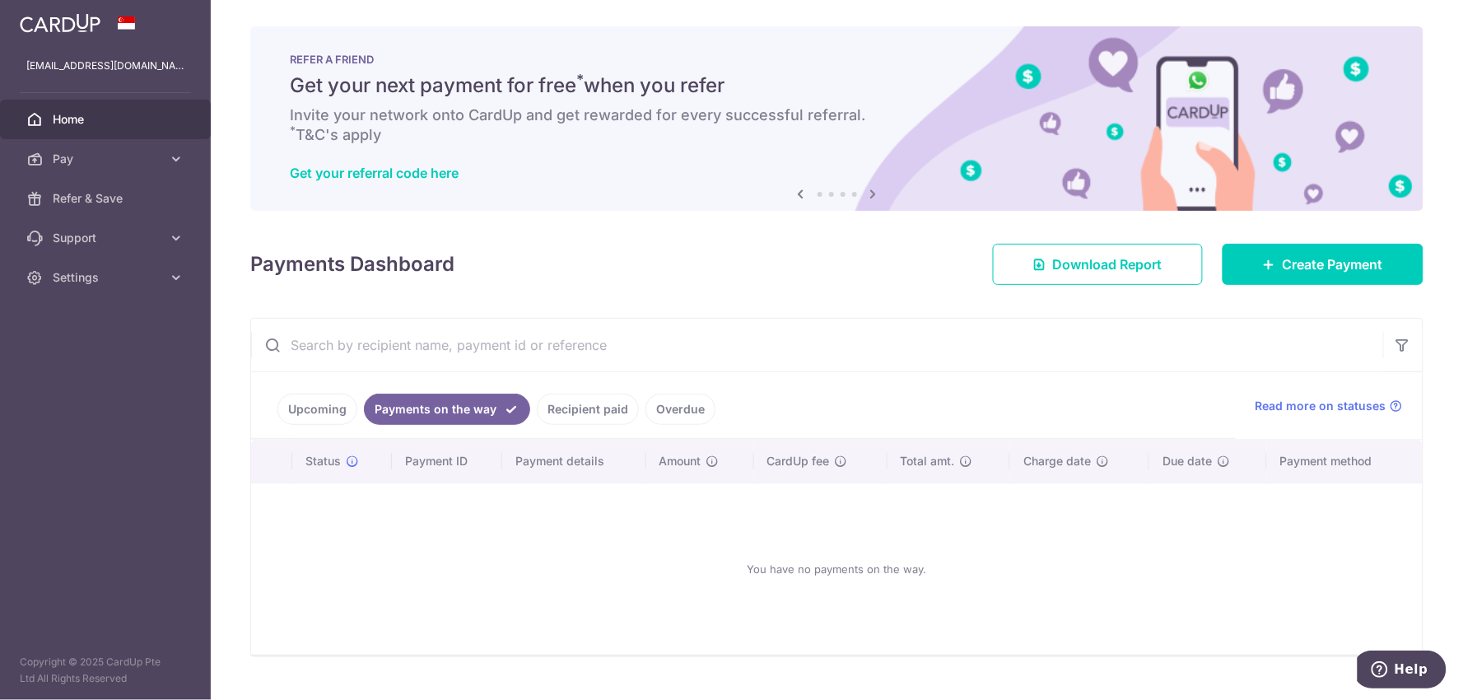
click at [321, 402] on link "Upcoming" at bounding box center [317, 409] width 80 height 31
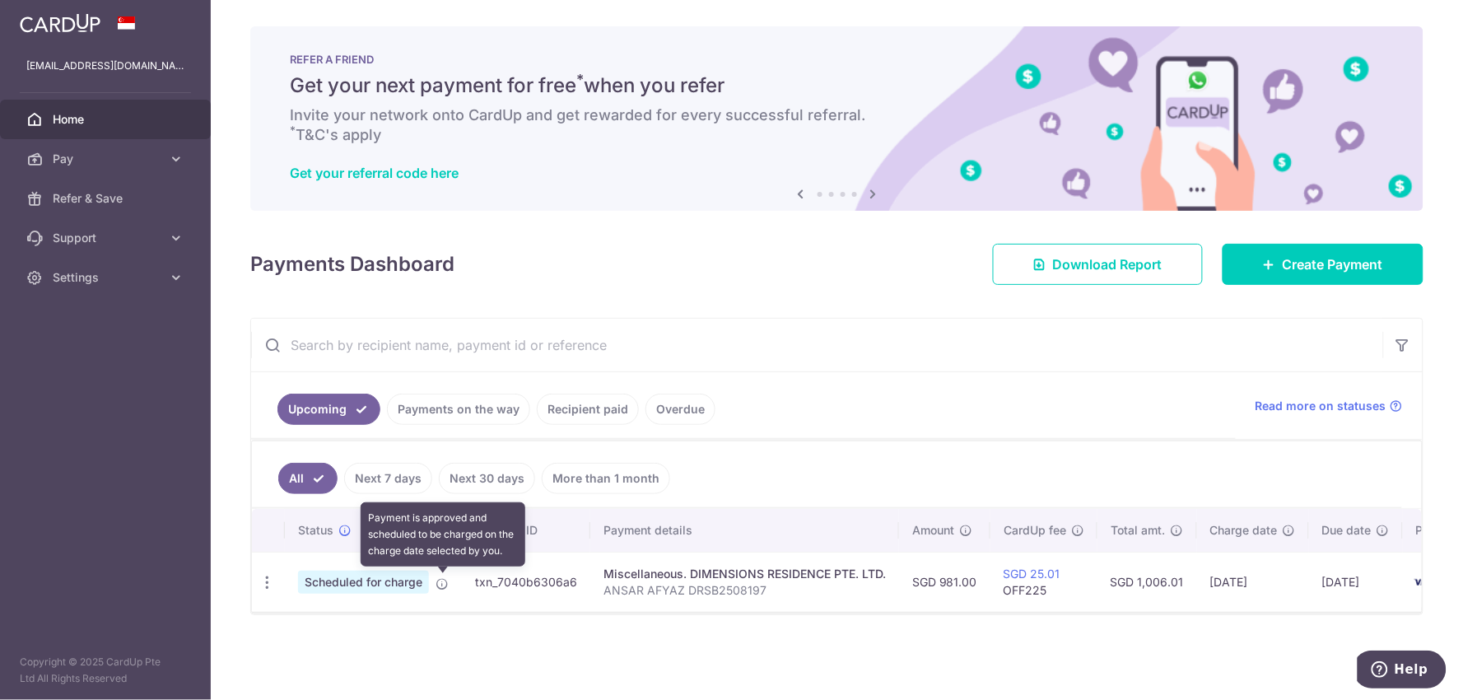
click at [445, 588] on icon at bounding box center [442, 583] width 13 height 13
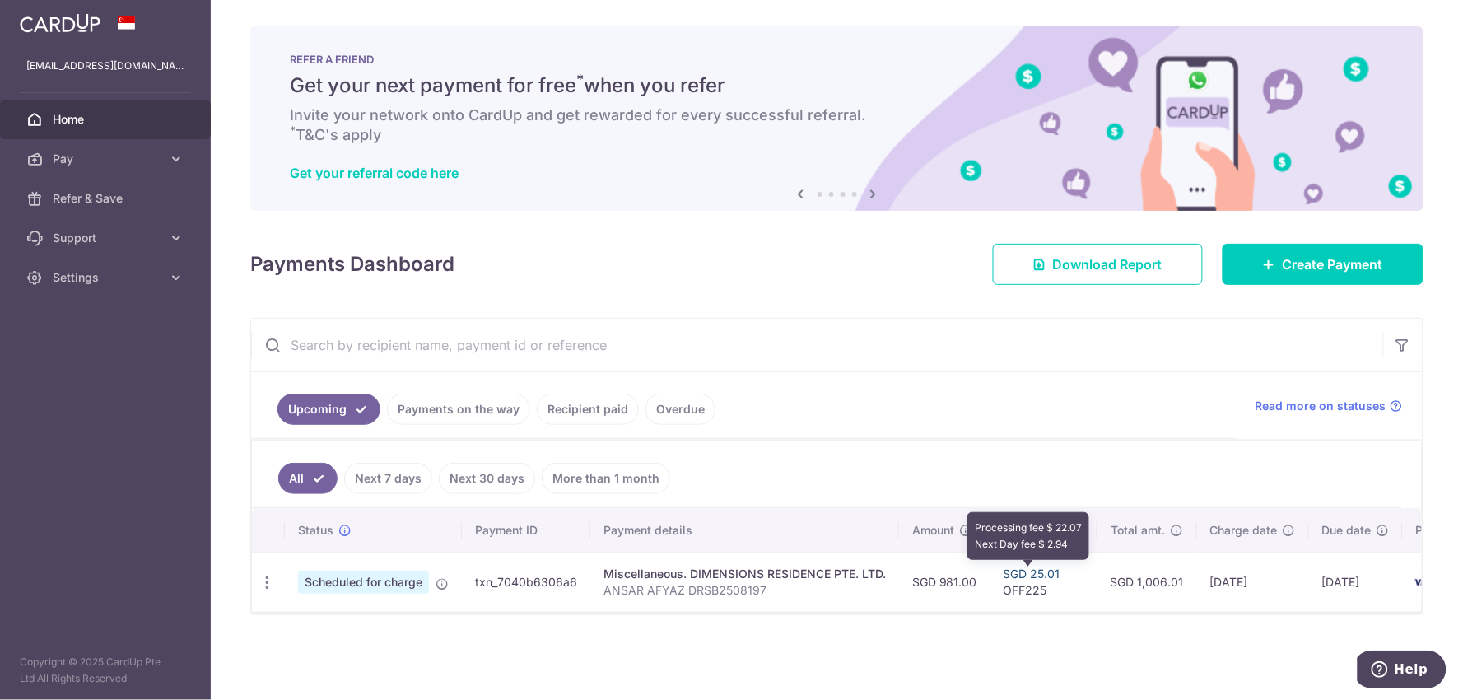
click at [1023, 573] on link "SGD 25.01" at bounding box center [1032, 573] width 57 height 14
